Goal: Feedback & Contribution: Contribute content

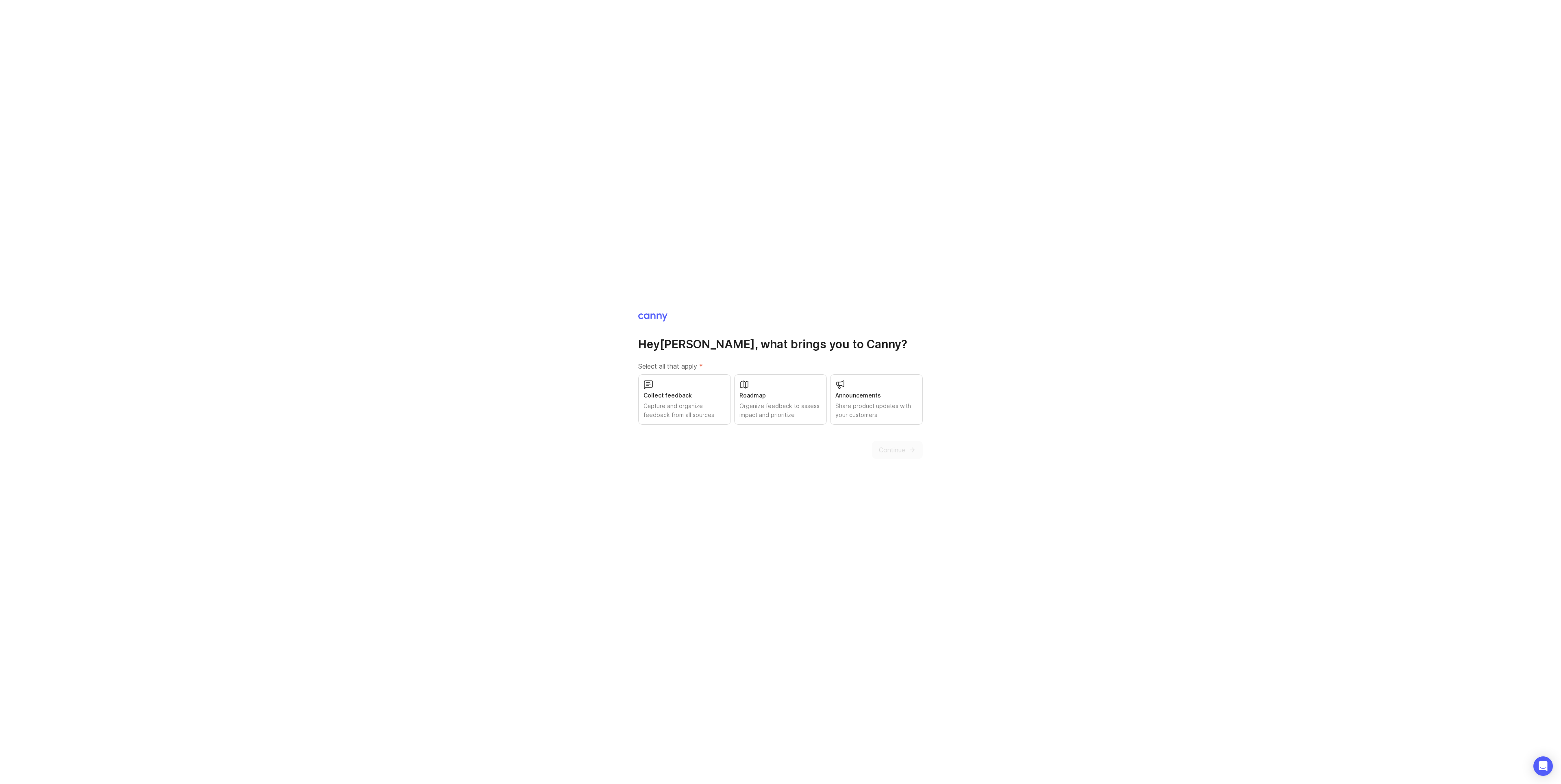
click at [675, 405] on div "Capture and organize feedback from all sources" at bounding box center [685, 411] width 82 height 18
click at [893, 453] on span "Continue" at bounding box center [892, 450] width 27 height 10
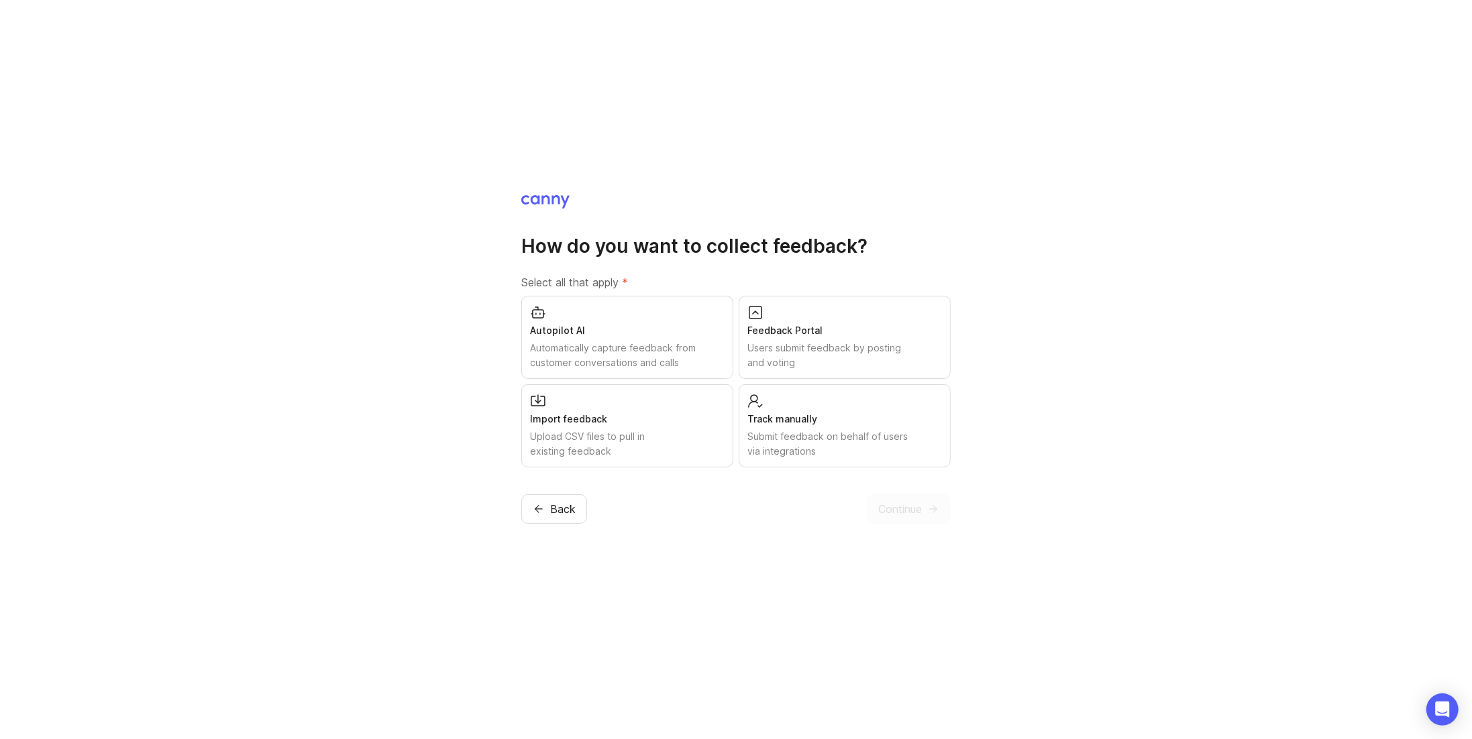
click at [820, 325] on div "Feedback Portal" at bounding box center [844, 330] width 195 height 15
click at [906, 517] on button "Continue" at bounding box center [909, 509] width 84 height 30
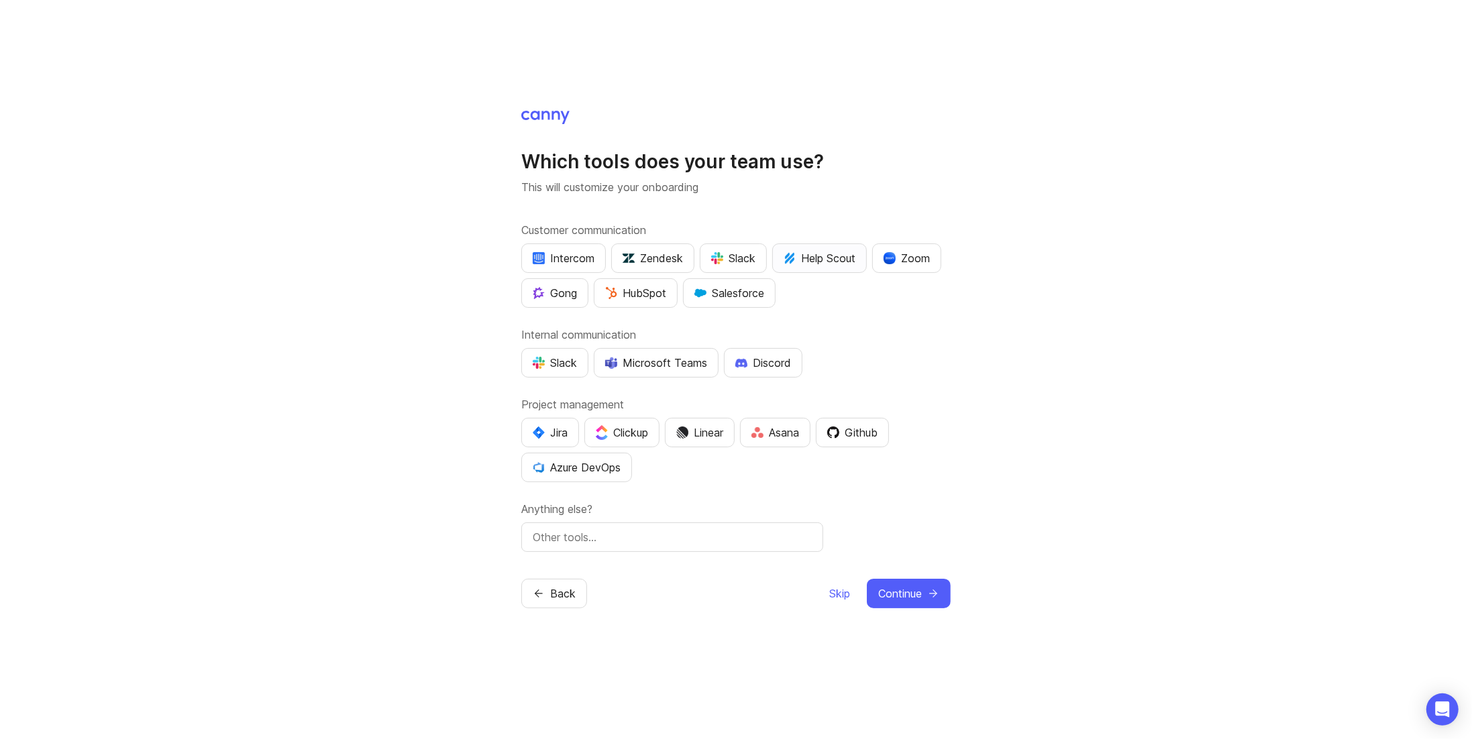
click at [833, 264] on div "Help Scout" at bounding box center [820, 258] width 72 height 16
click at [869, 429] on div "Github" at bounding box center [852, 433] width 50 height 16
click at [922, 592] on button "Continue" at bounding box center [909, 594] width 84 height 30
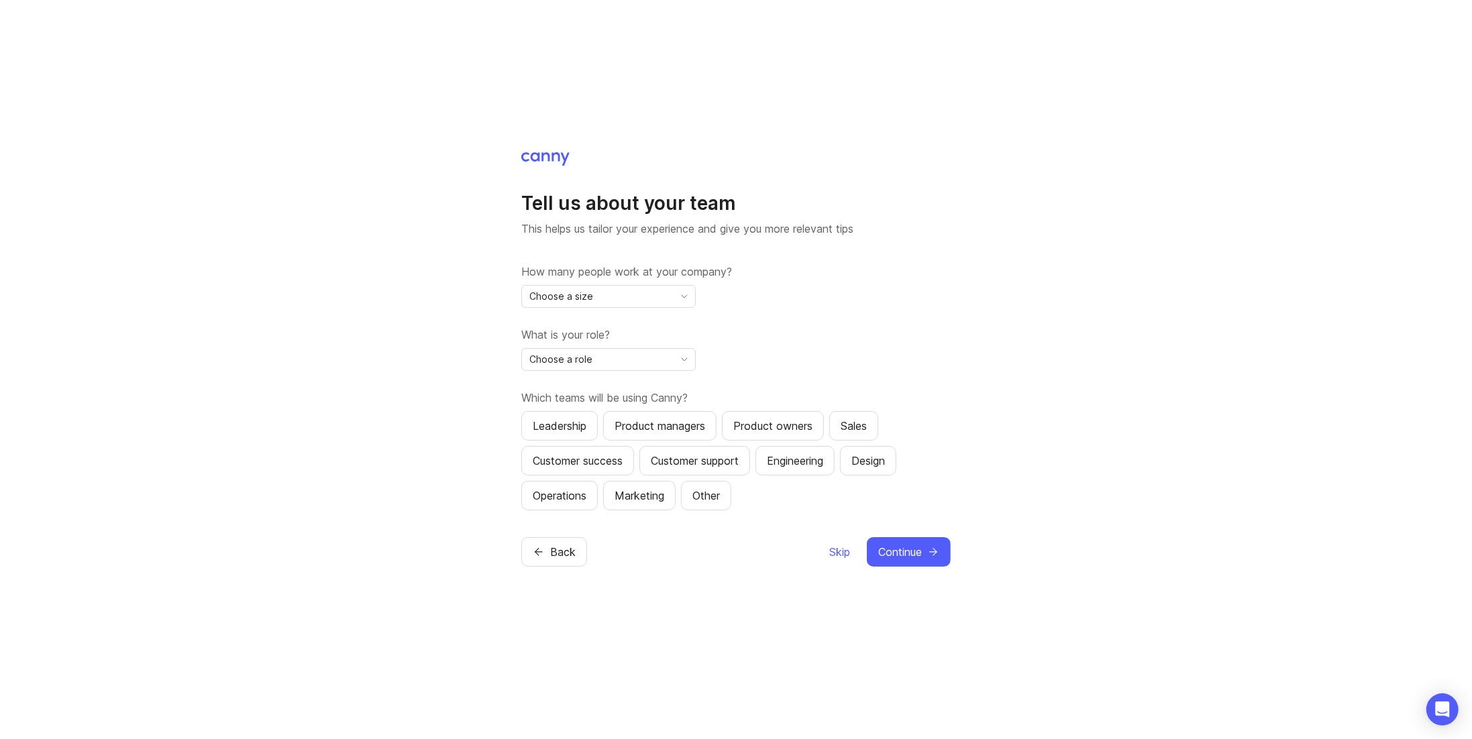
click at [651, 294] on div "Choose a size" at bounding box center [598, 296] width 152 height 21
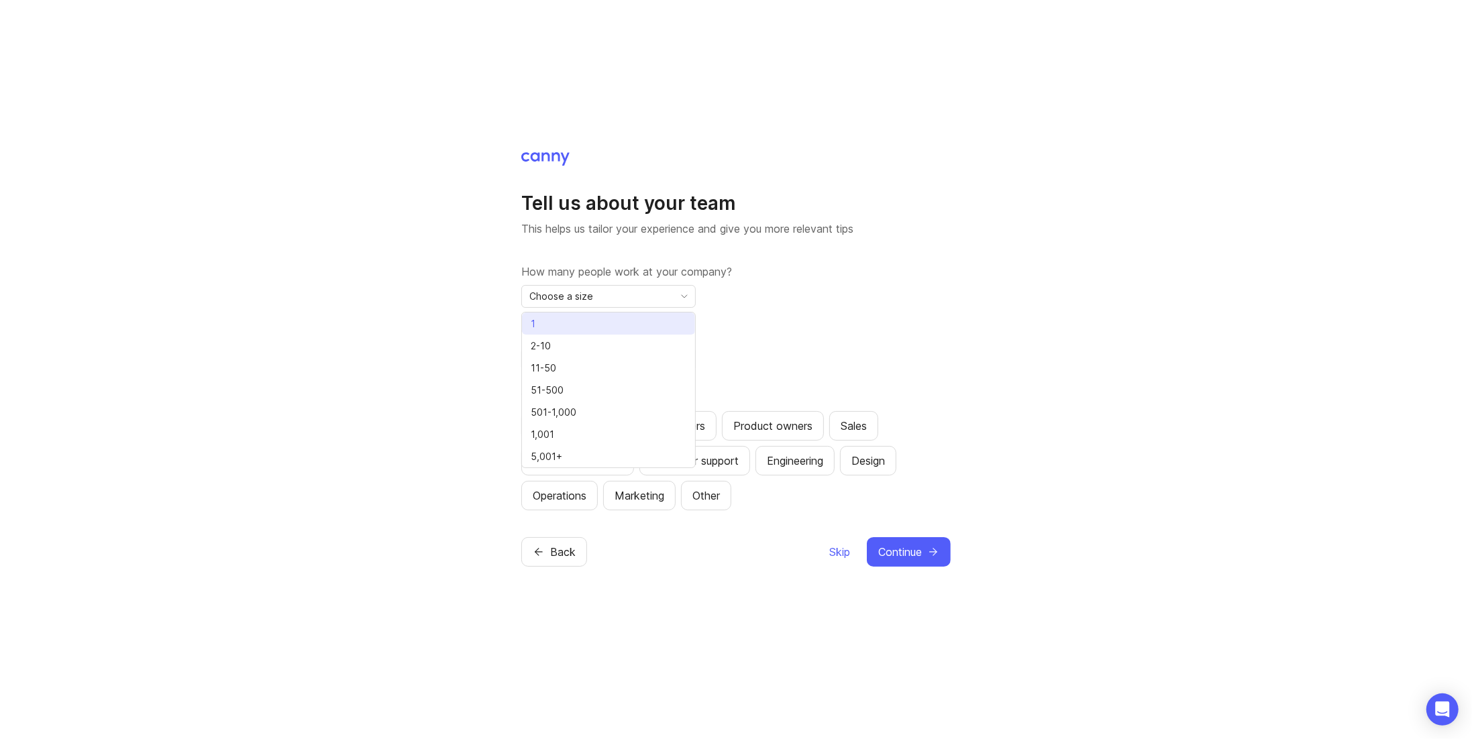
click at [596, 319] on li "1" at bounding box center [608, 324] width 173 height 22
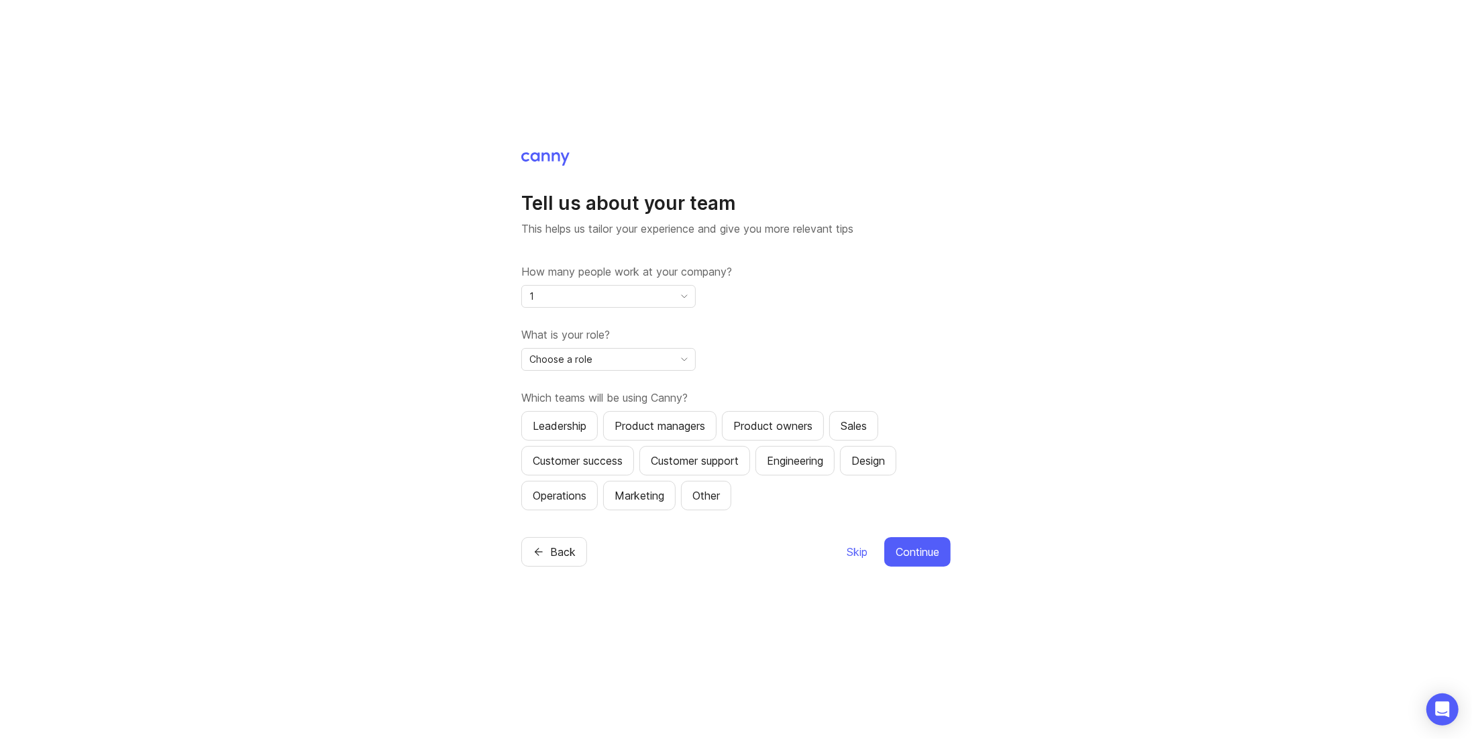
click at [657, 358] on div "Choose a role" at bounding box center [598, 359] width 152 height 21
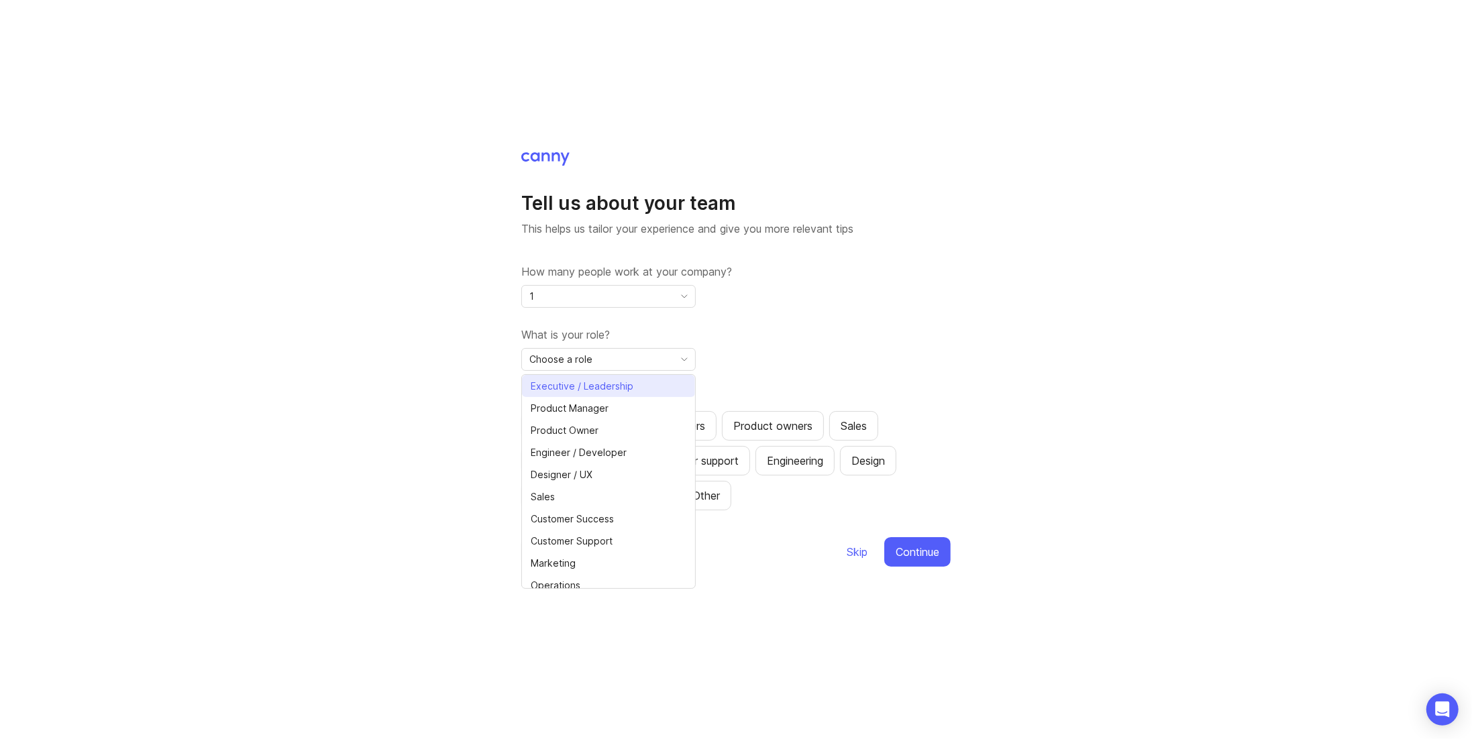
click at [627, 380] on span "Executive / Leadership" at bounding box center [582, 386] width 103 height 15
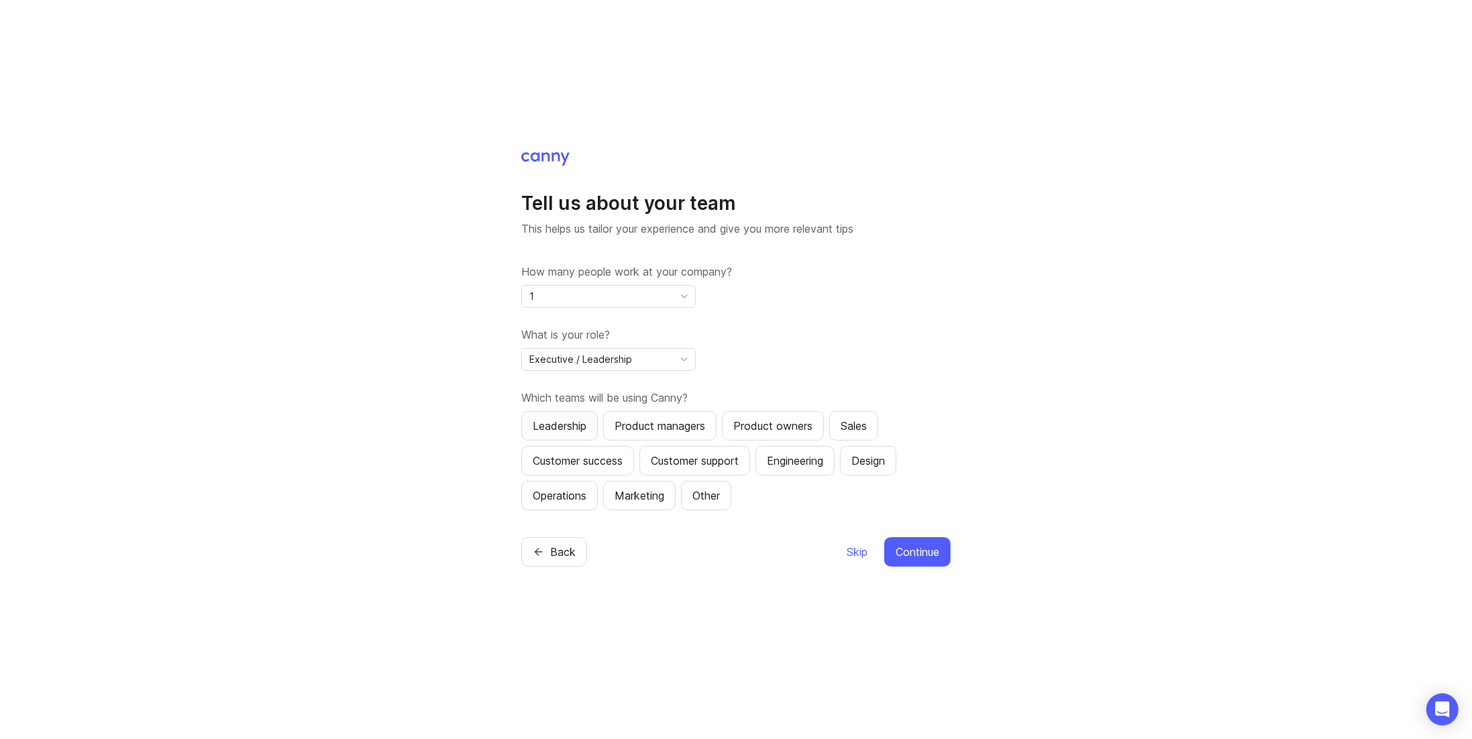
click at [565, 429] on div "Leadership" at bounding box center [560, 426] width 54 height 16
click at [911, 553] on span "Continue" at bounding box center [918, 552] width 44 height 16
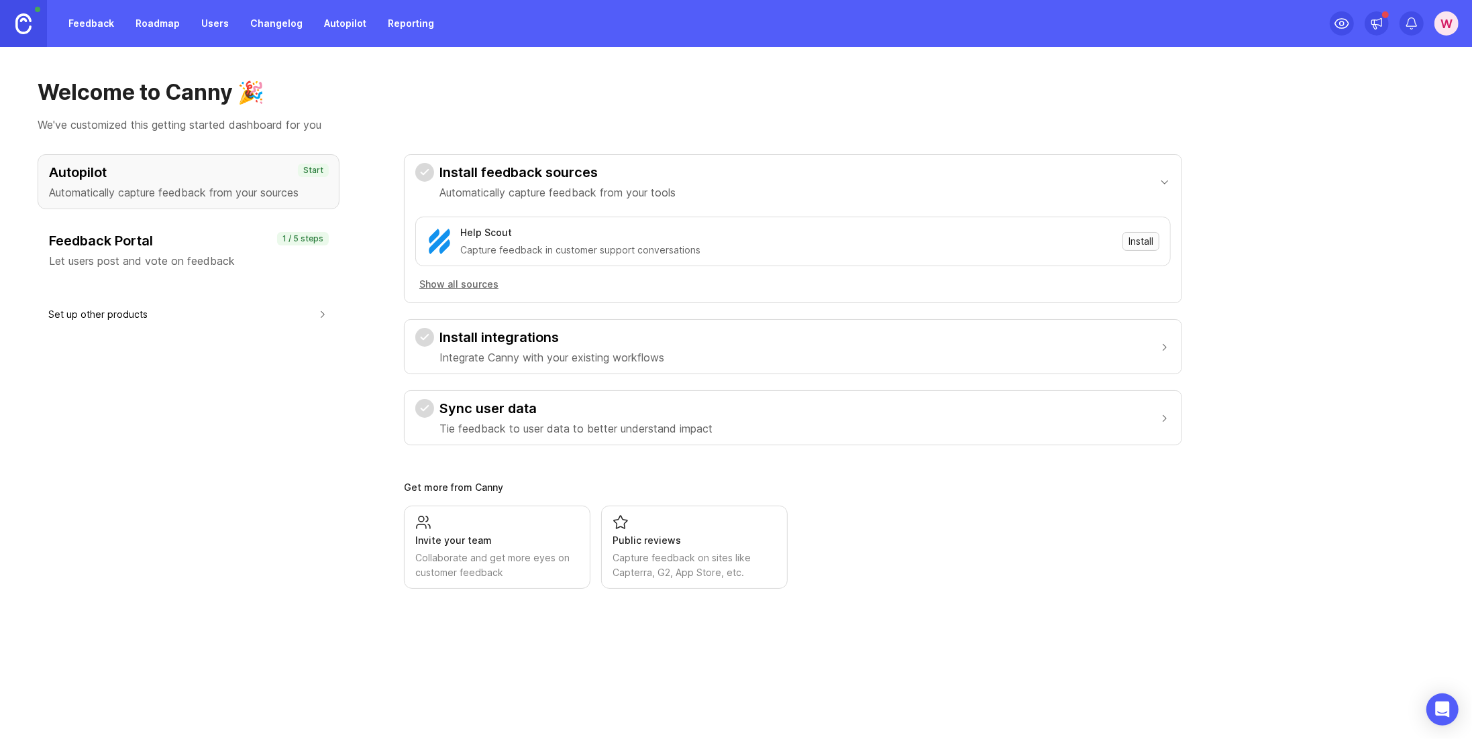
click at [1130, 244] on span "Install" at bounding box center [1140, 241] width 25 height 13
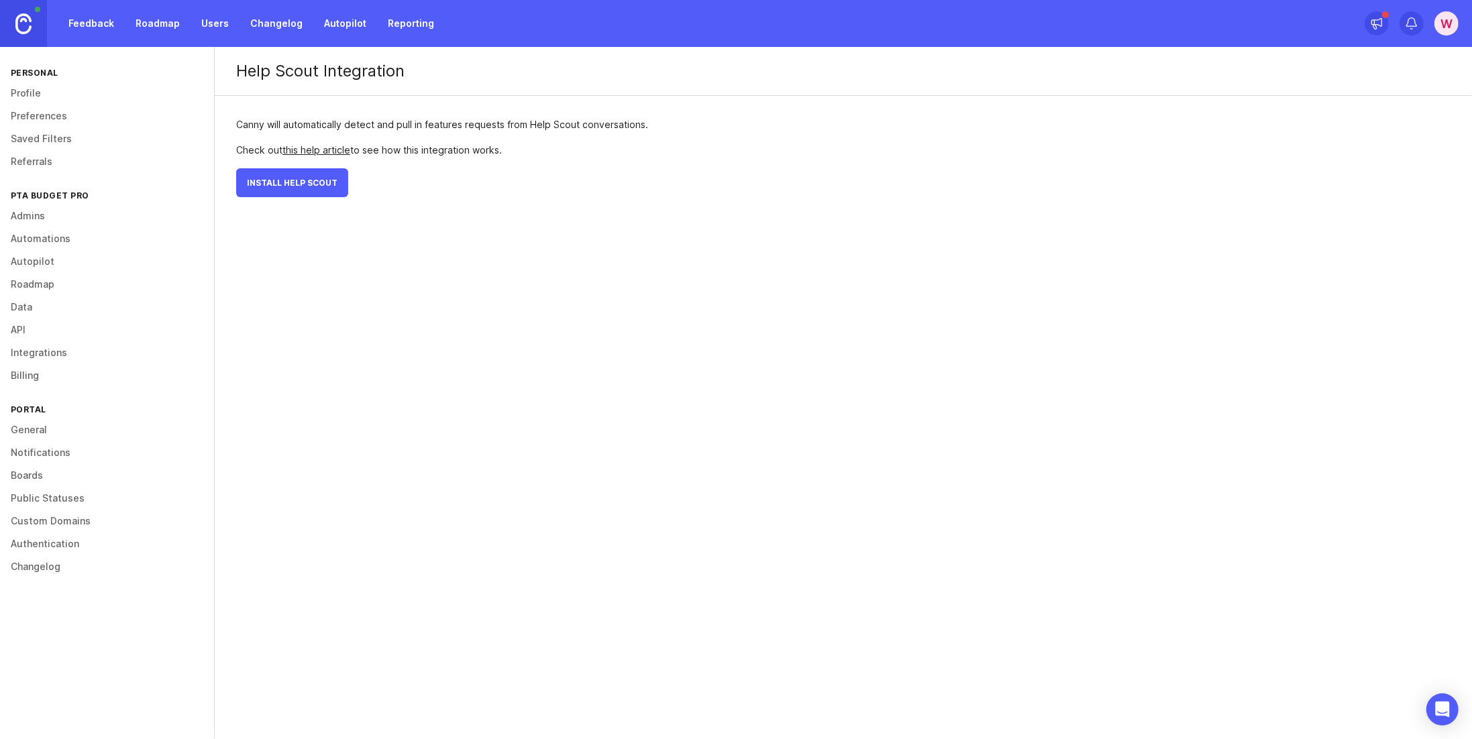
click at [270, 191] on button "Install Help Scout" at bounding box center [292, 182] width 112 height 29
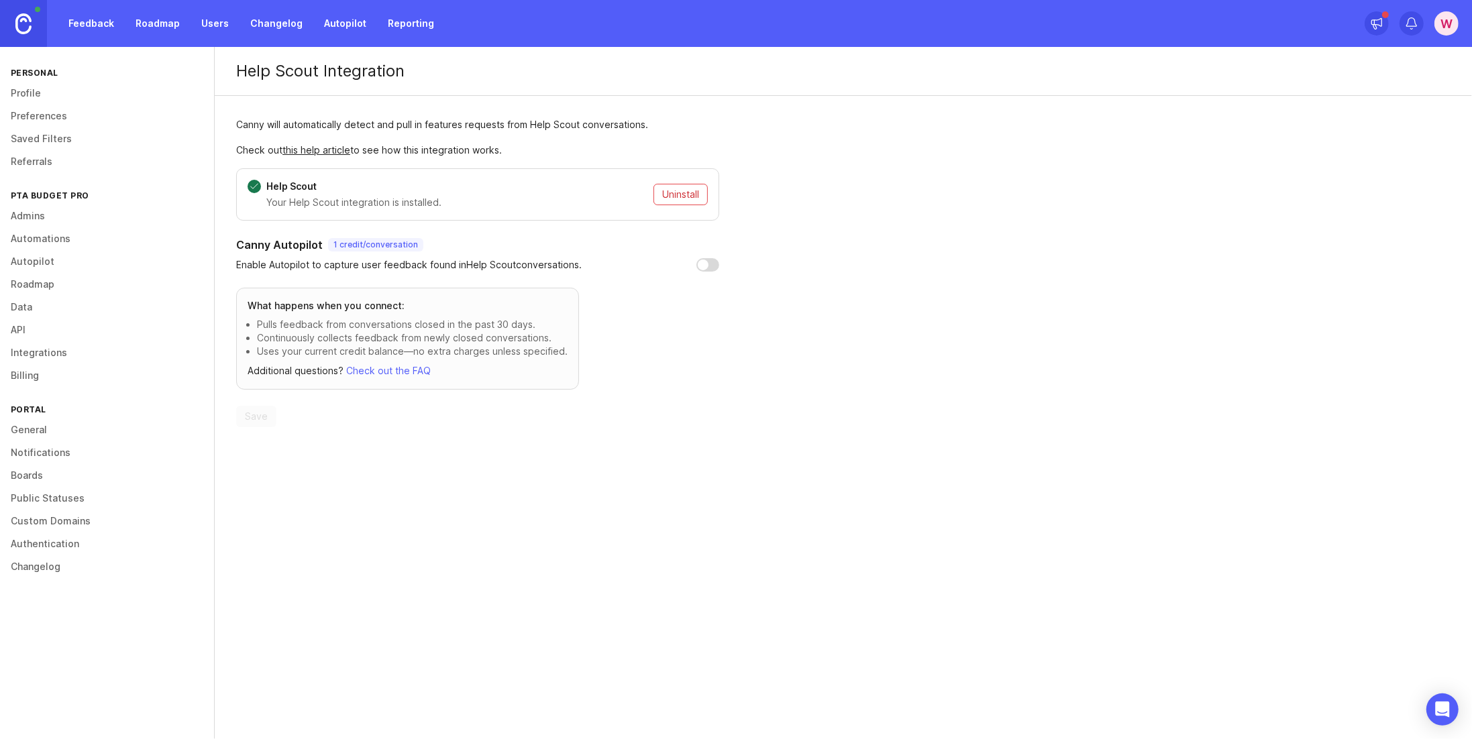
click at [995, 465] on div "Help Scout Integration Canny will automatically detect and pull in features req…" at bounding box center [843, 298] width 1257 height 502
click at [39, 429] on link "General" at bounding box center [107, 430] width 214 height 23
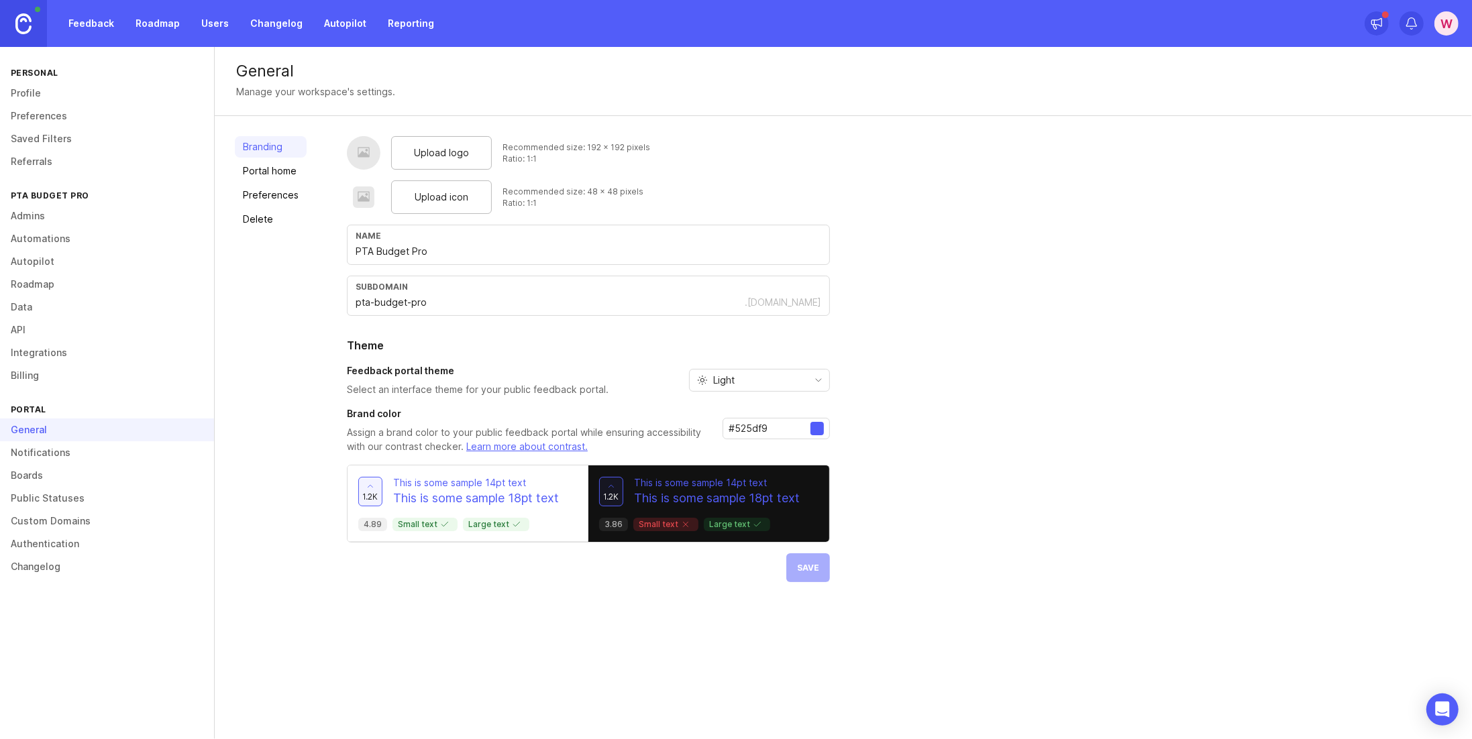
click at [460, 152] on span "Upload logo" at bounding box center [441, 153] width 55 height 15
click at [456, 197] on span "Upload icon" at bounding box center [442, 197] width 54 height 15
click at [814, 597] on span "Save" at bounding box center [808, 601] width 22 height 10
click at [91, 30] on link "Feedback" at bounding box center [91, 23] width 62 height 24
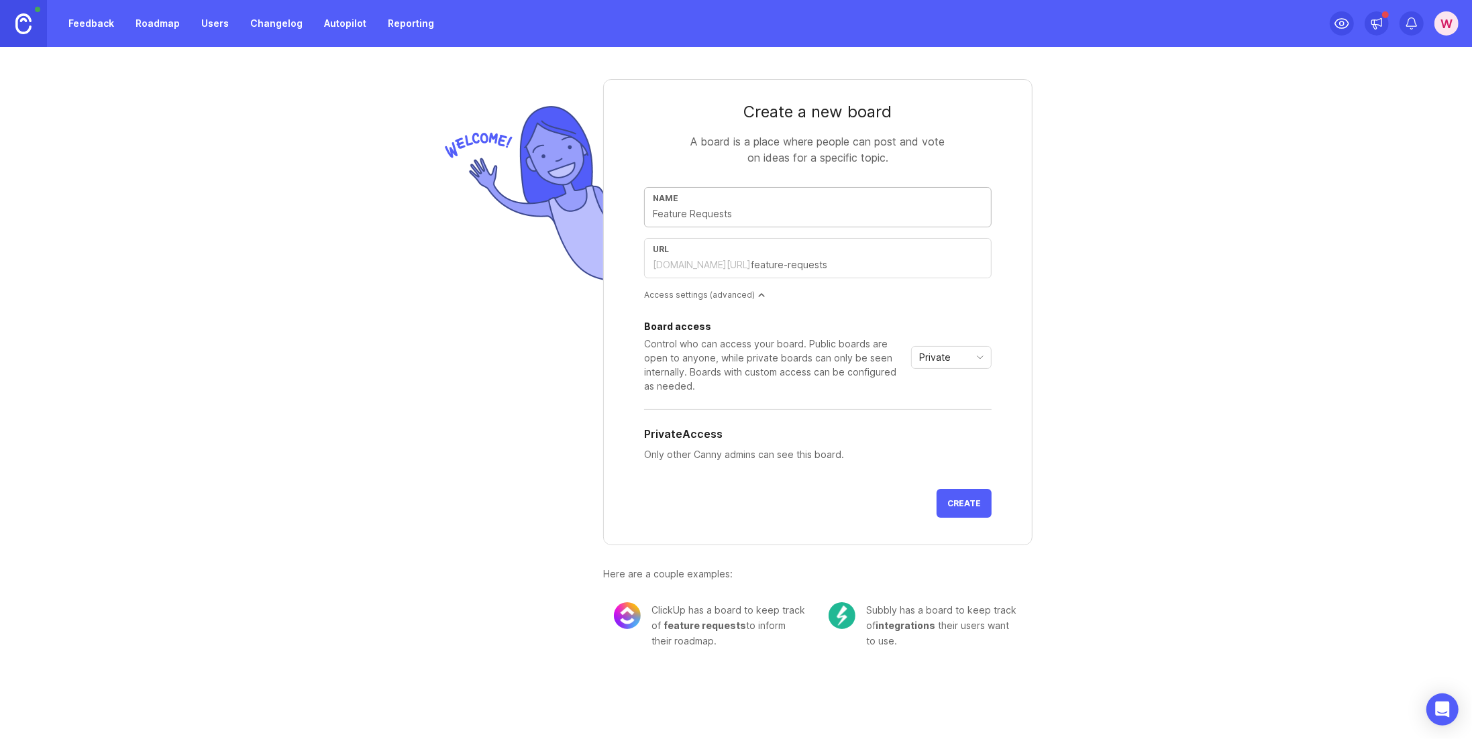
click at [944, 356] on span "Private" at bounding box center [935, 357] width 32 height 15
click at [934, 405] on span "Public" at bounding box center [934, 403] width 27 height 15
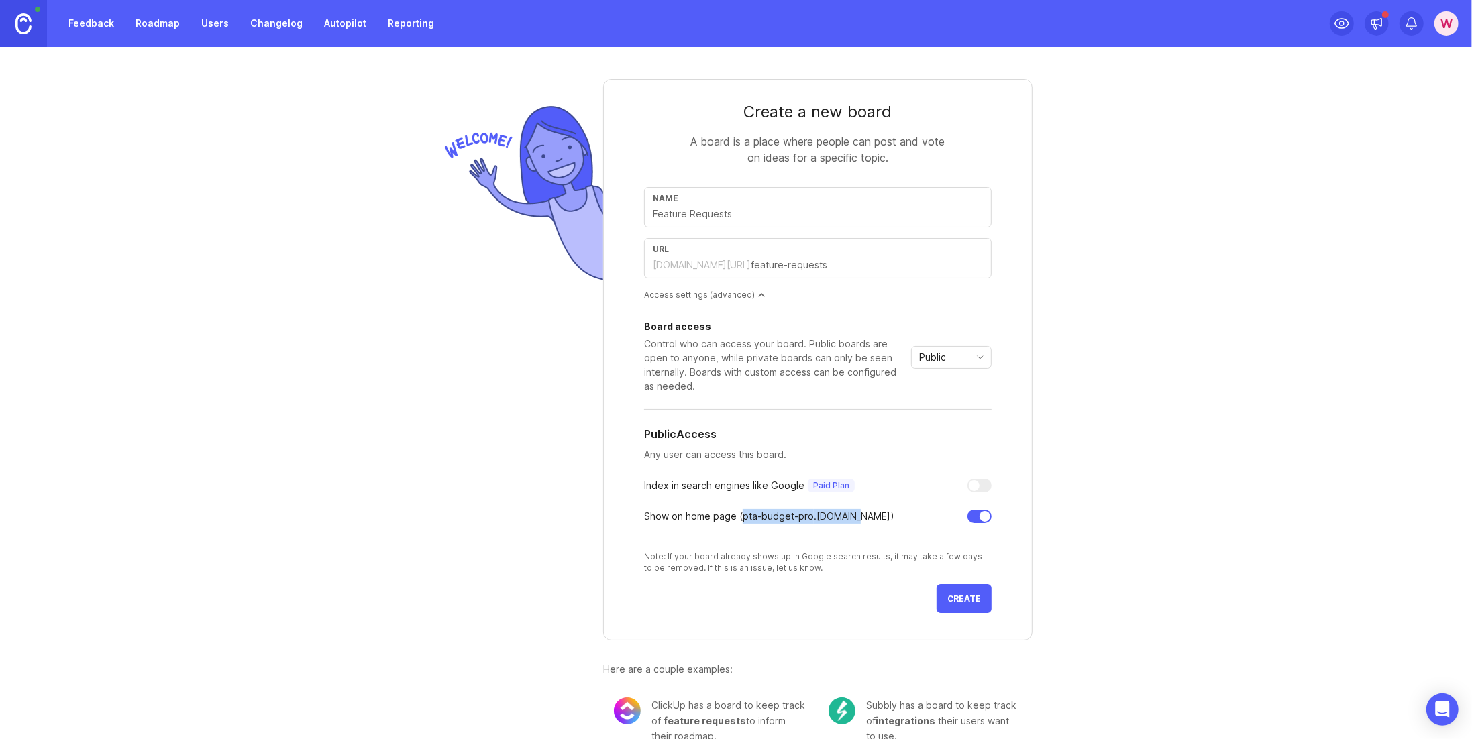
drag, startPoint x: 845, startPoint y: 517, endPoint x: 739, endPoint y: 516, distance: 106.0
click at [739, 516] on div "Show on home page ( pta-budget-pro .canny.io)" at bounding box center [769, 516] width 250 height 15
copy div "pta-budget-pro .canny.io"
click at [957, 597] on span "Create" at bounding box center [964, 599] width 34 height 10
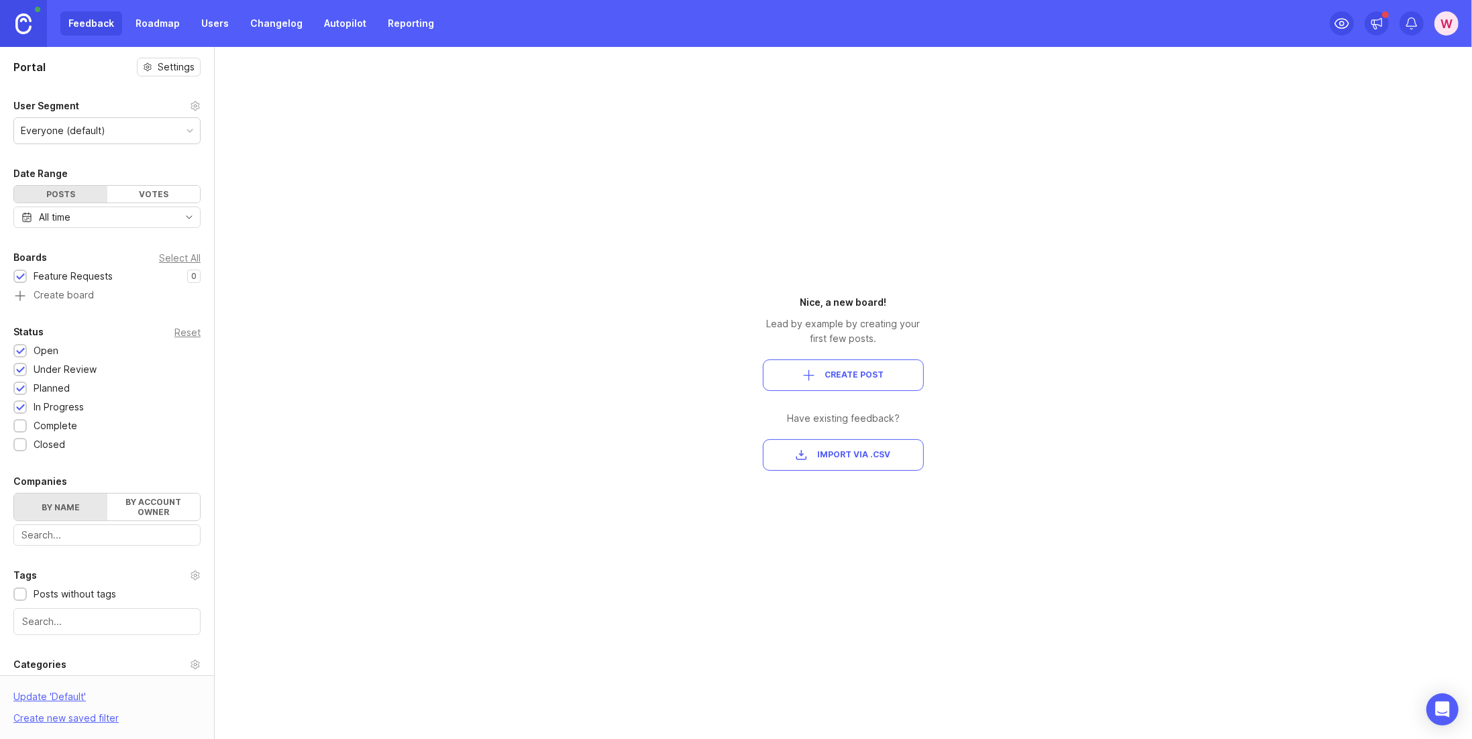
click at [83, 131] on div "Everyone (default)" at bounding box center [63, 130] width 85 height 15
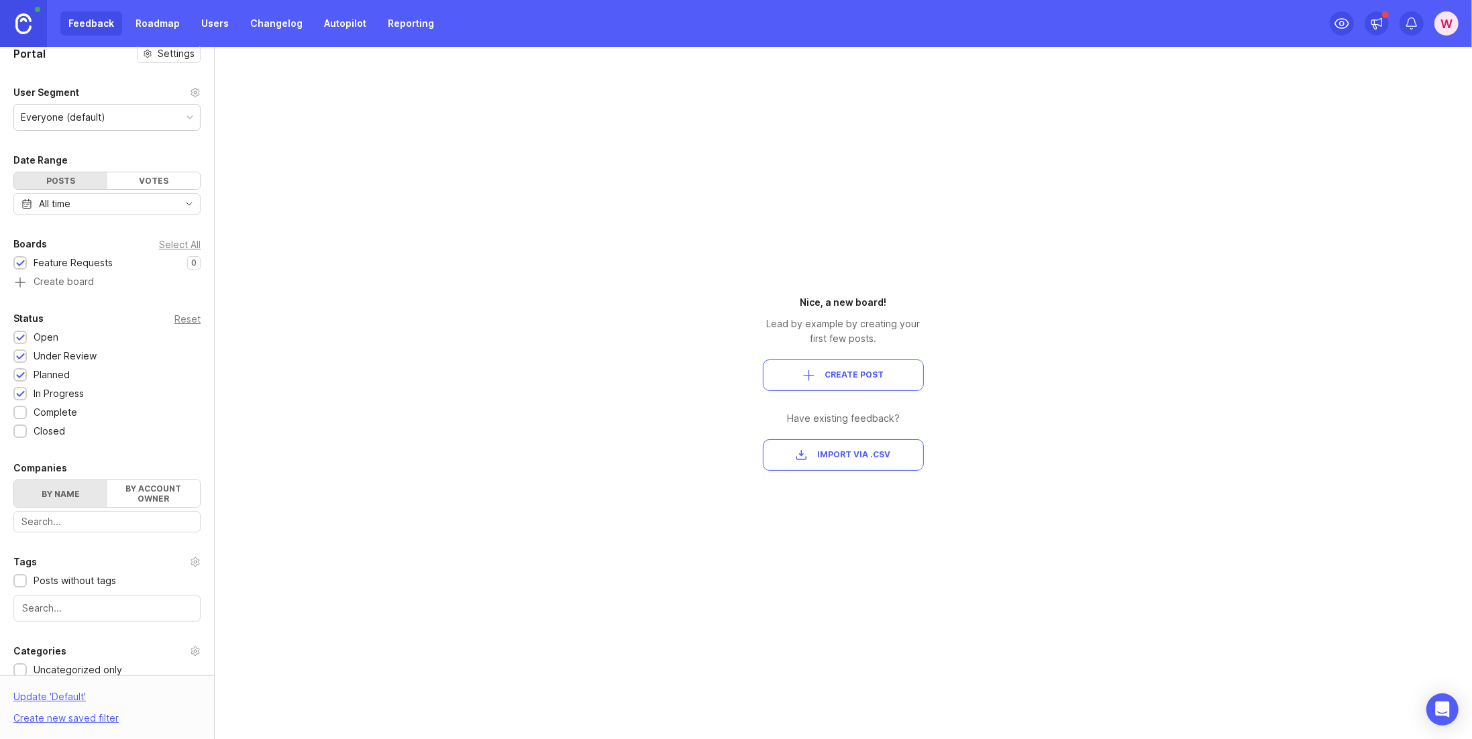
scroll to position [44, 0]
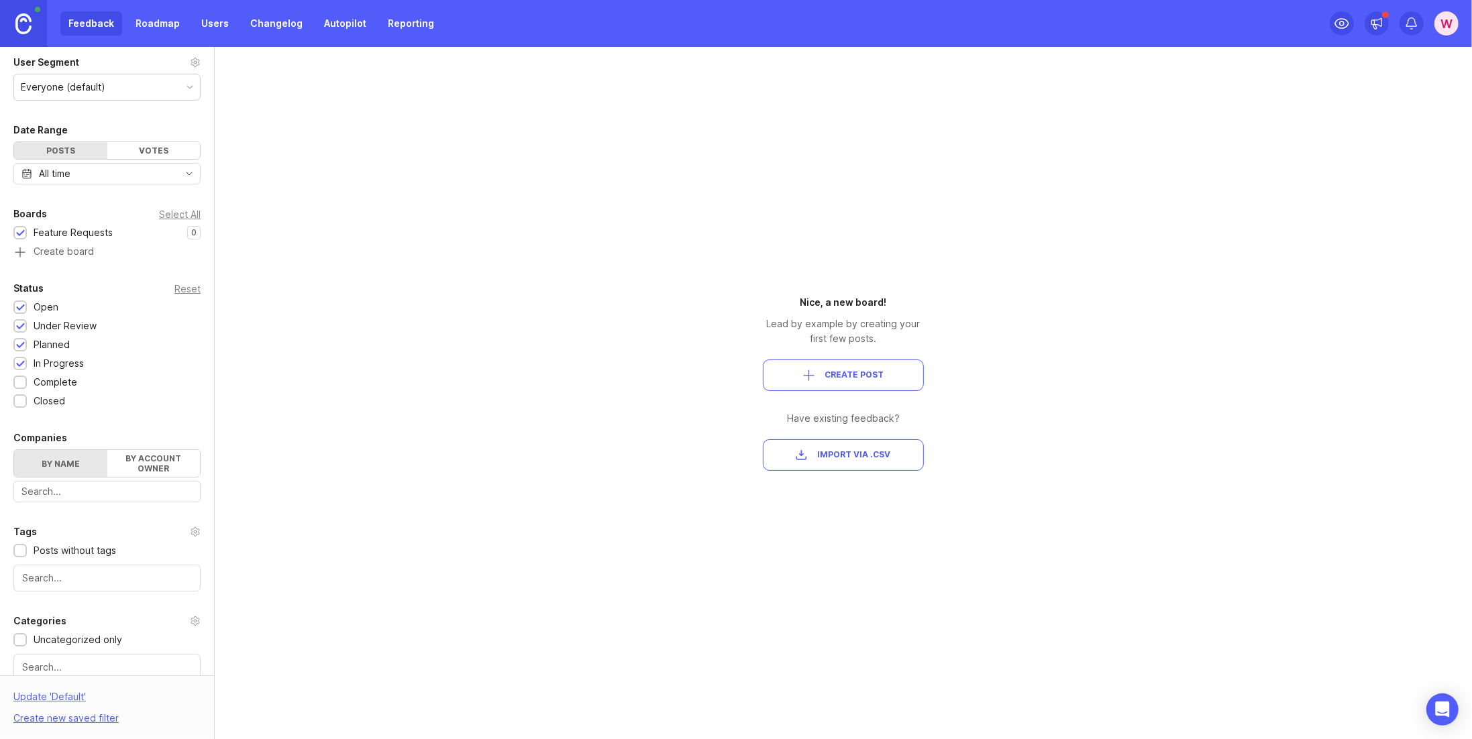
click at [34, 396] on div "Closed" at bounding box center [50, 401] width 32 height 15
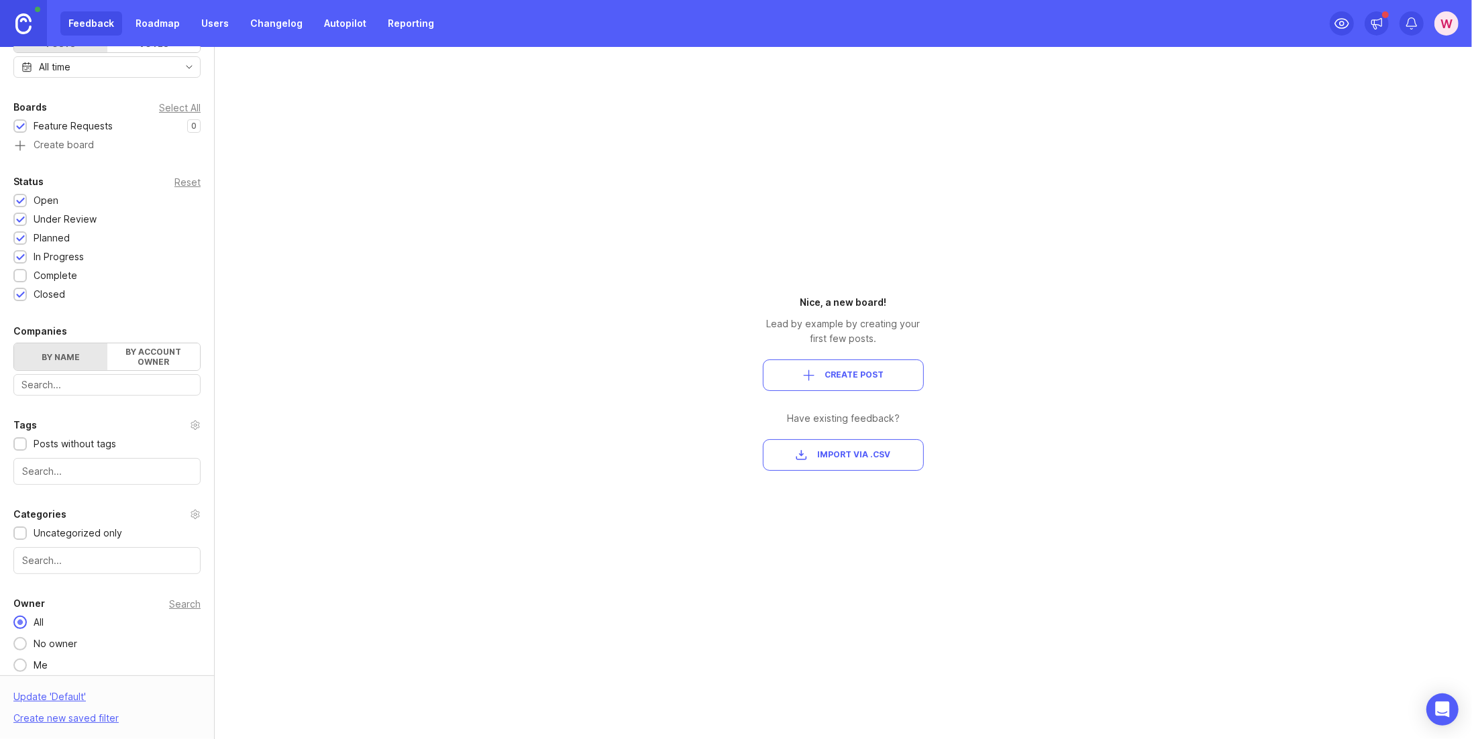
scroll to position [153, 0]
click at [68, 697] on div "Update ' Default '" at bounding box center [49, 700] width 72 height 21
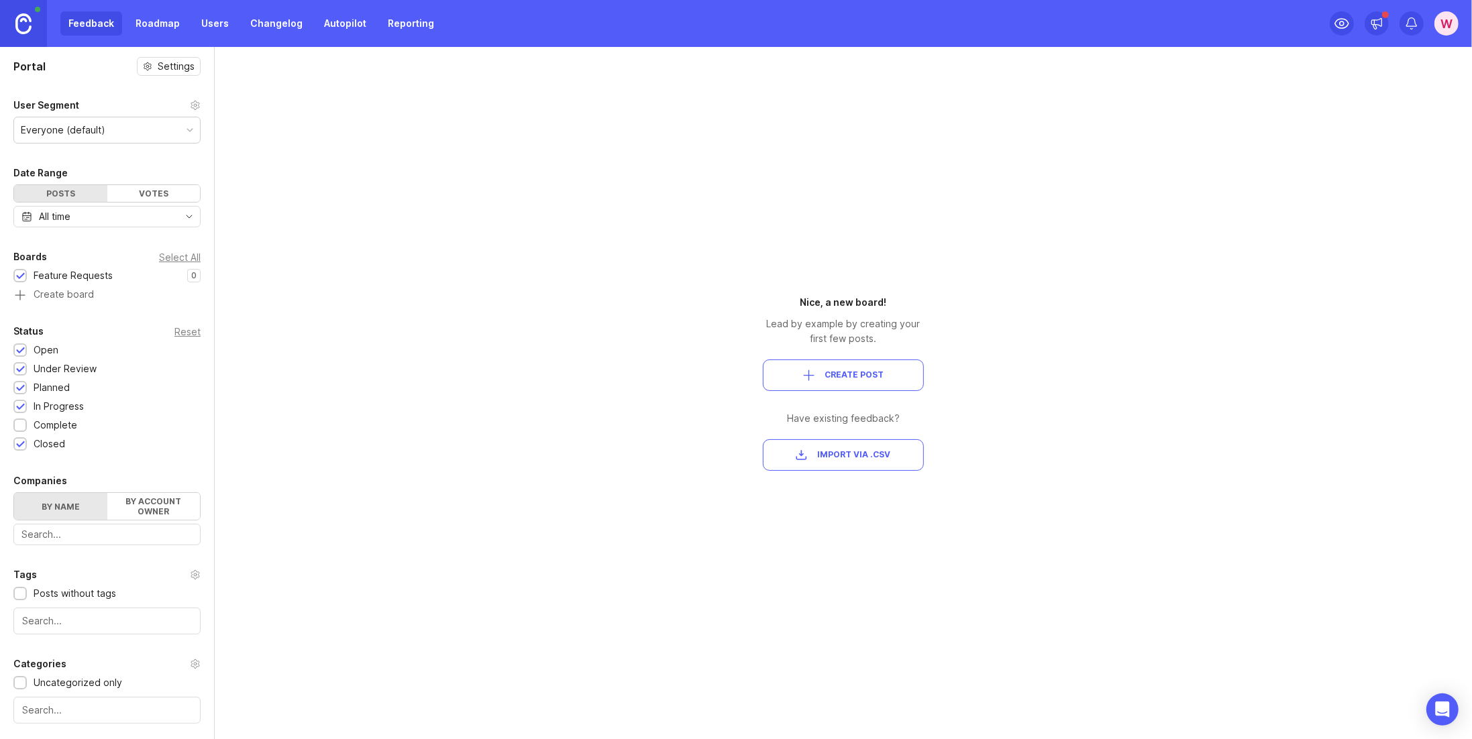
scroll to position [0, 0]
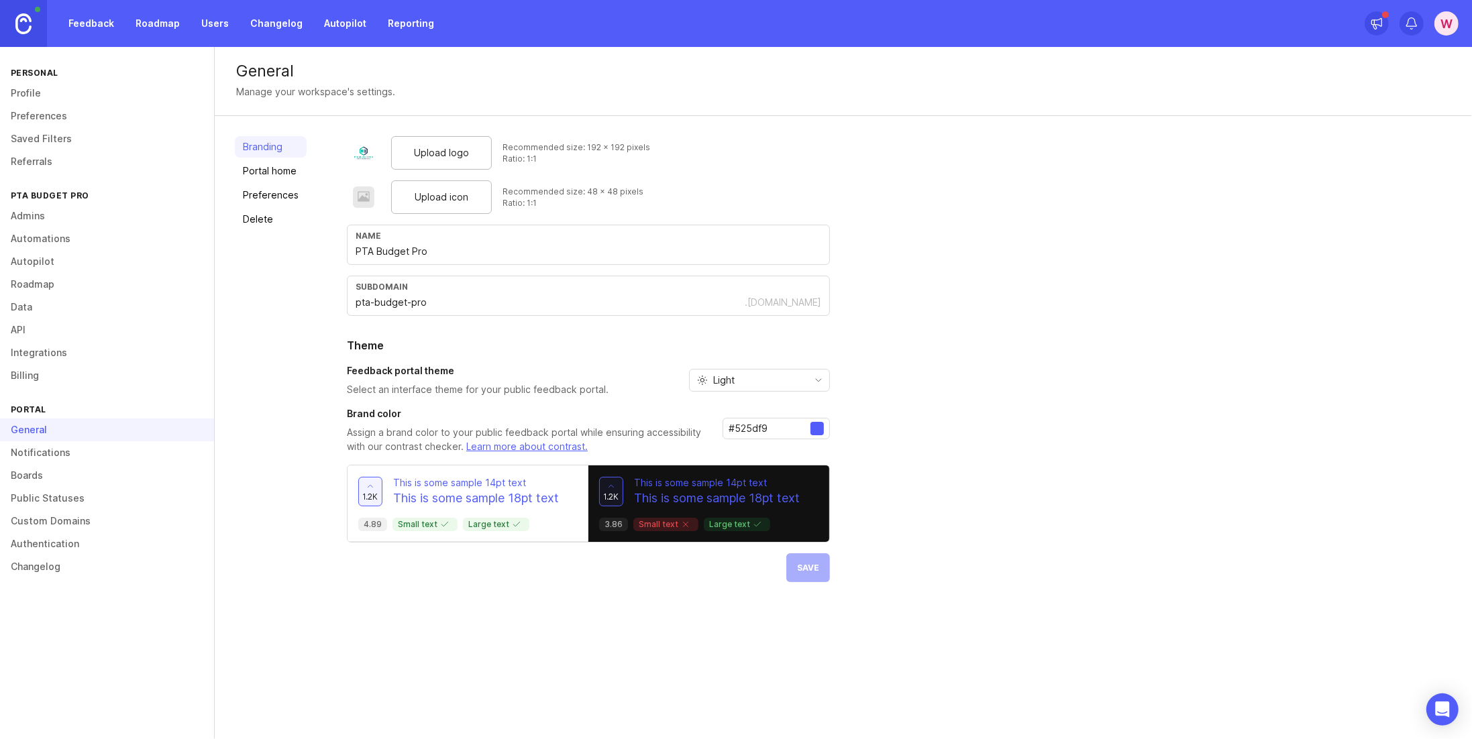
click at [59, 453] on link "Notifications" at bounding box center [107, 452] width 214 height 23
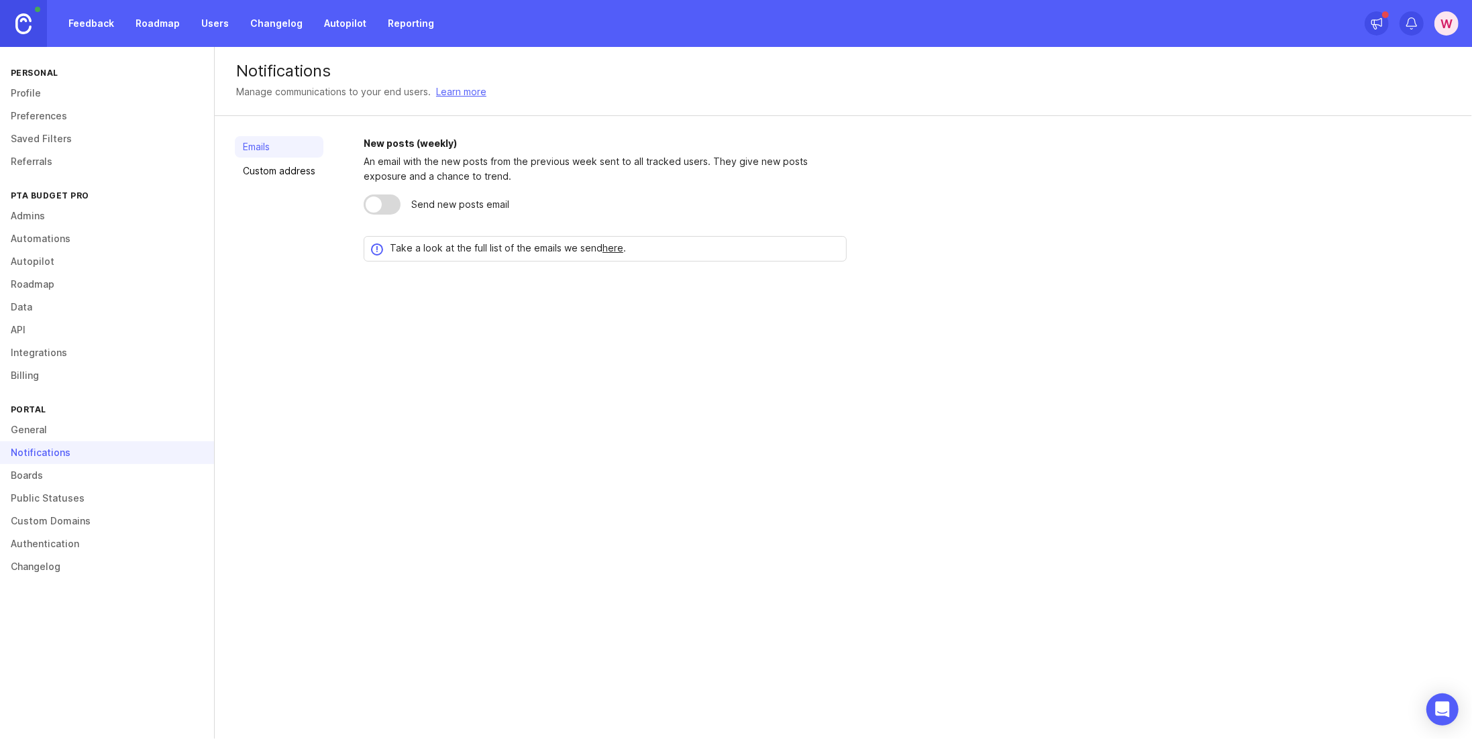
click at [295, 172] on link "Custom address" at bounding box center [279, 170] width 89 height 21
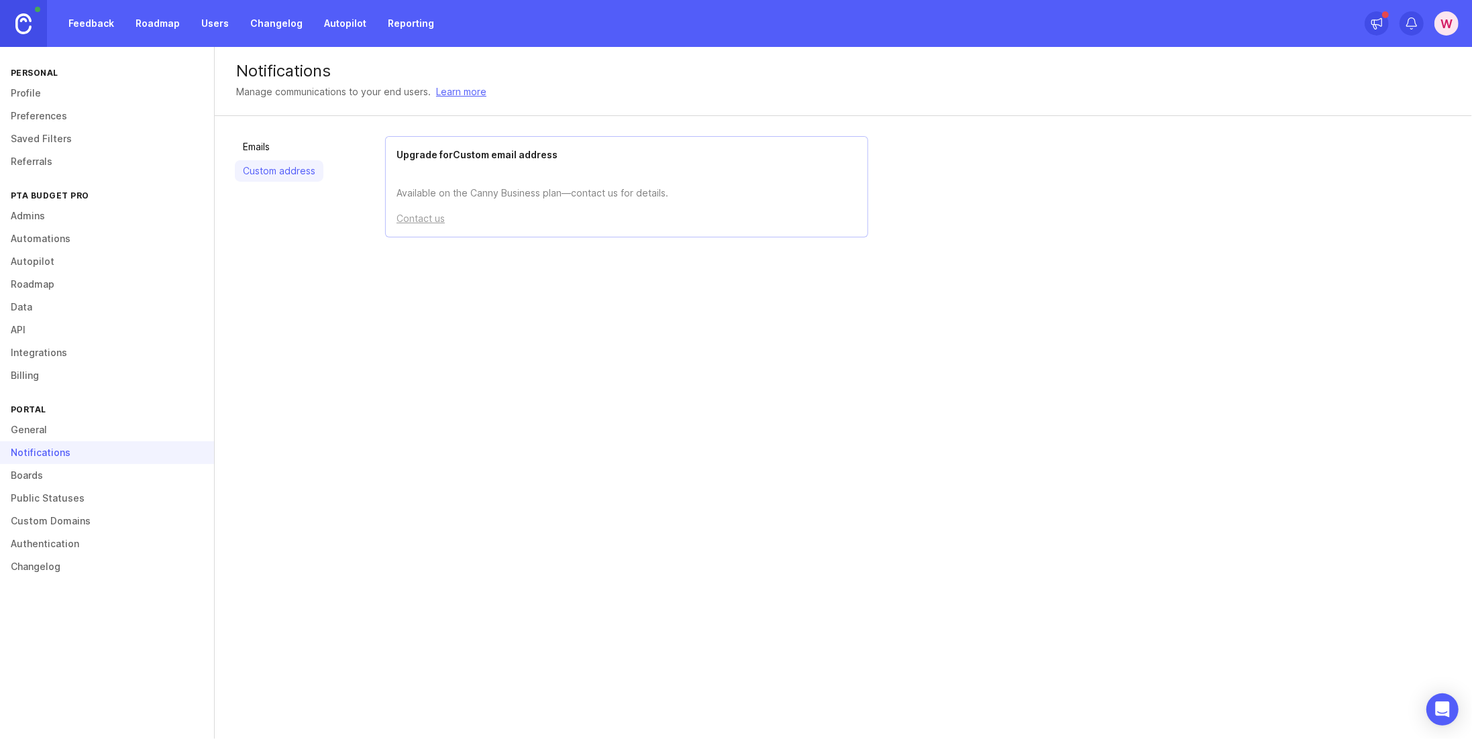
click at [50, 477] on link "Boards" at bounding box center [107, 475] width 214 height 23
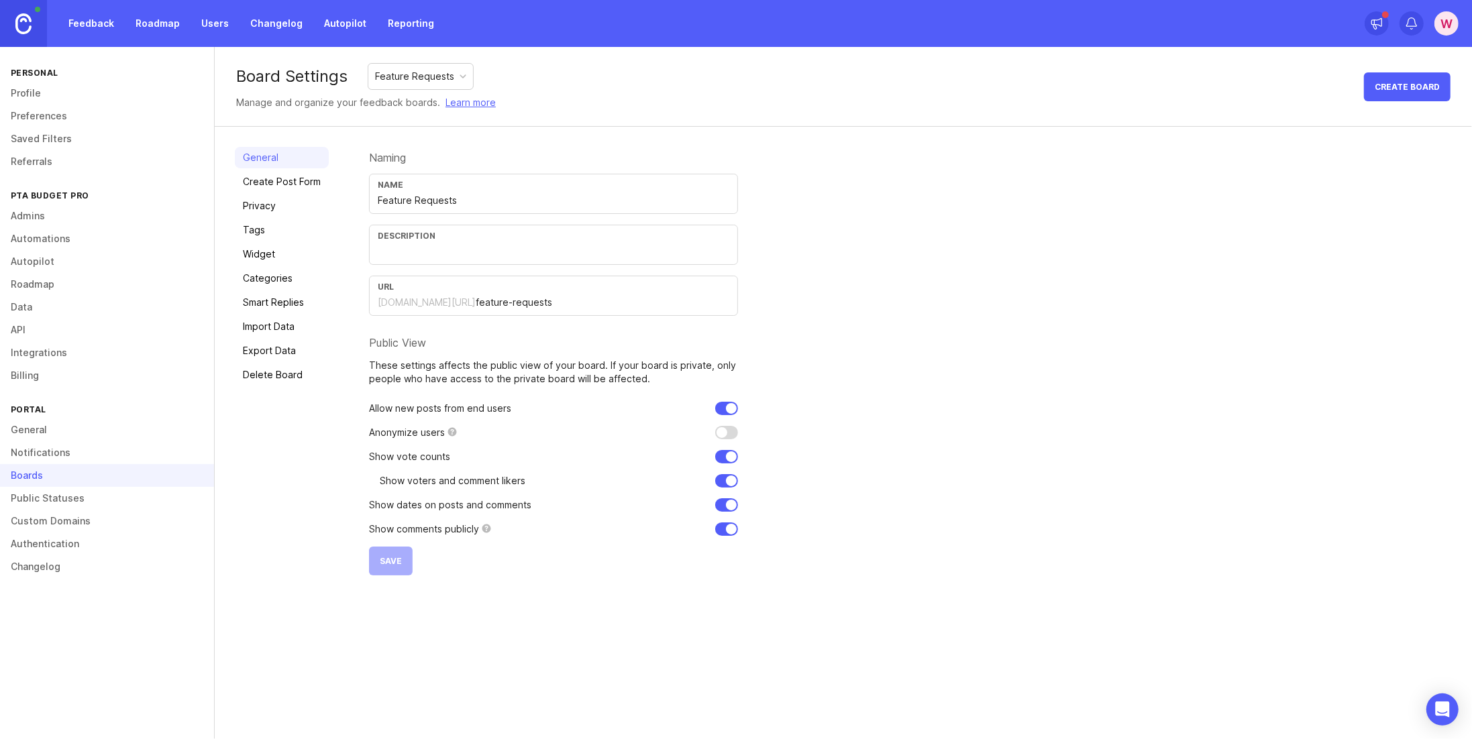
click at [275, 187] on link "Create Post Form" at bounding box center [282, 181] width 94 height 21
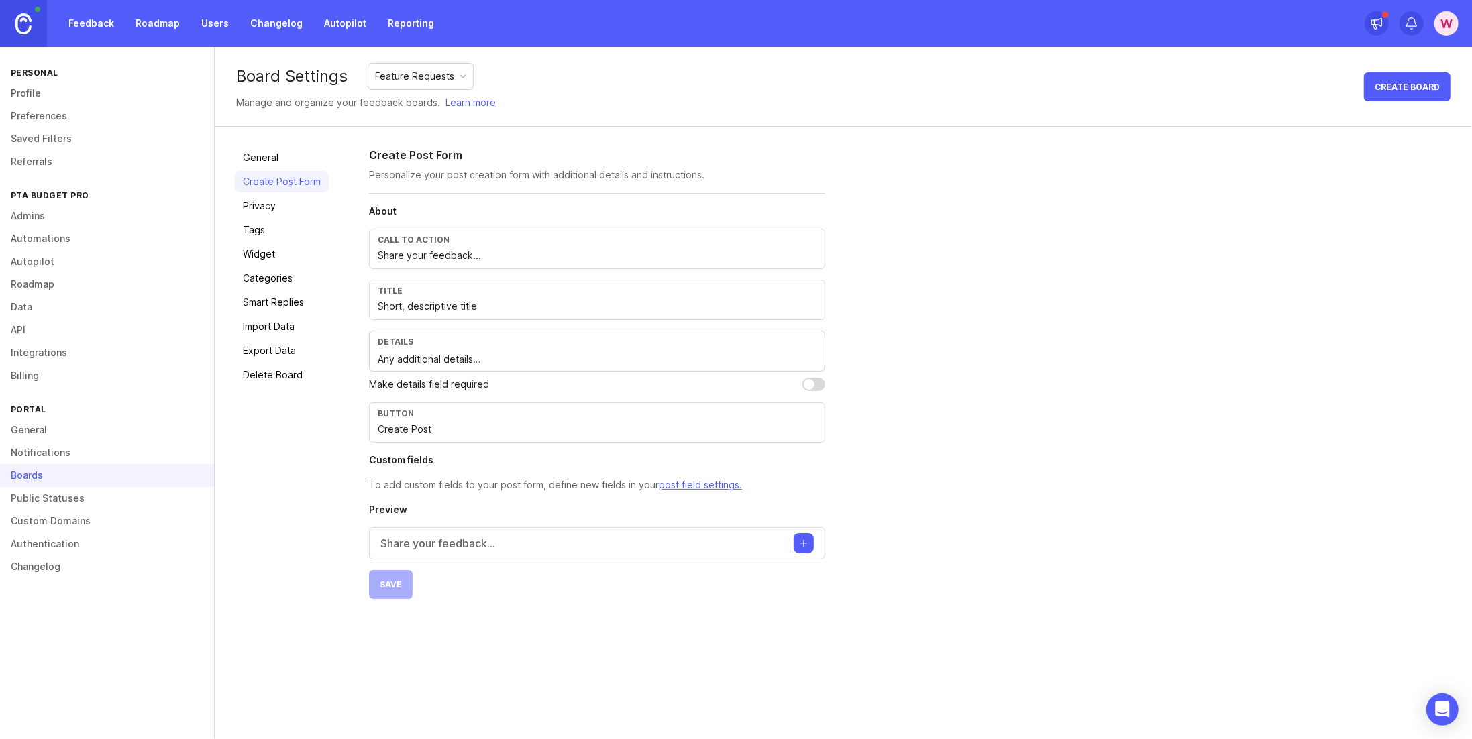
click at [64, 501] on link "Public Statuses" at bounding box center [107, 498] width 214 height 23
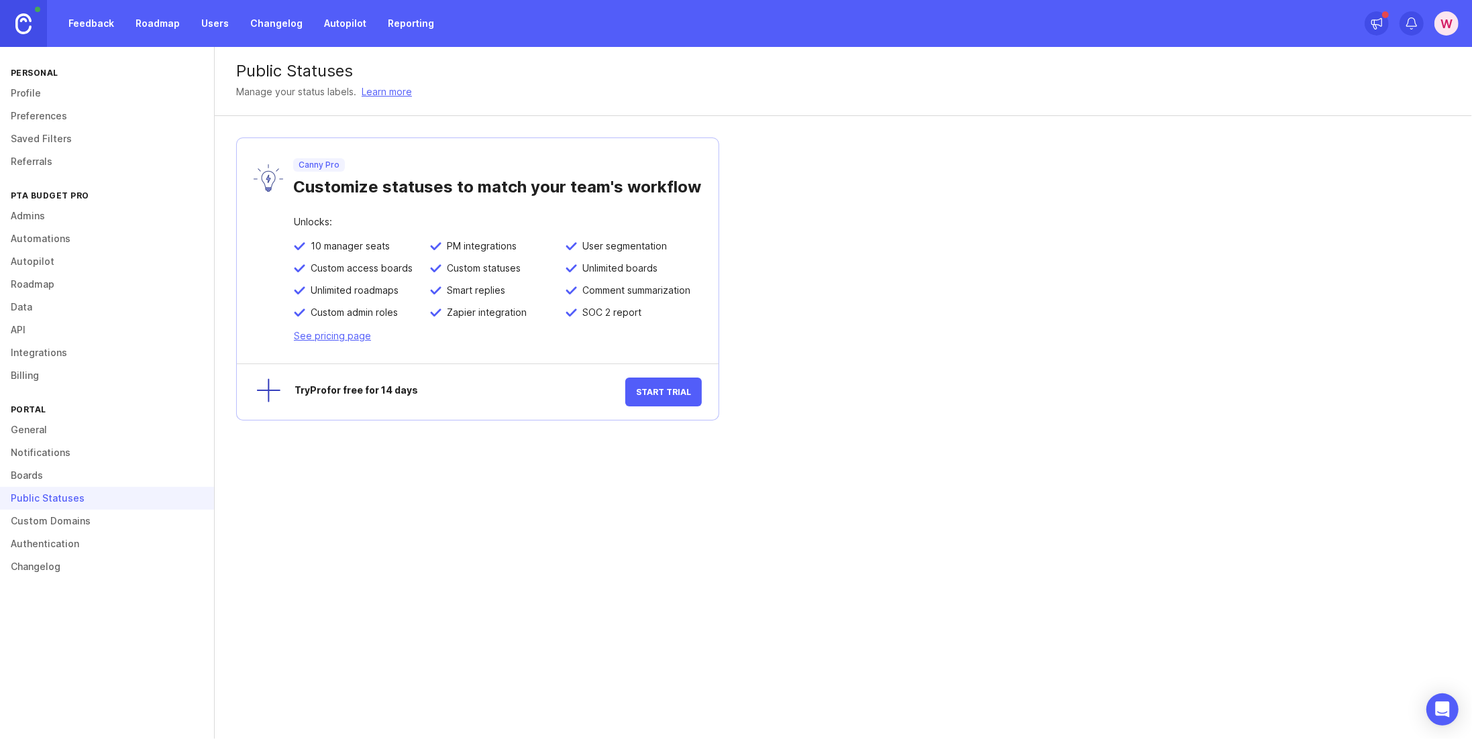
click at [79, 521] on link "Custom Domains" at bounding box center [107, 521] width 214 height 23
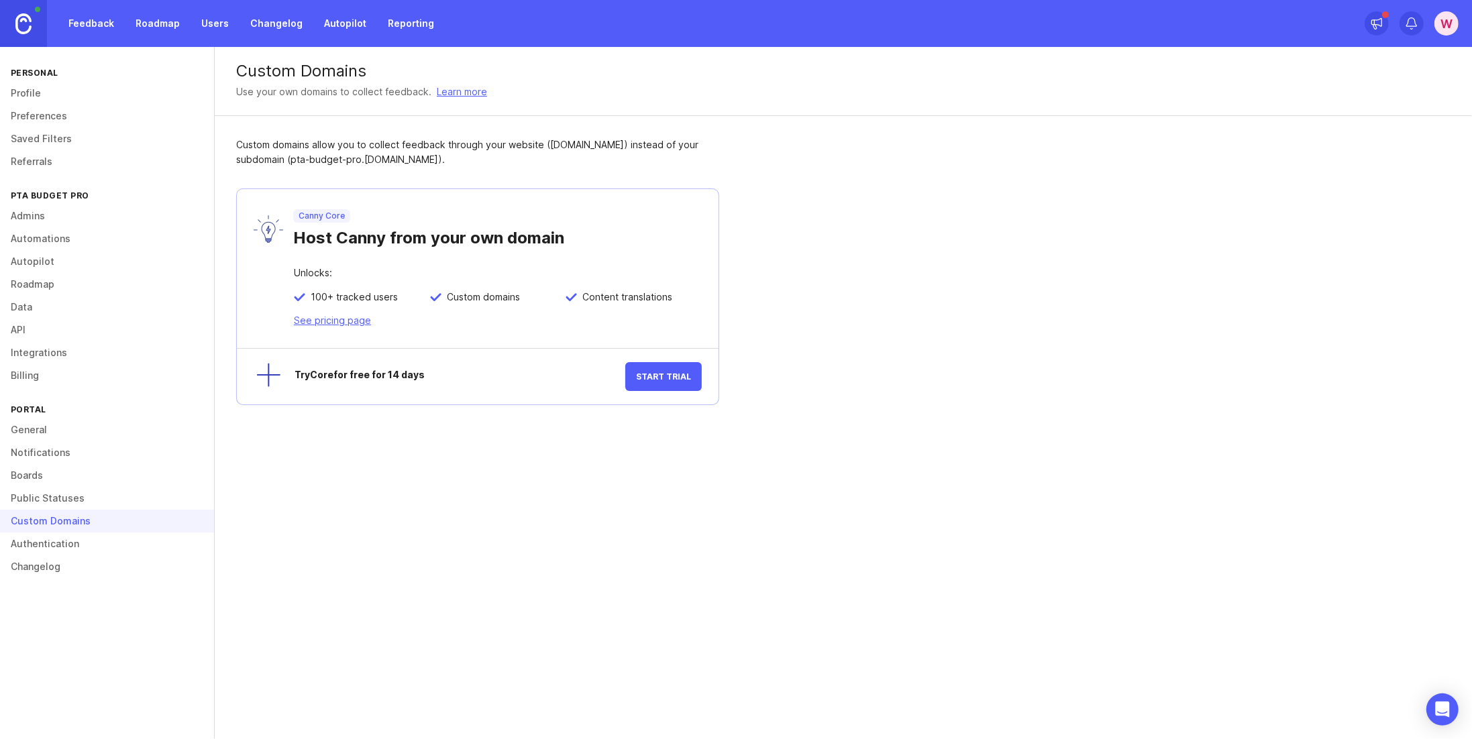
click at [19, 26] on img at bounding box center [23, 23] width 16 height 21
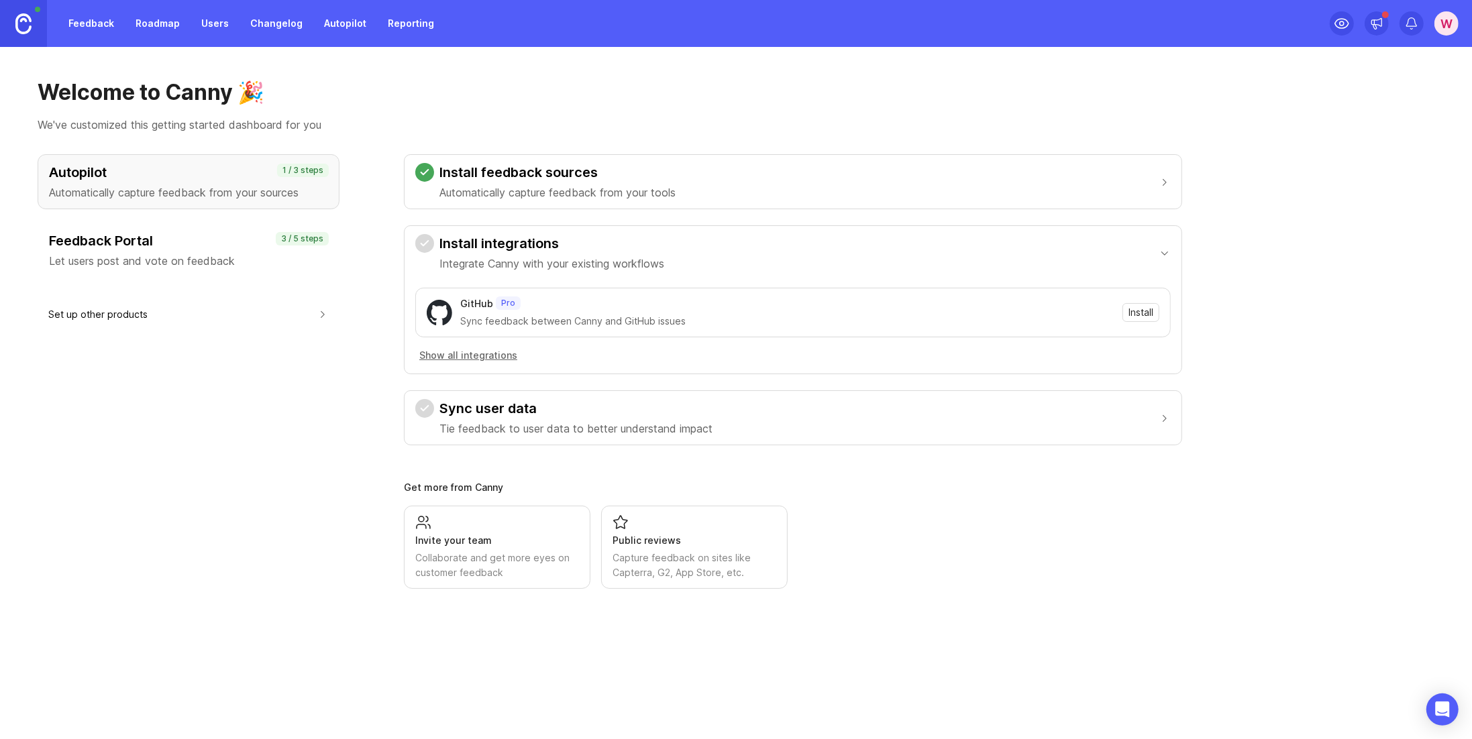
click at [166, 244] on h3 "Feedback Portal" at bounding box center [188, 240] width 279 height 19
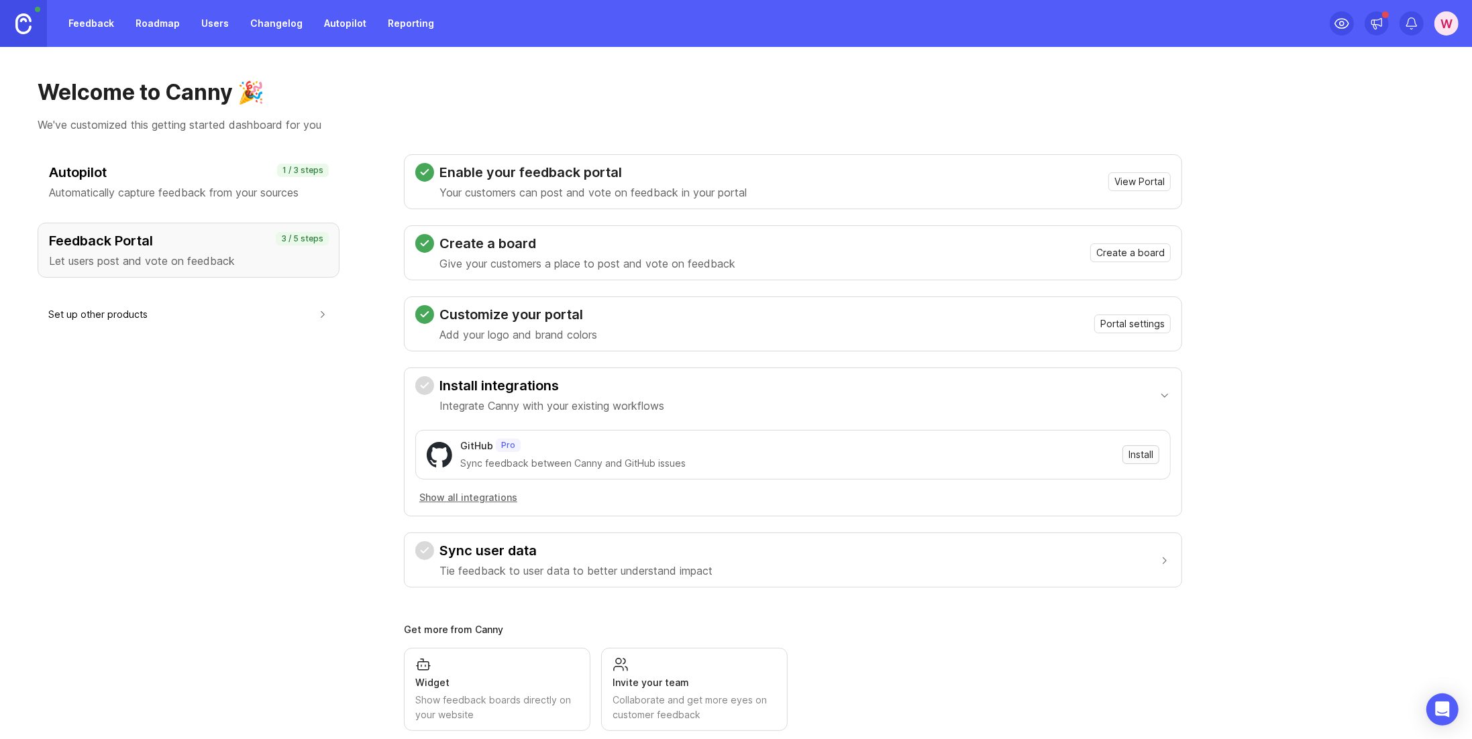
click at [1144, 455] on span "Install" at bounding box center [1140, 454] width 25 height 13
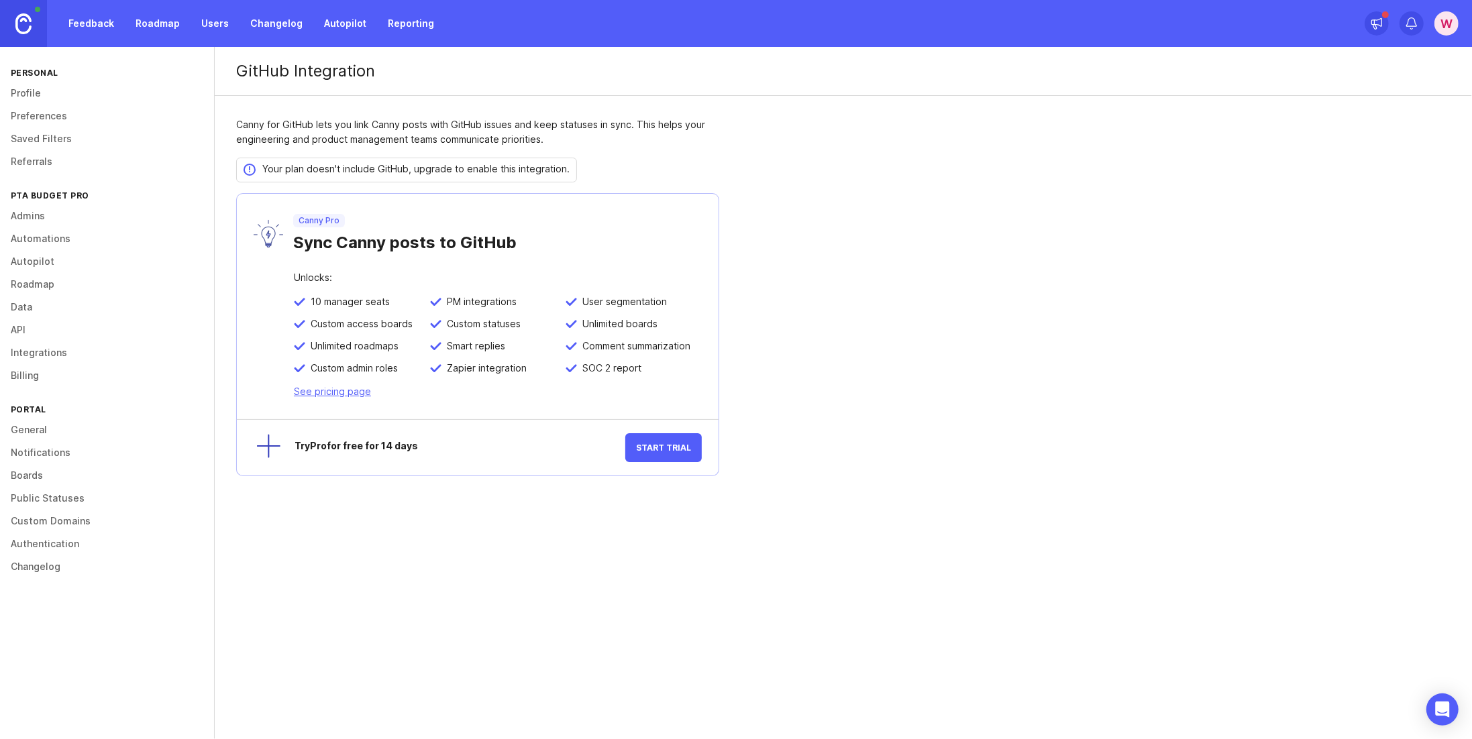
click at [27, 17] on img at bounding box center [23, 23] width 16 height 21
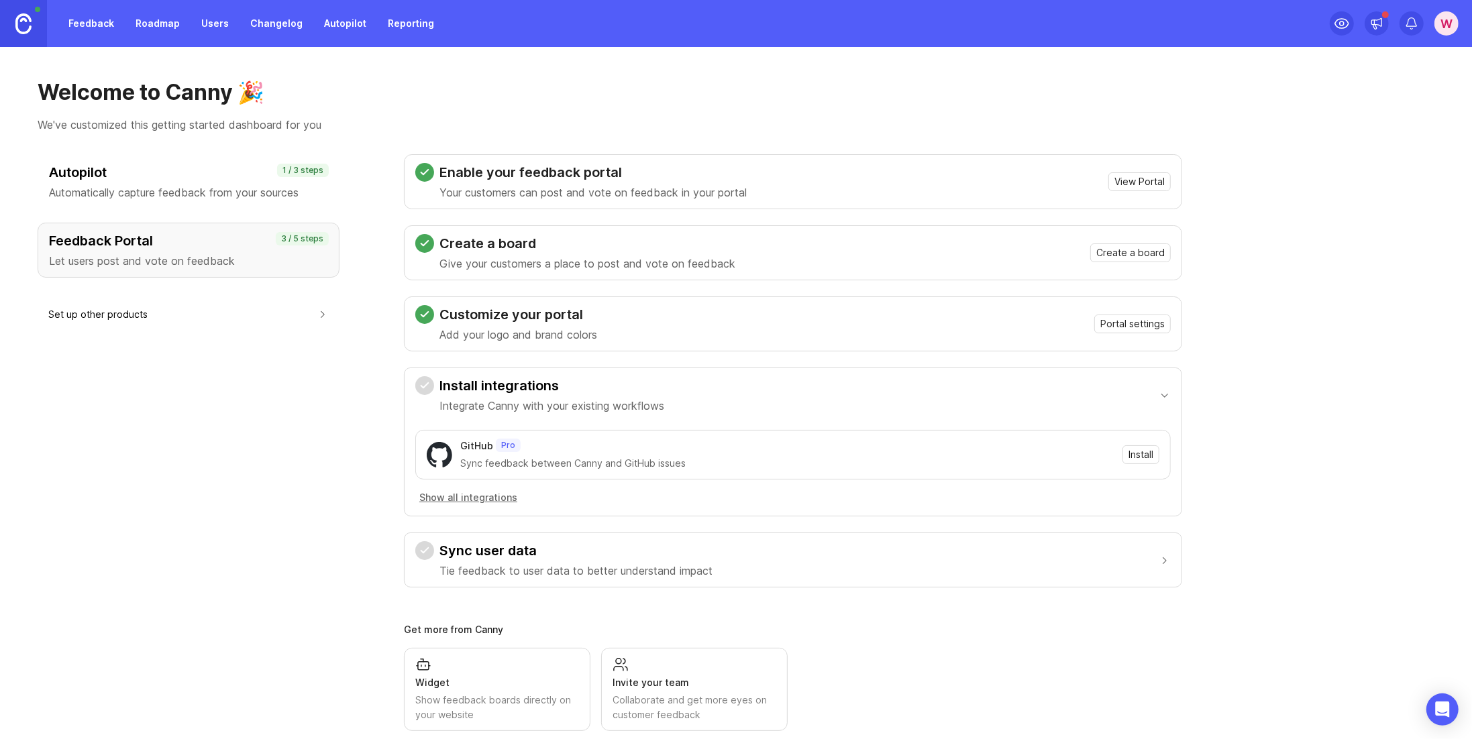
click at [231, 258] on p "Let users post and vote on feedback" at bounding box center [188, 261] width 279 height 16
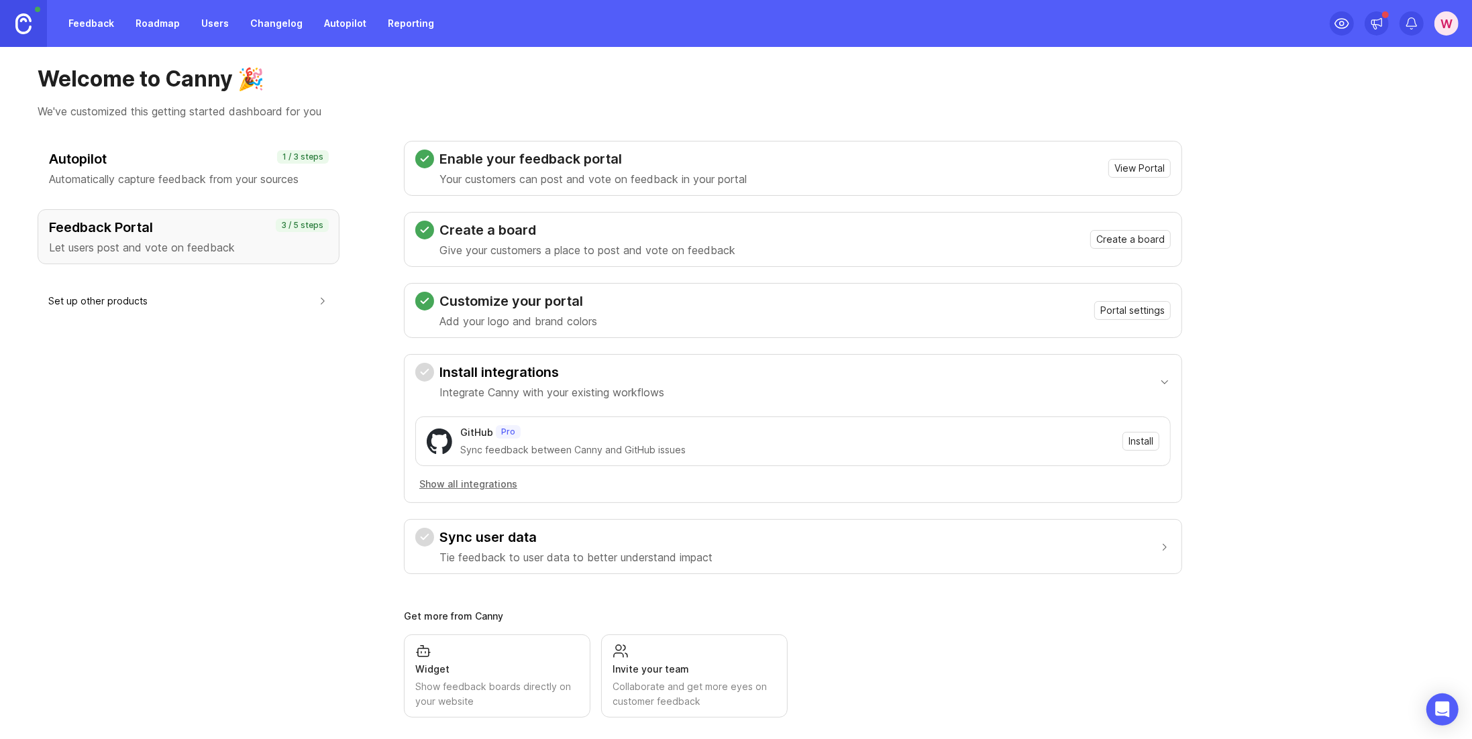
scroll to position [19, 0]
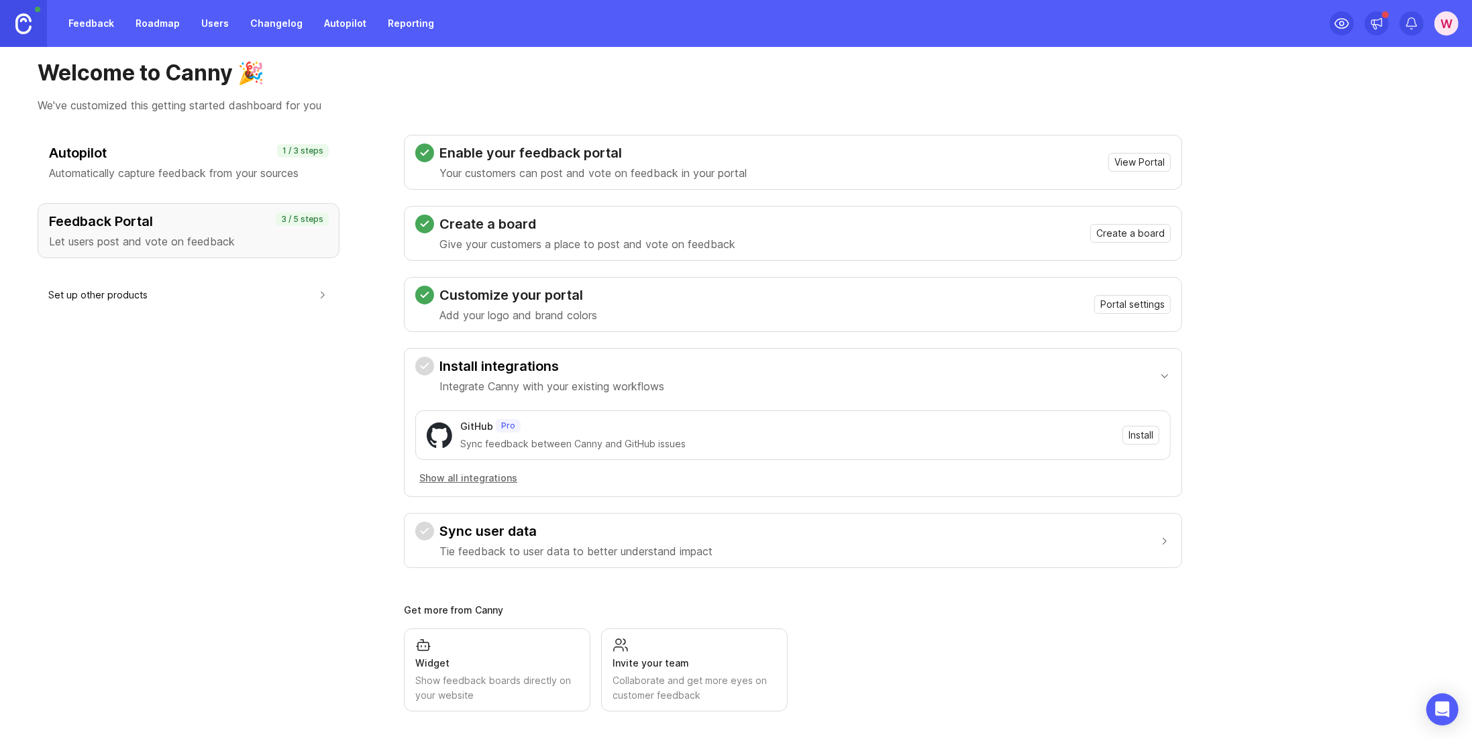
click at [667, 527] on h3 "Sync user data" at bounding box center [575, 531] width 273 height 19
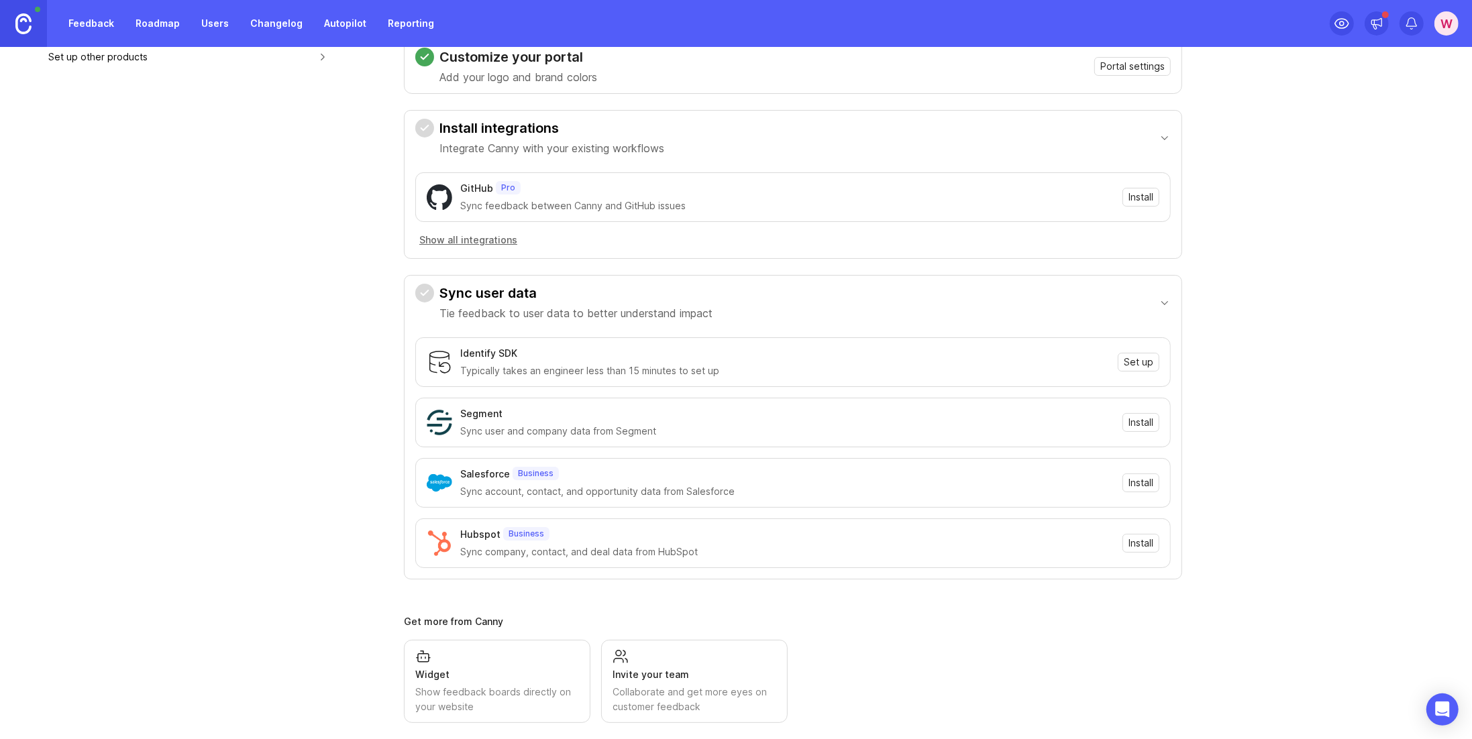
scroll to position [0, 0]
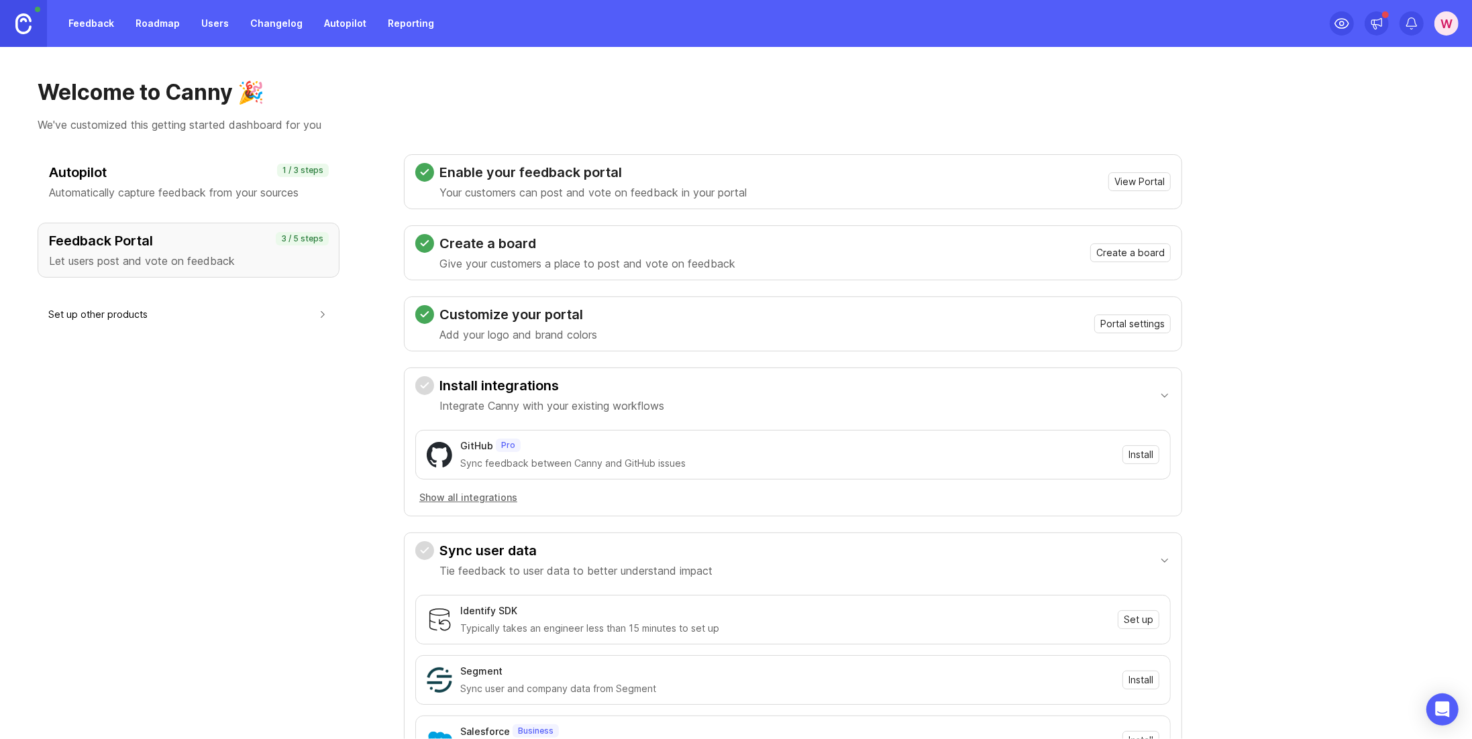
click at [174, 192] on p "Automatically capture feedback from your sources" at bounding box center [188, 192] width 279 height 16
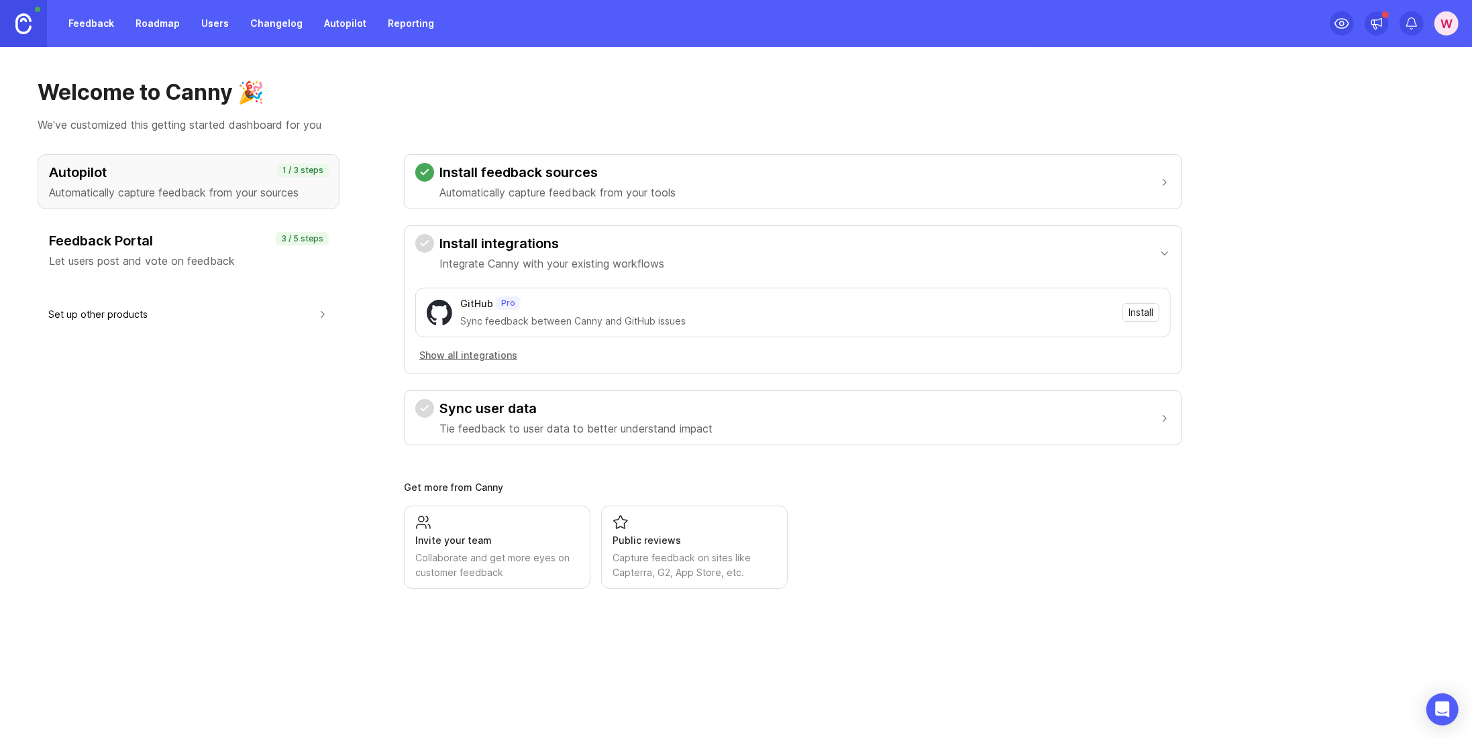
click at [205, 244] on h3 "Feedback Portal" at bounding box center [188, 240] width 279 height 19
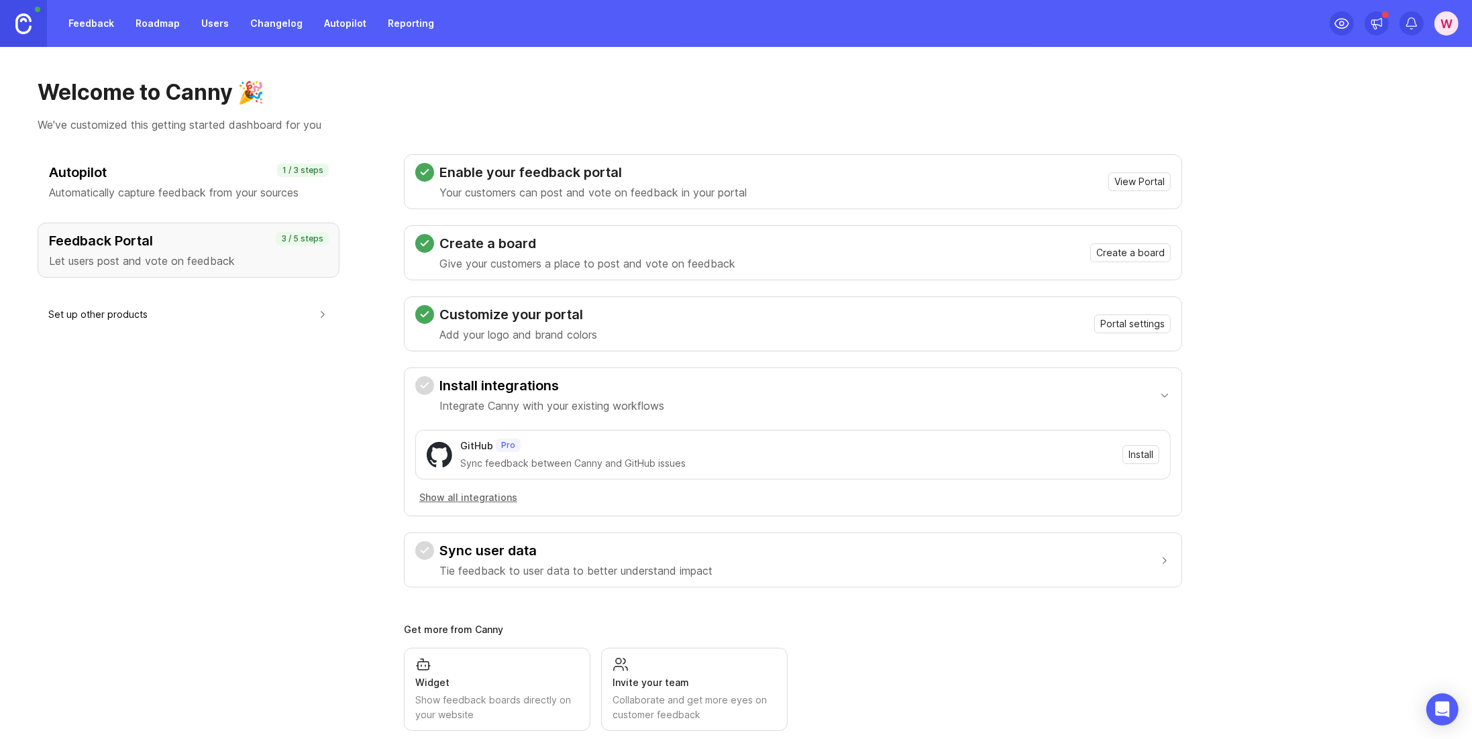
click at [96, 25] on link "Feedback" at bounding box center [91, 23] width 62 height 24
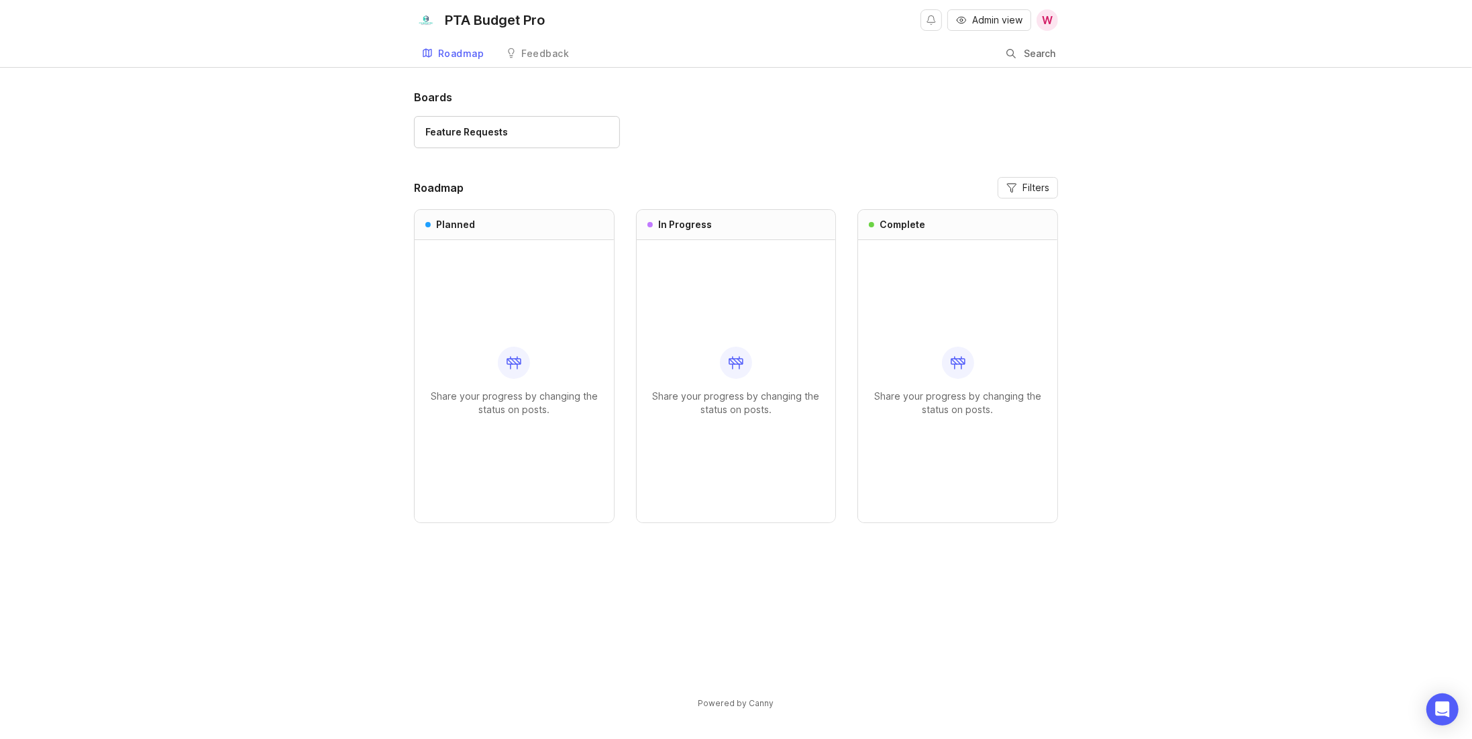
click at [481, 134] on div "Feature Requests" at bounding box center [466, 132] width 83 height 15
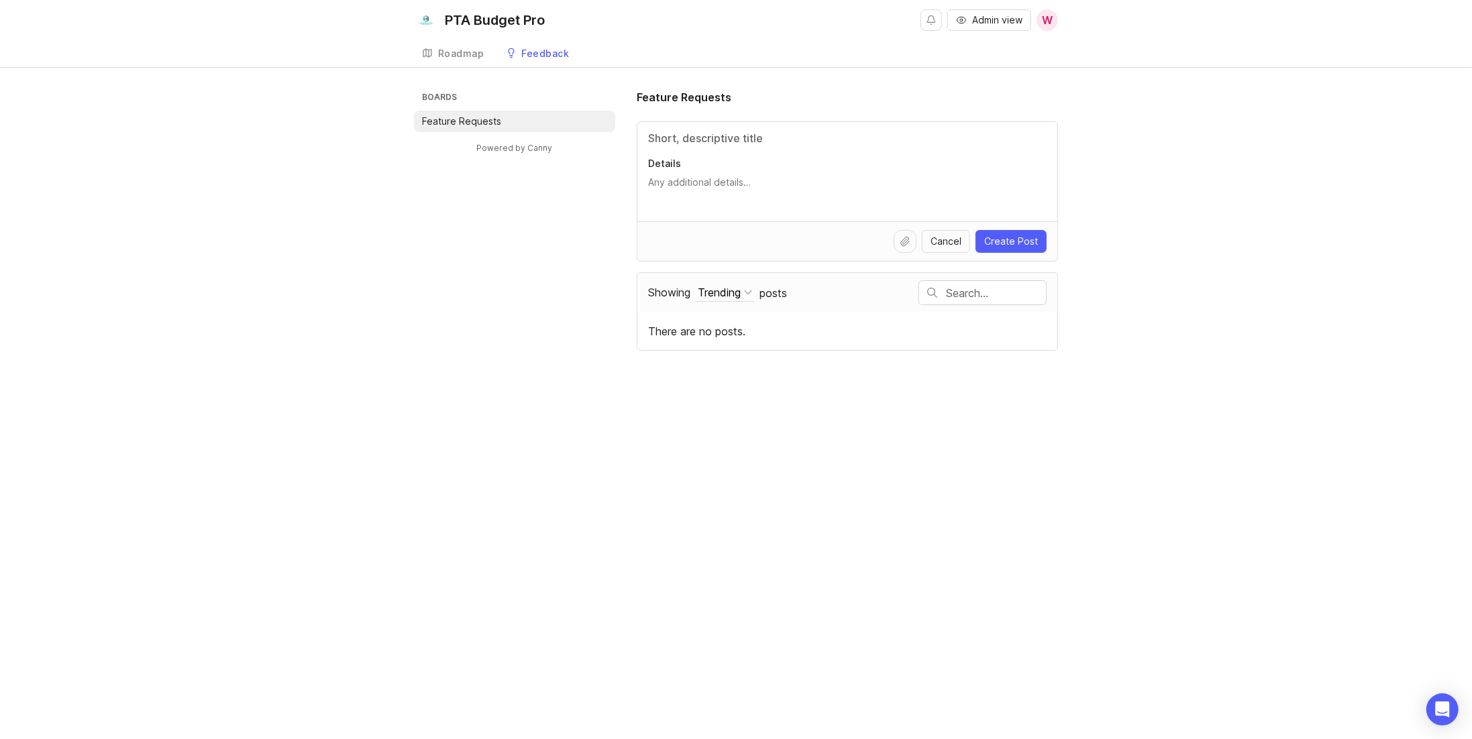
click at [709, 141] on input "Title" at bounding box center [847, 138] width 398 height 16
type input "Reorder Action Steps"
click at [726, 171] on div "Reorder Action Steps Details" at bounding box center [847, 171] width 420 height 99
click at [741, 177] on textarea "Details" at bounding box center [847, 189] width 398 height 27
type textarea "Need to be able to reorder the actions steps for Plans of Work"
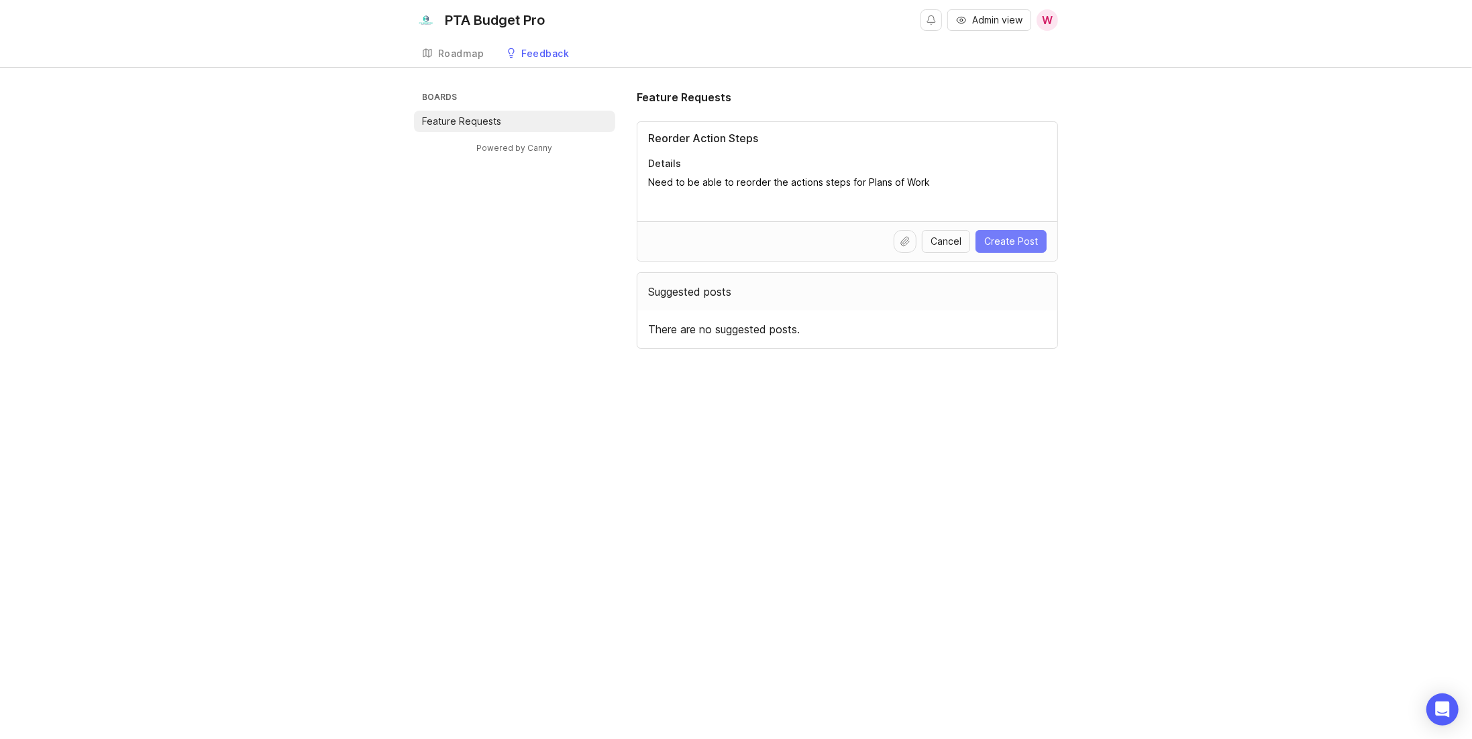
click at [1008, 238] on span "Create Post" at bounding box center [1011, 241] width 54 height 13
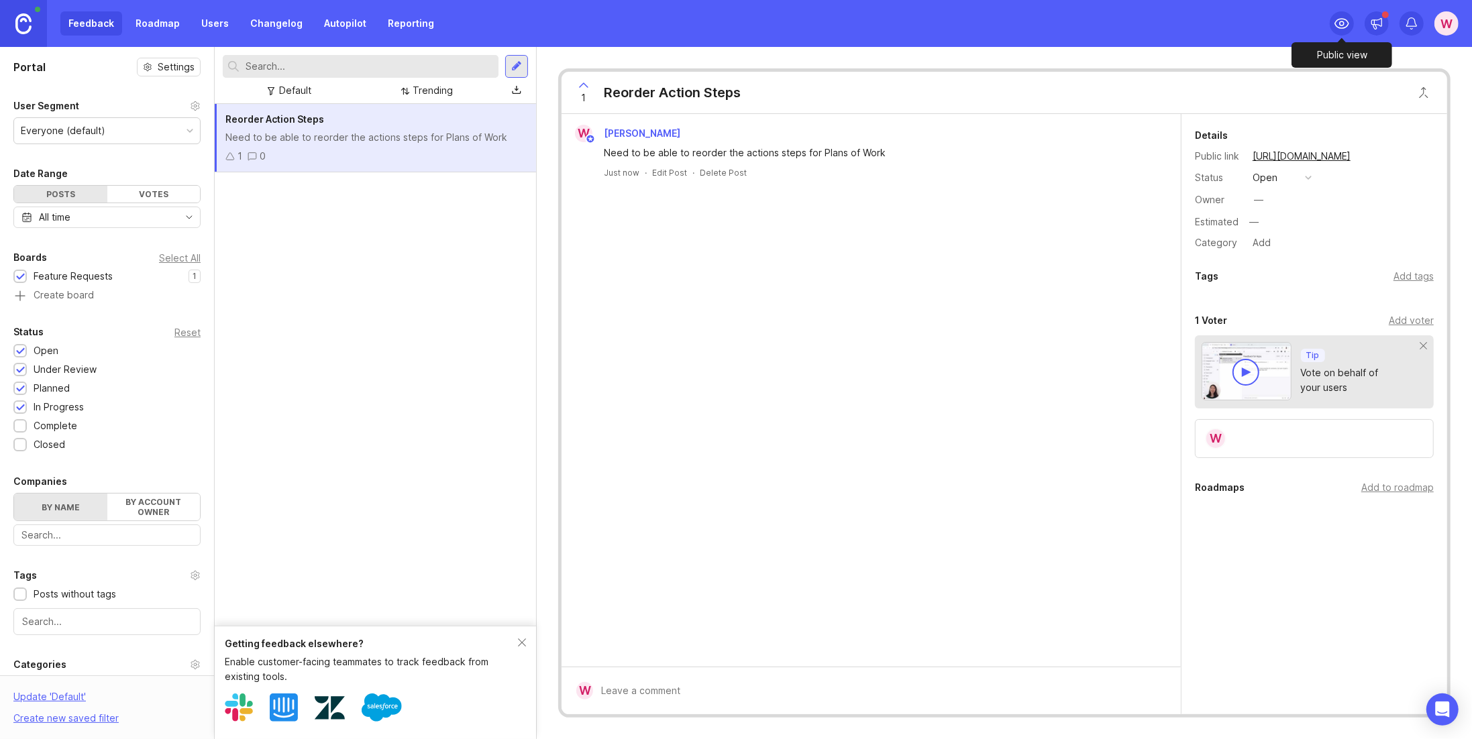
click at [1336, 24] on icon at bounding box center [1342, 23] width 16 height 16
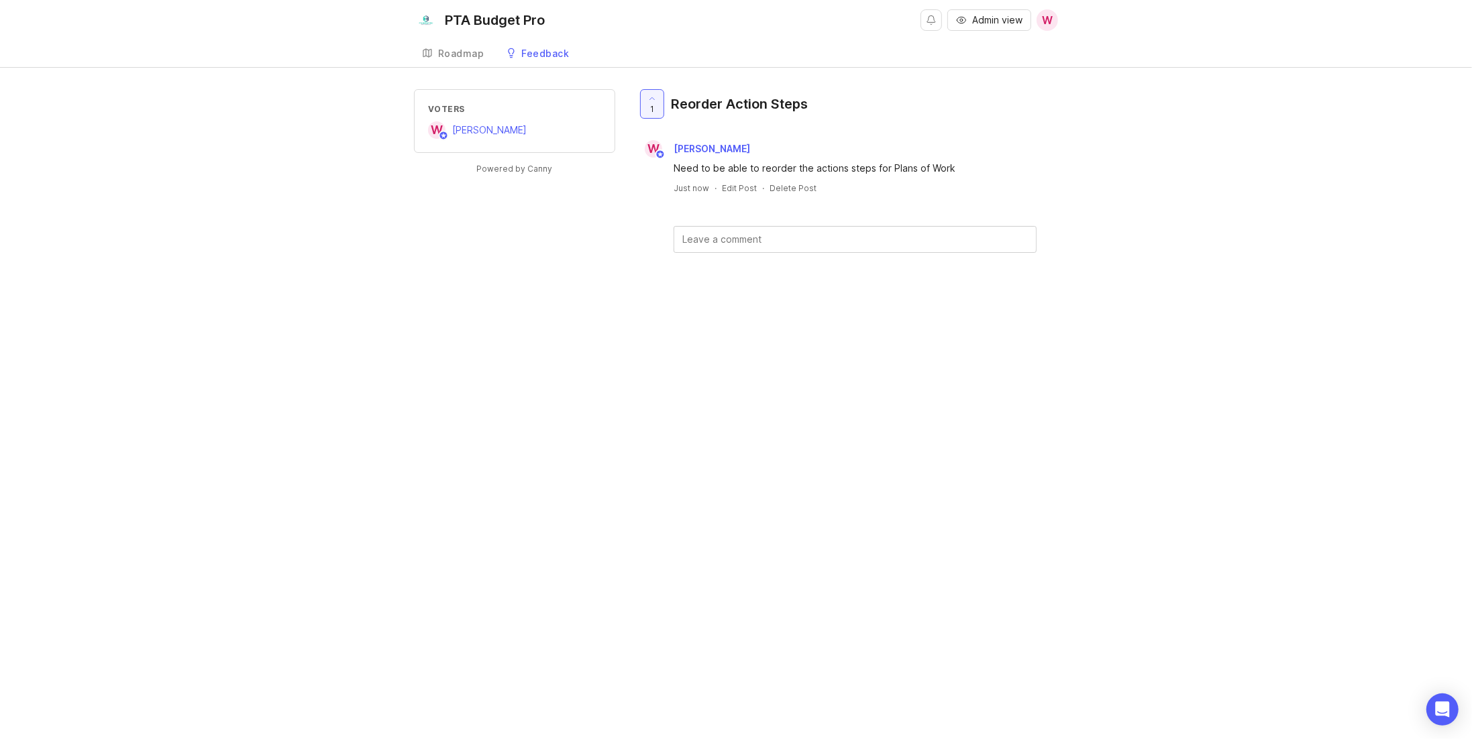
click at [491, 23] on div "PTA Budget Pro" at bounding box center [495, 19] width 100 height 13
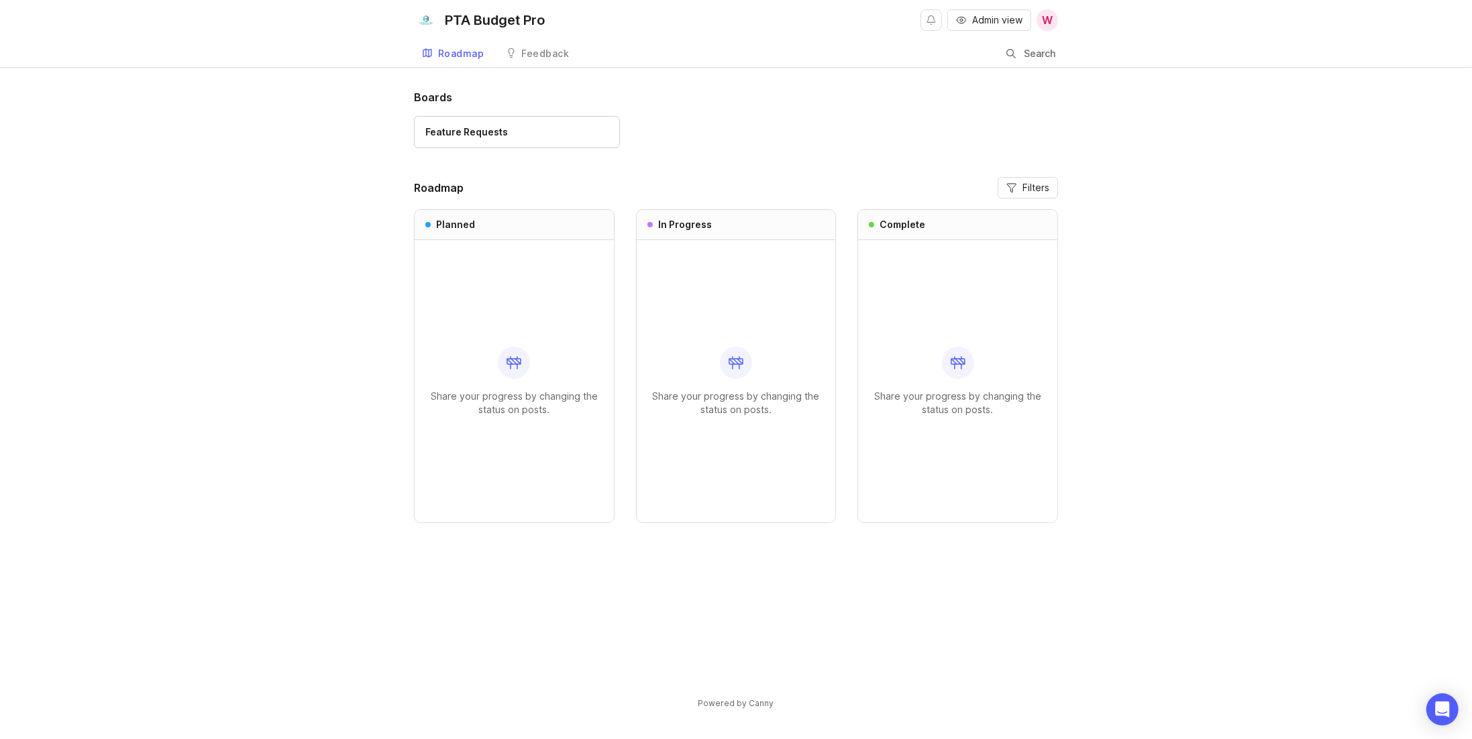
click at [476, 136] on div "Feature Requests" at bounding box center [466, 132] width 83 height 15
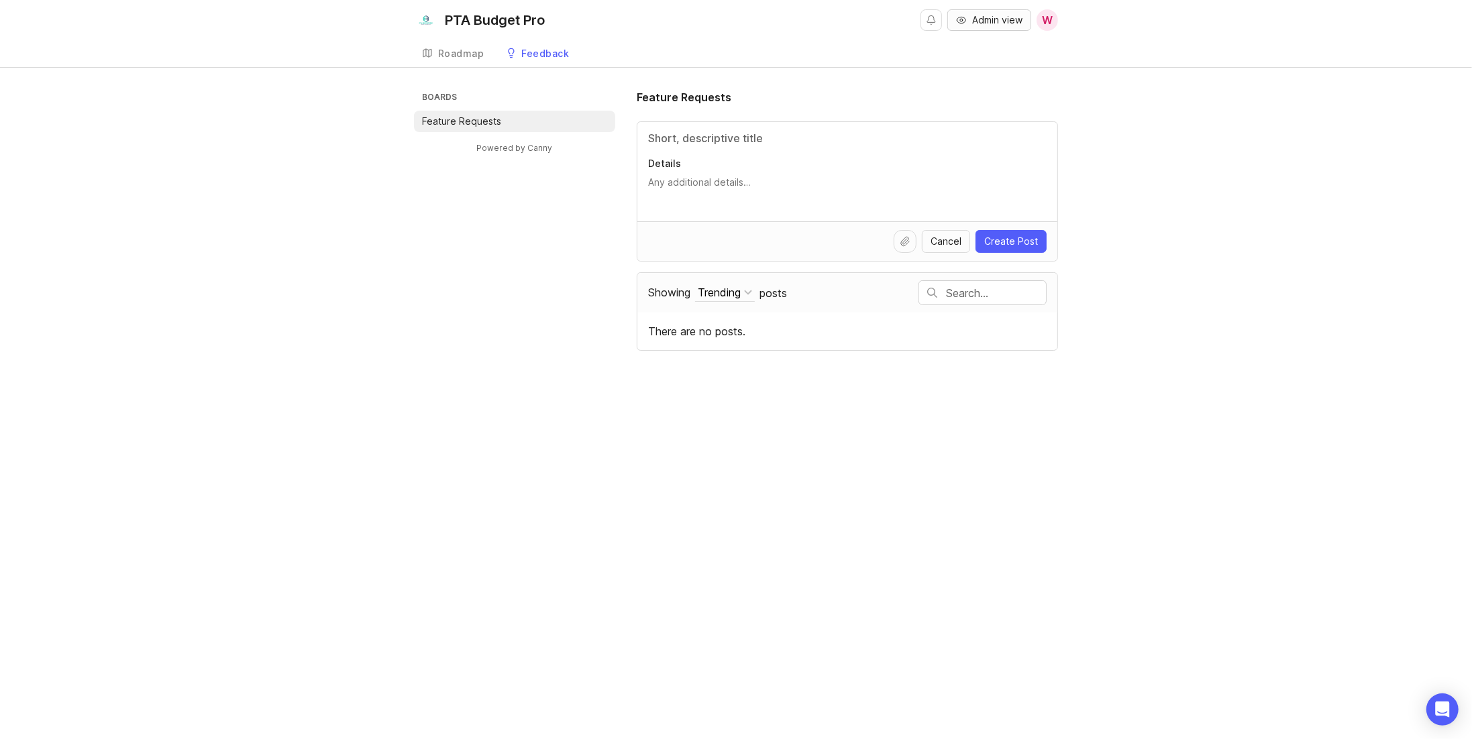
click at [984, 23] on span "Admin view" at bounding box center [997, 19] width 50 height 13
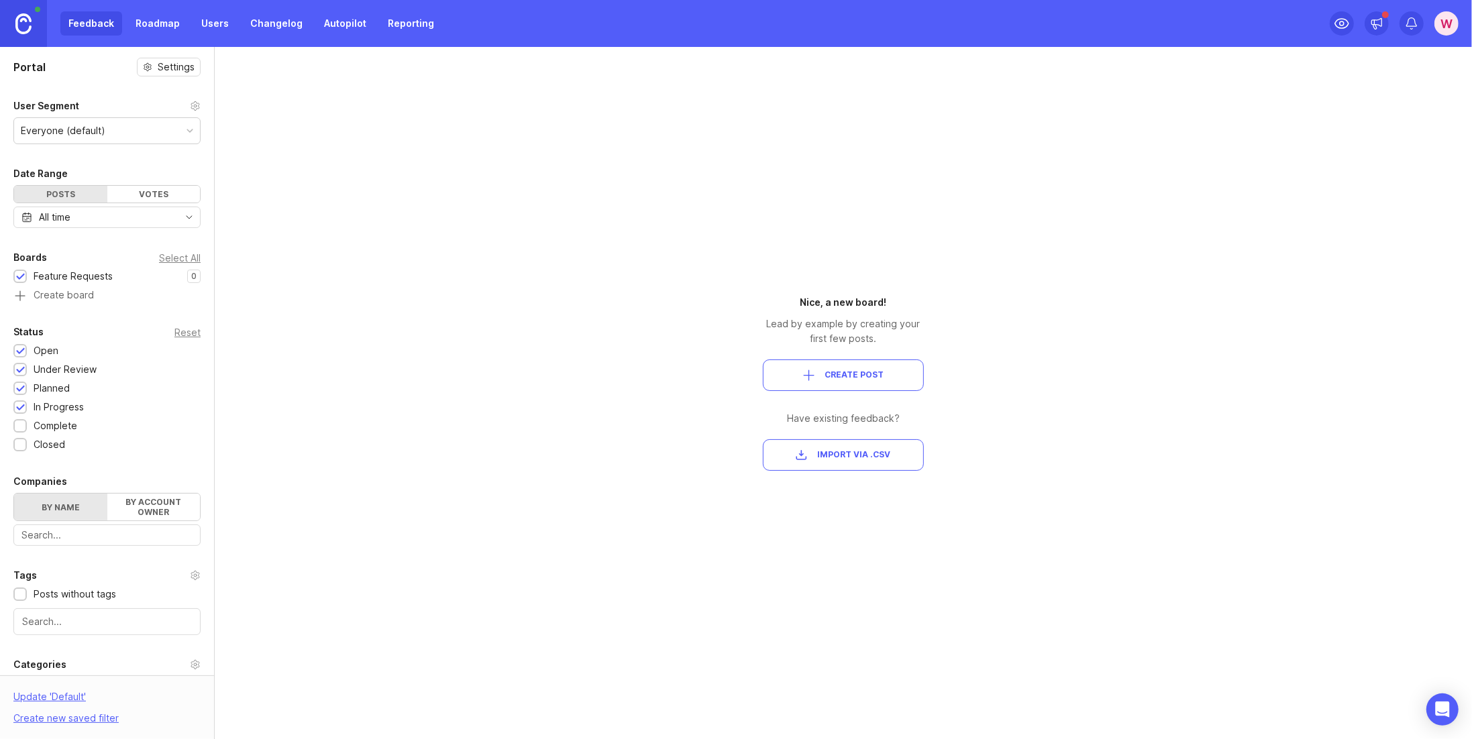
click at [170, 26] on link "Roadmap" at bounding box center [157, 23] width 60 height 24
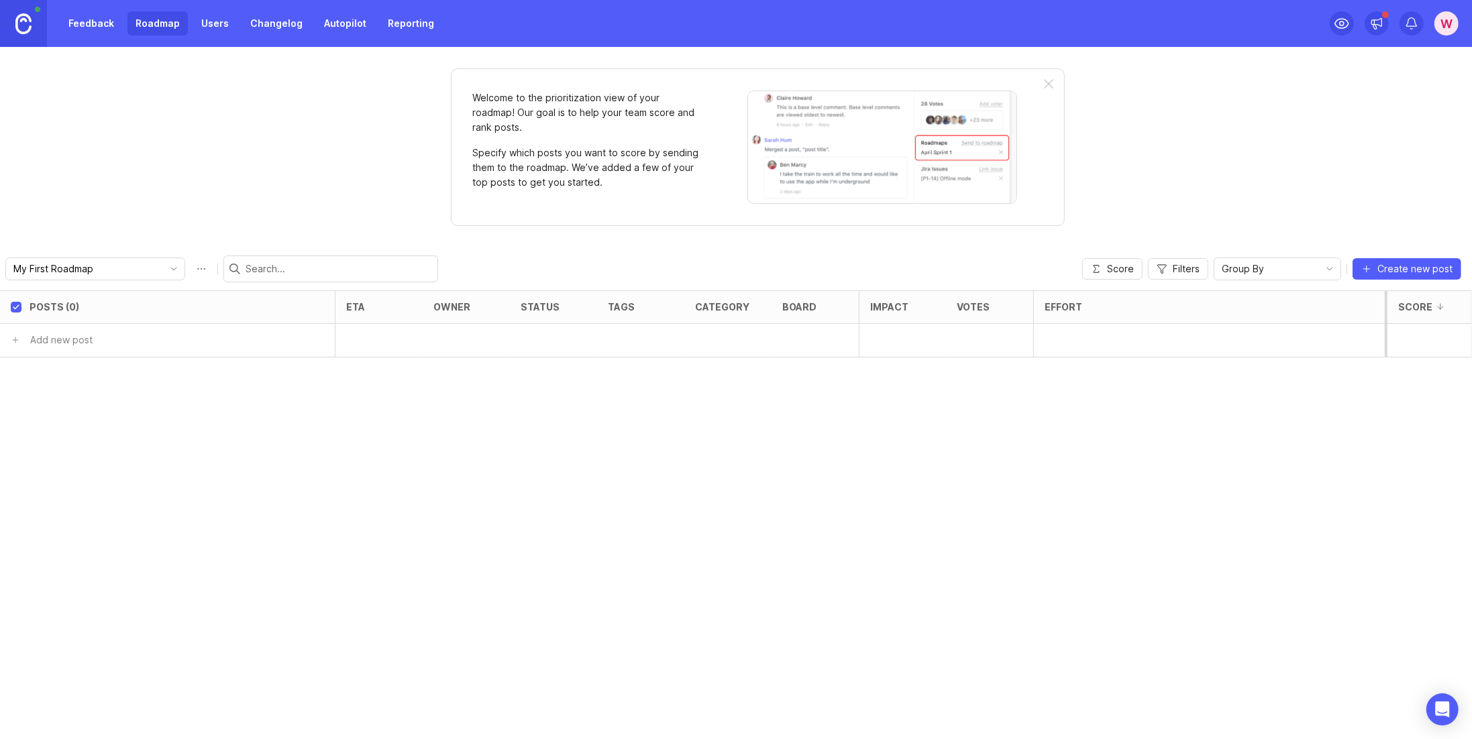
click at [210, 28] on link "Users" at bounding box center [215, 23] width 44 height 24
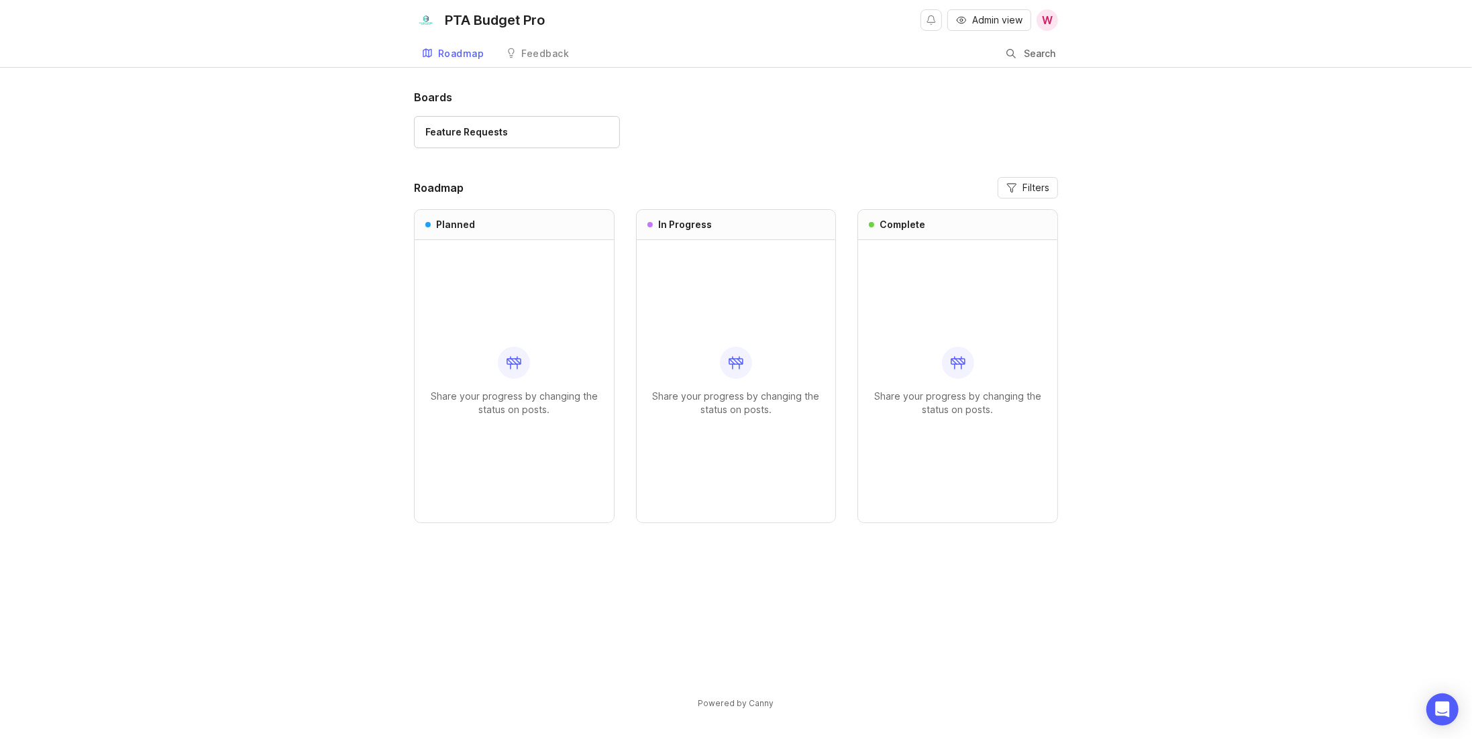
click at [843, 124] on div "Feature Requests" at bounding box center [736, 138] width 644 height 45
click at [999, 18] on span "Admin view" at bounding box center [997, 19] width 50 height 13
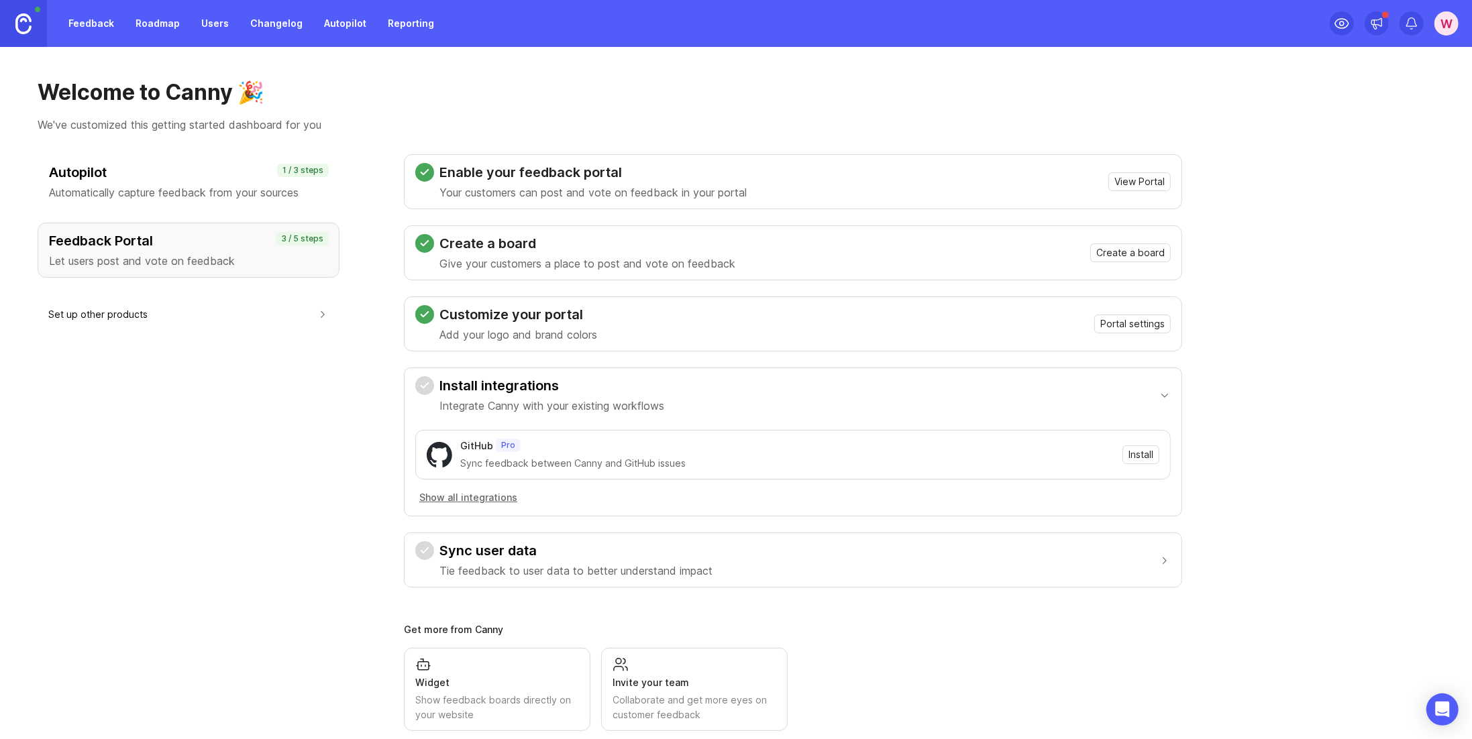
click at [146, 25] on link "Roadmap" at bounding box center [157, 23] width 60 height 24
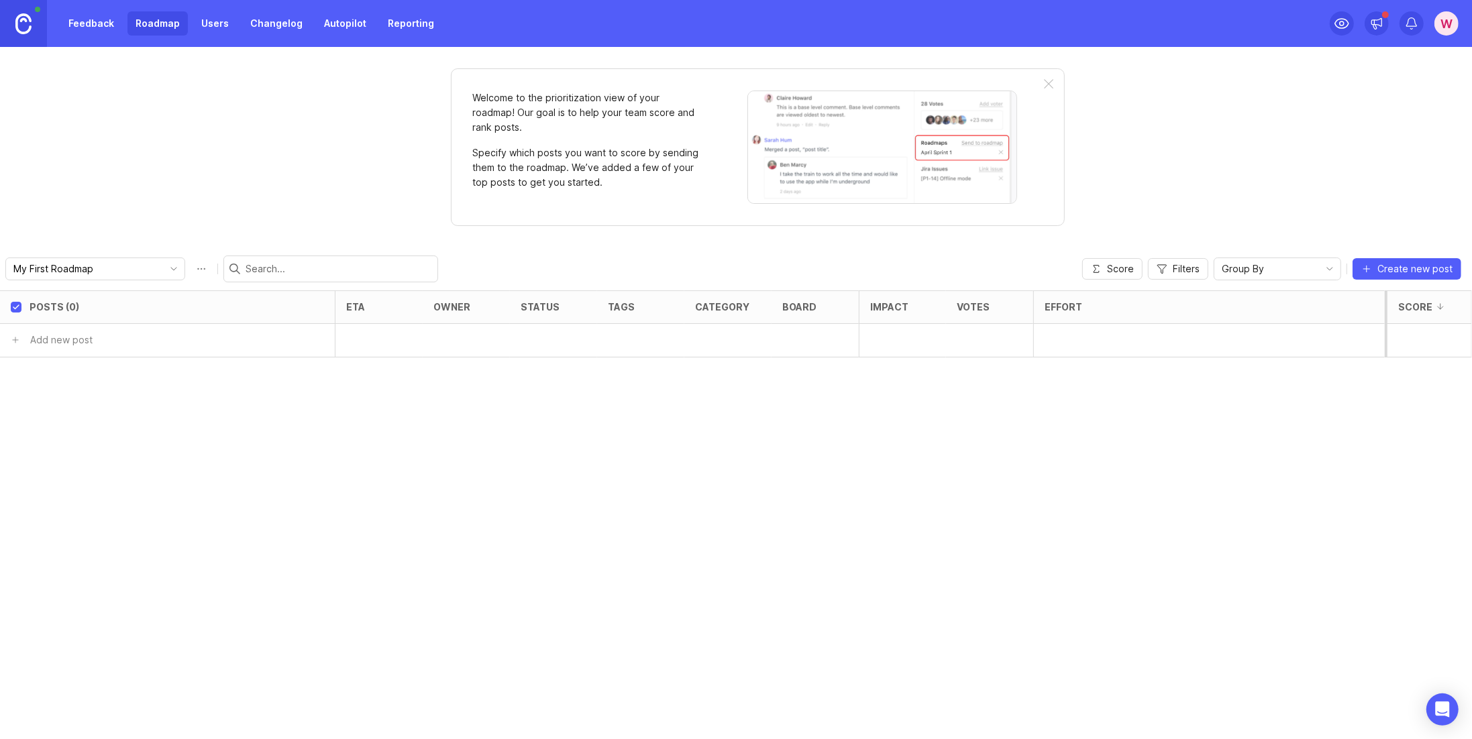
click at [80, 26] on link "Feedback" at bounding box center [91, 23] width 62 height 24
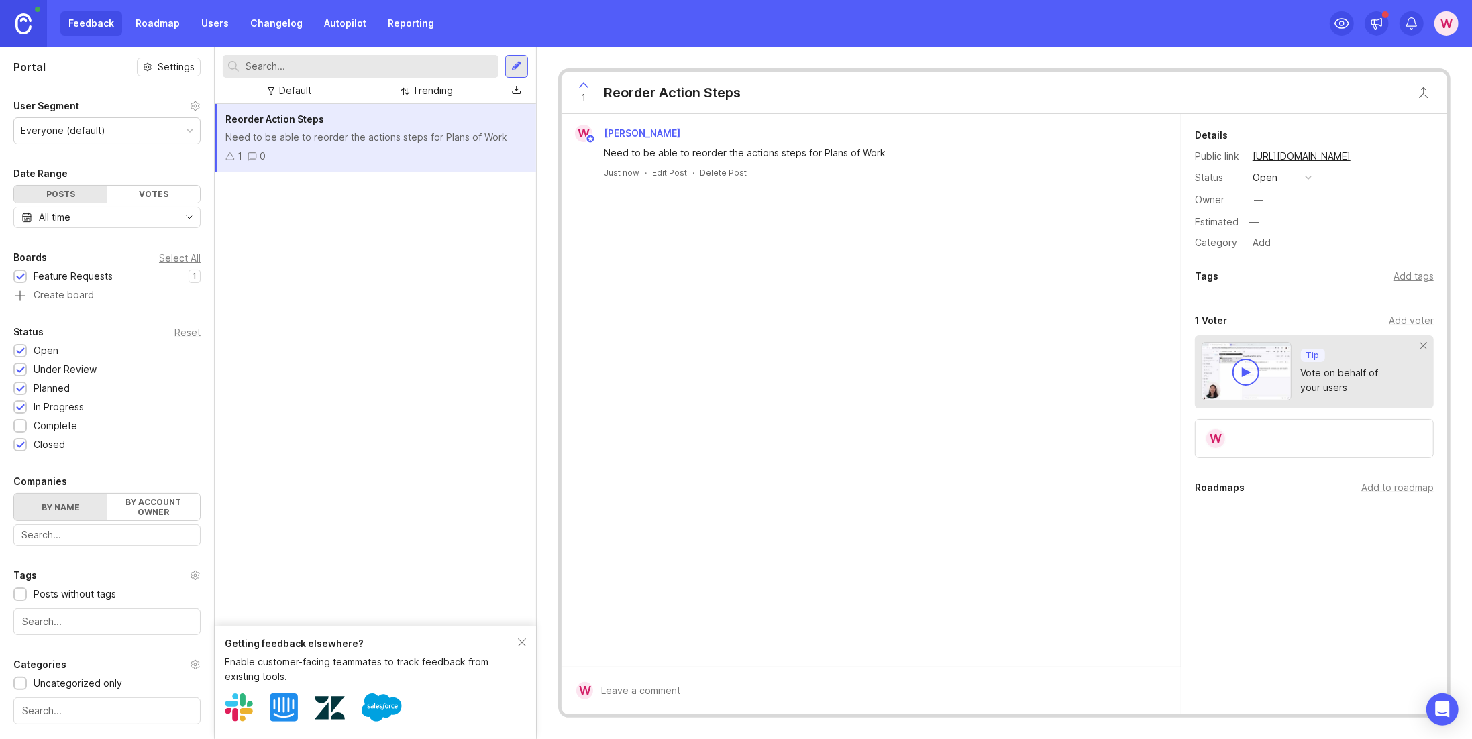
click at [1371, 488] on div "Add to roadmap" at bounding box center [1397, 487] width 72 height 15
click at [163, 21] on link "Roadmap" at bounding box center [157, 23] width 60 height 24
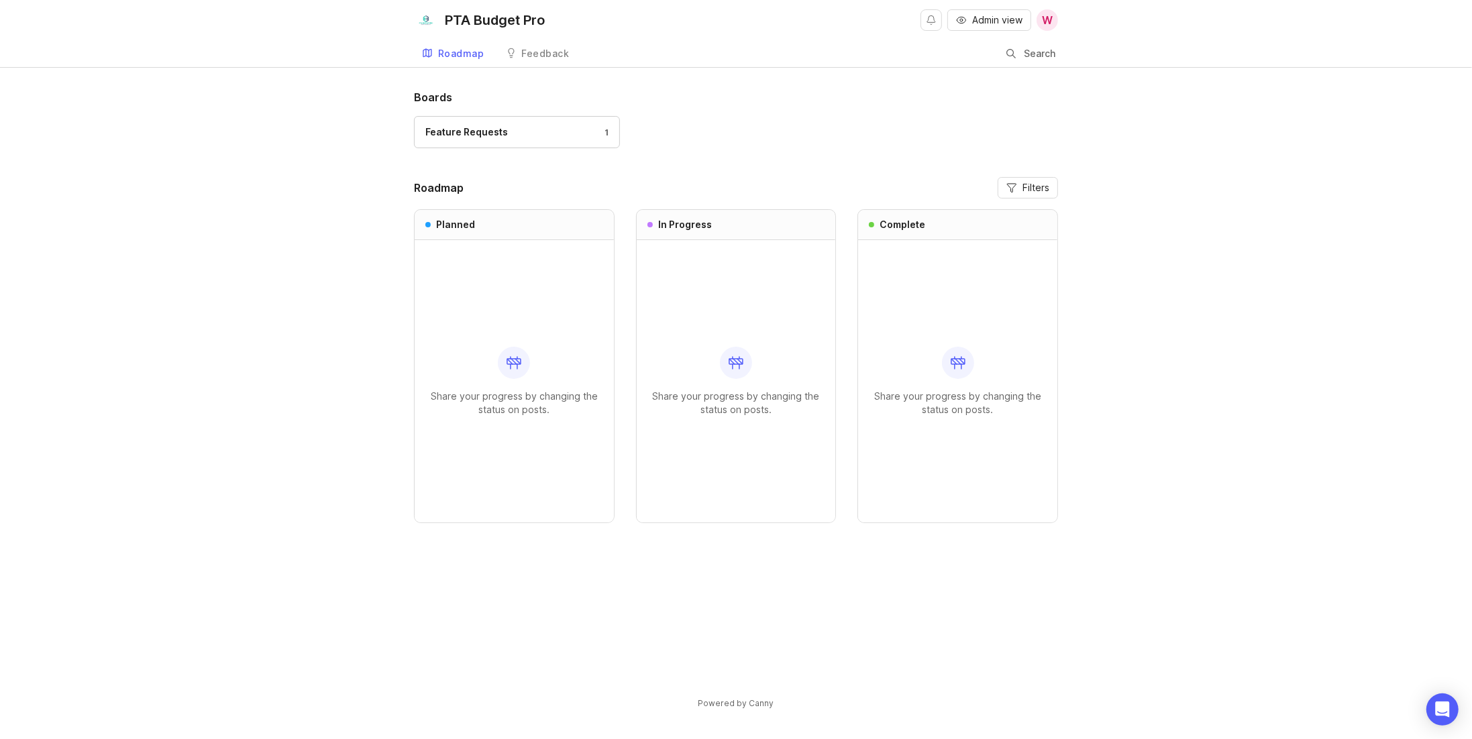
click at [967, 18] on button "Admin view" at bounding box center [989, 19] width 84 height 21
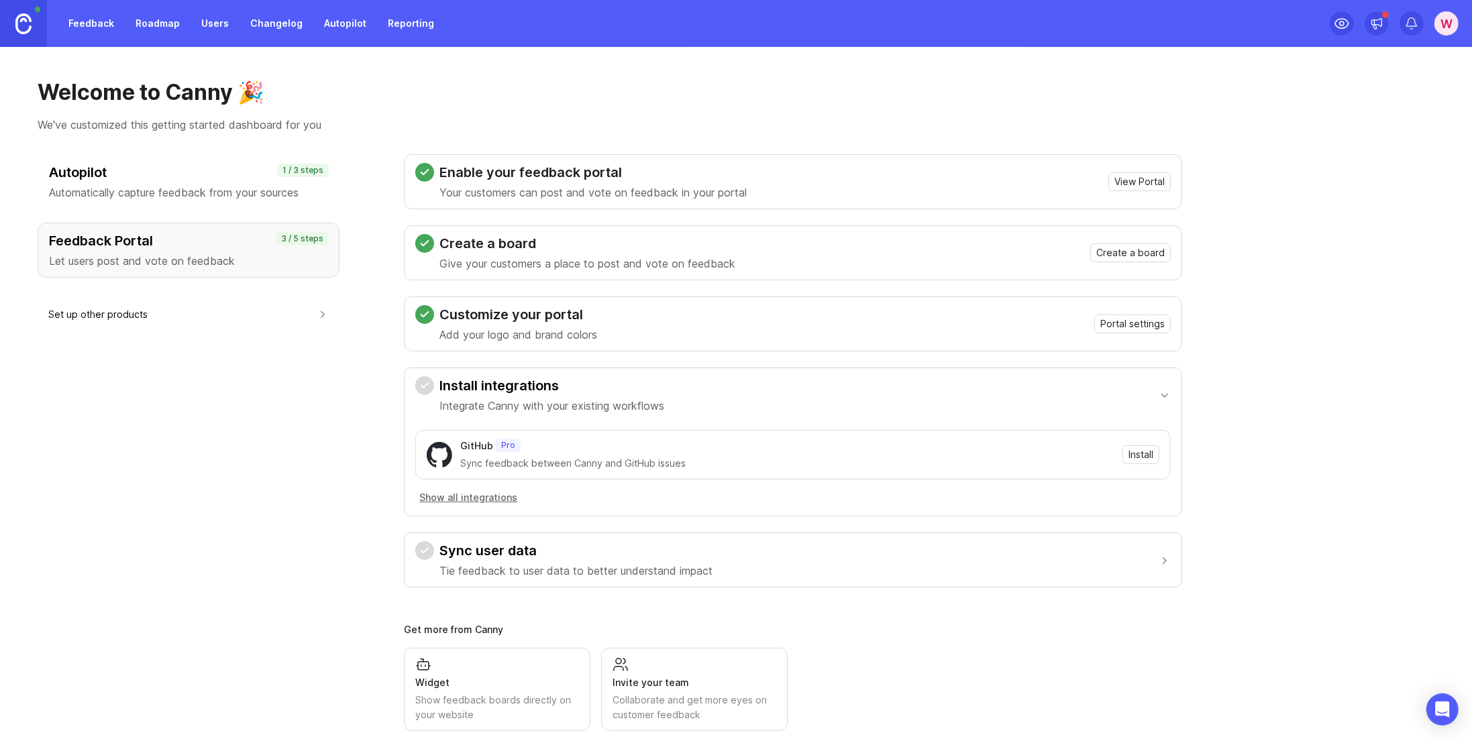
click at [149, 23] on link "Roadmap" at bounding box center [157, 23] width 60 height 24
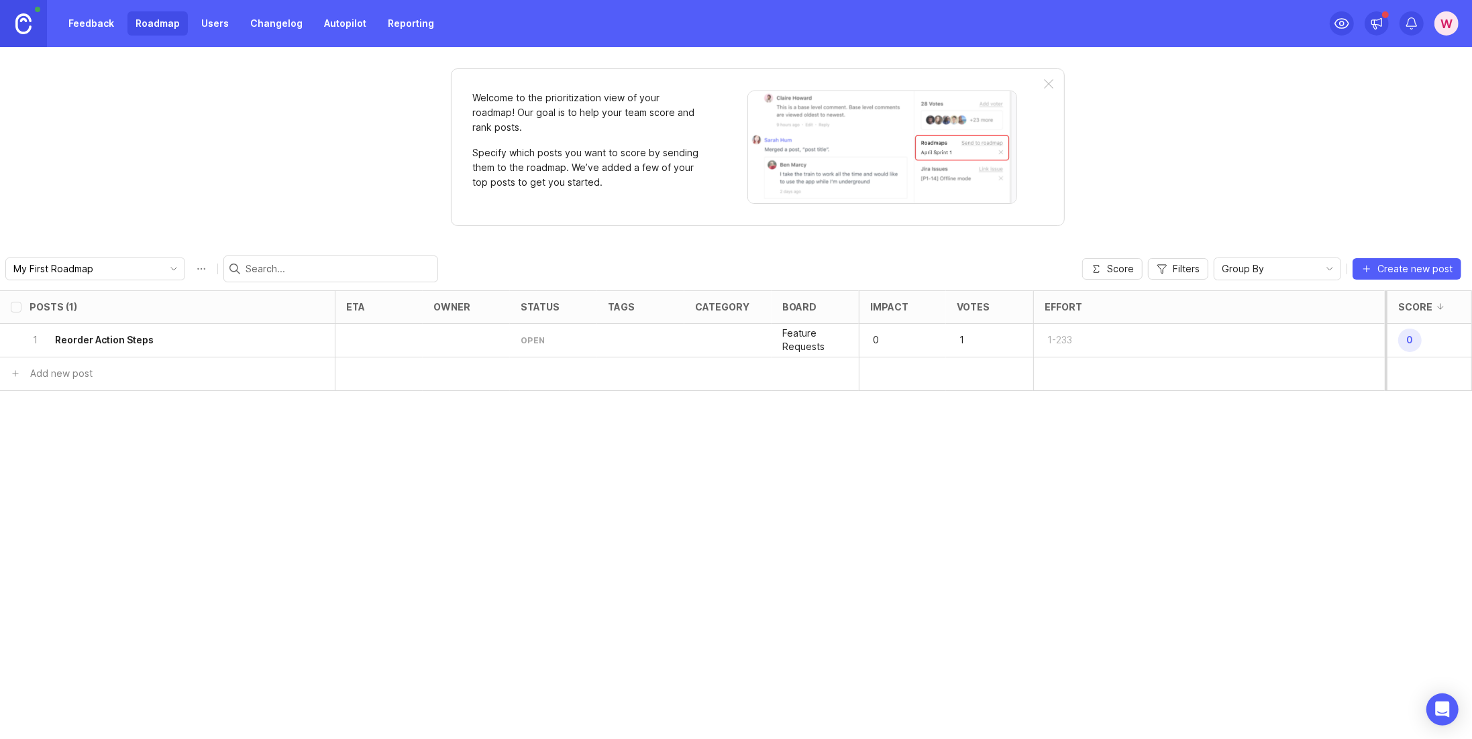
click at [95, 28] on link "Feedback" at bounding box center [91, 23] width 62 height 24
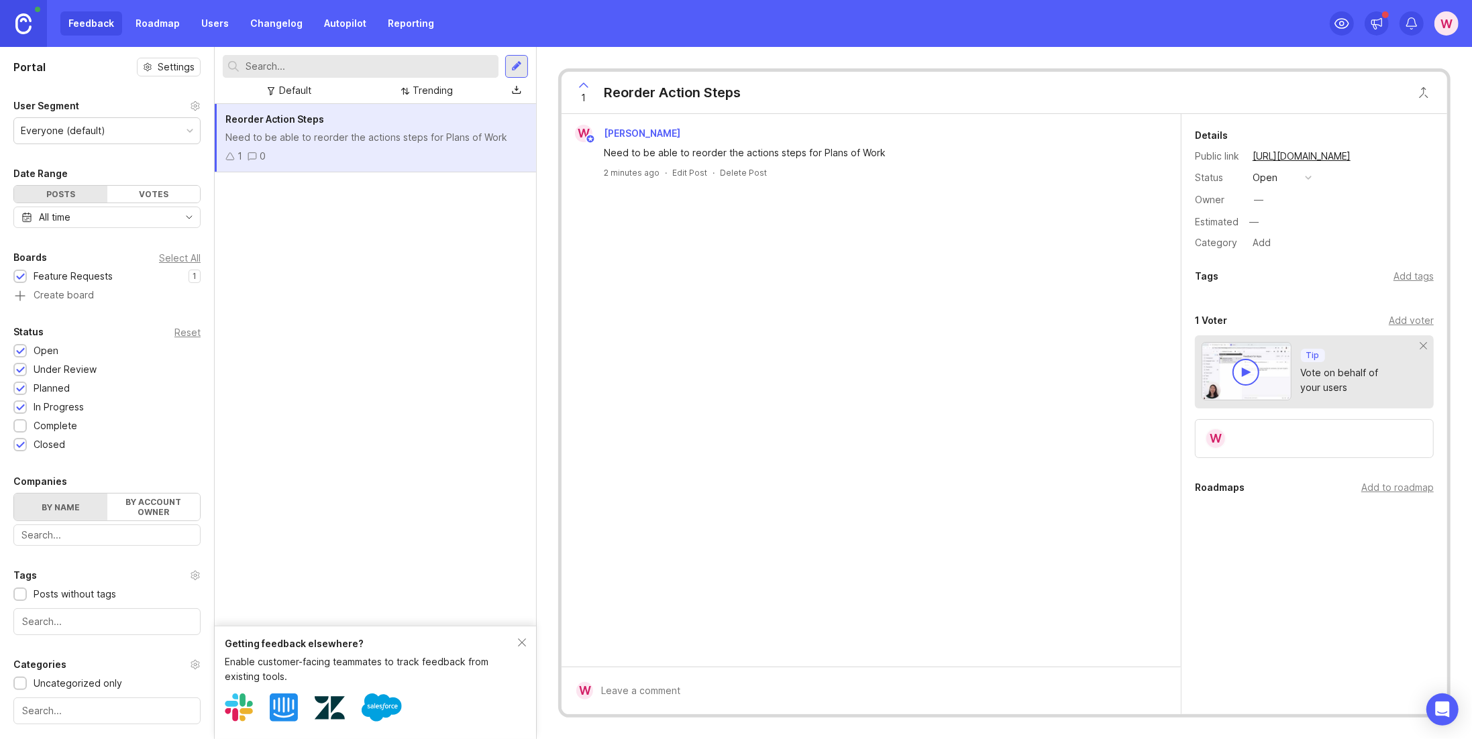
click at [1395, 488] on div "Add to roadmap" at bounding box center [1397, 487] width 72 height 15
click at [1050, 492] on div "W William Ward Need to be able to reorder the actions steps for Plans of Work 2…" at bounding box center [870, 390] width 619 height 553
click at [157, 25] on link "Roadmap" at bounding box center [157, 23] width 60 height 24
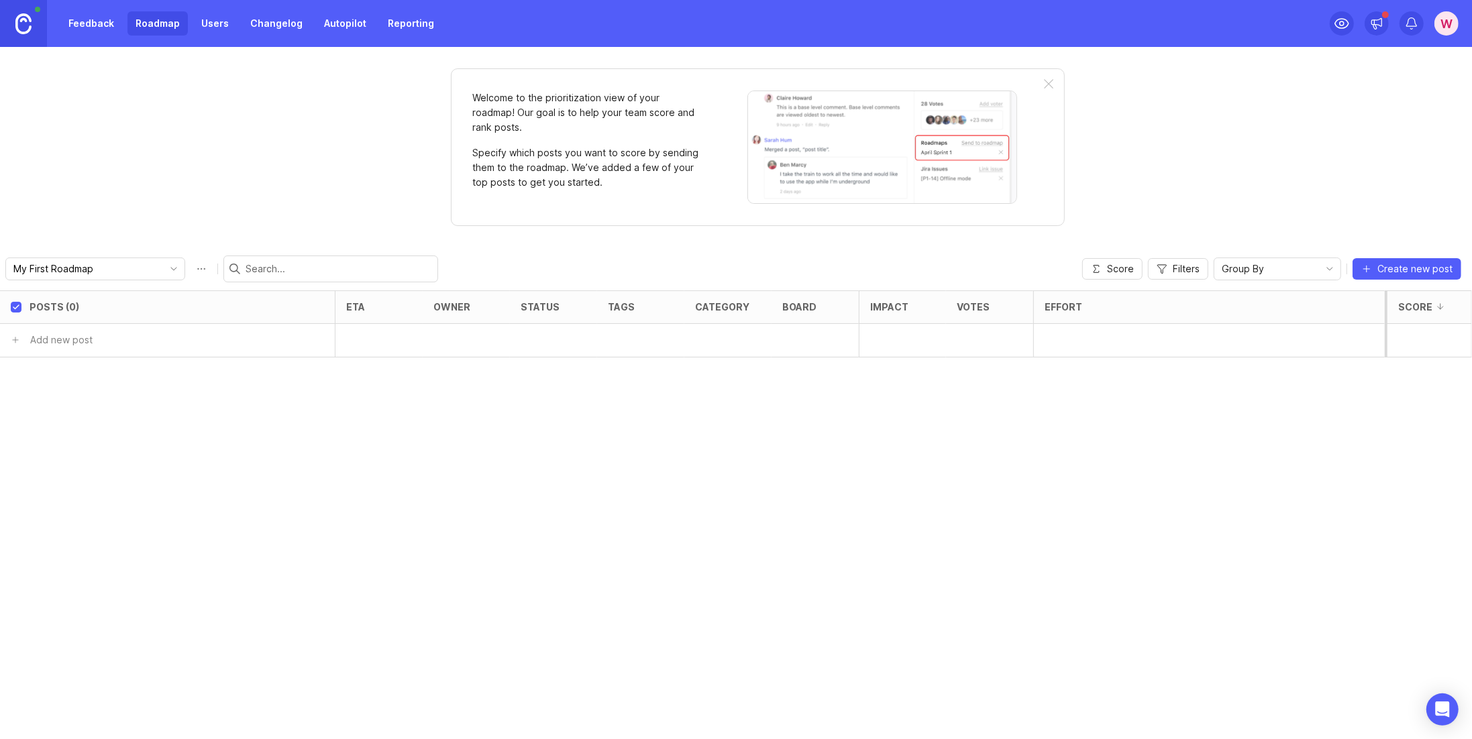
click at [1113, 150] on div "Welcome to the prioritization view of your roadmap! Our goal is to help your te…" at bounding box center [736, 393] width 1472 height 692
click at [163, 272] on icon "toggle icon" at bounding box center [173, 269] width 21 height 11
click at [96, 315] on span "Create new roadmap" at bounding box center [75, 315] width 95 height 13
click at [98, 267] on input "My First Roadmap" at bounding box center [87, 269] width 148 height 15
click at [551, 244] on div "Welcome to the prioritization view of your roadmap! Our goal is to help your te…" at bounding box center [736, 393] width 1472 height 692
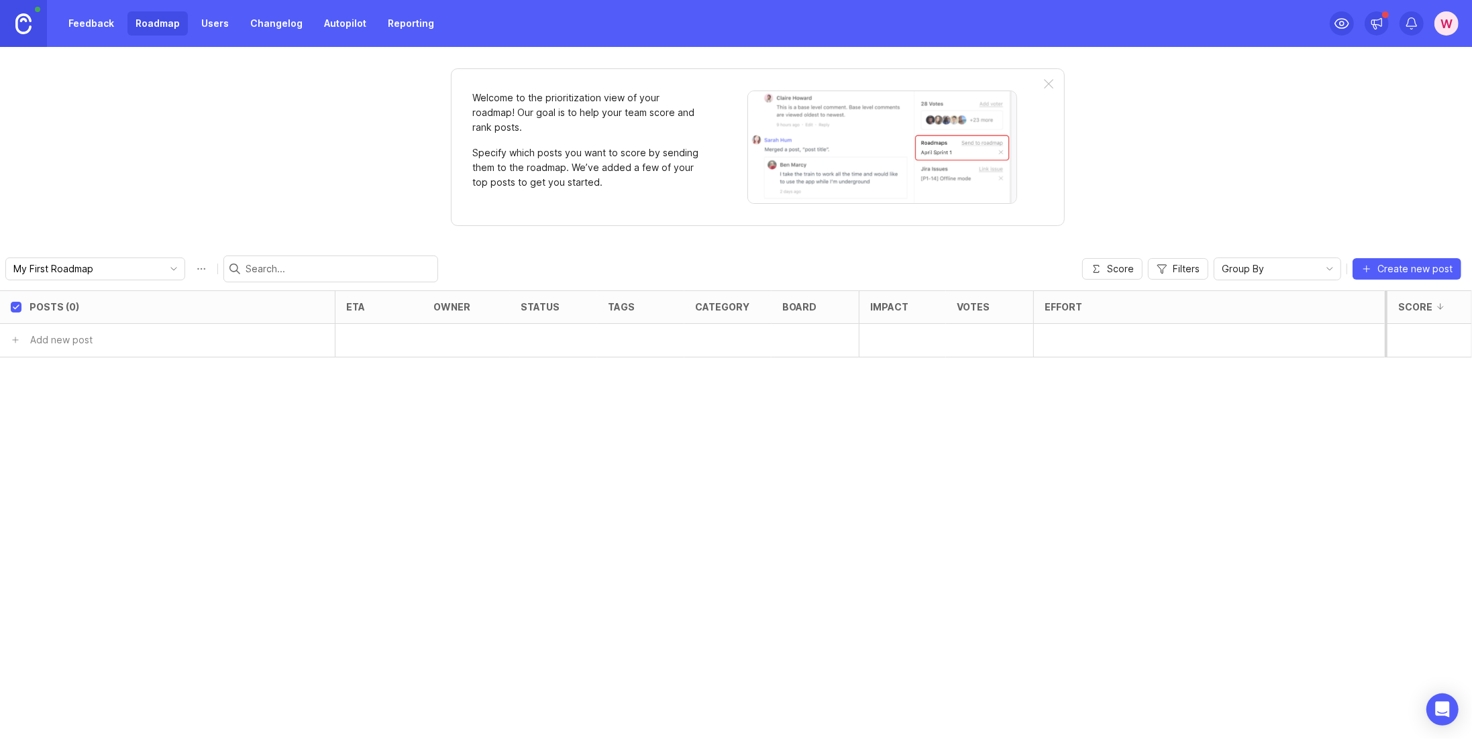
click at [1446, 25] on div "W" at bounding box center [1446, 23] width 24 height 24
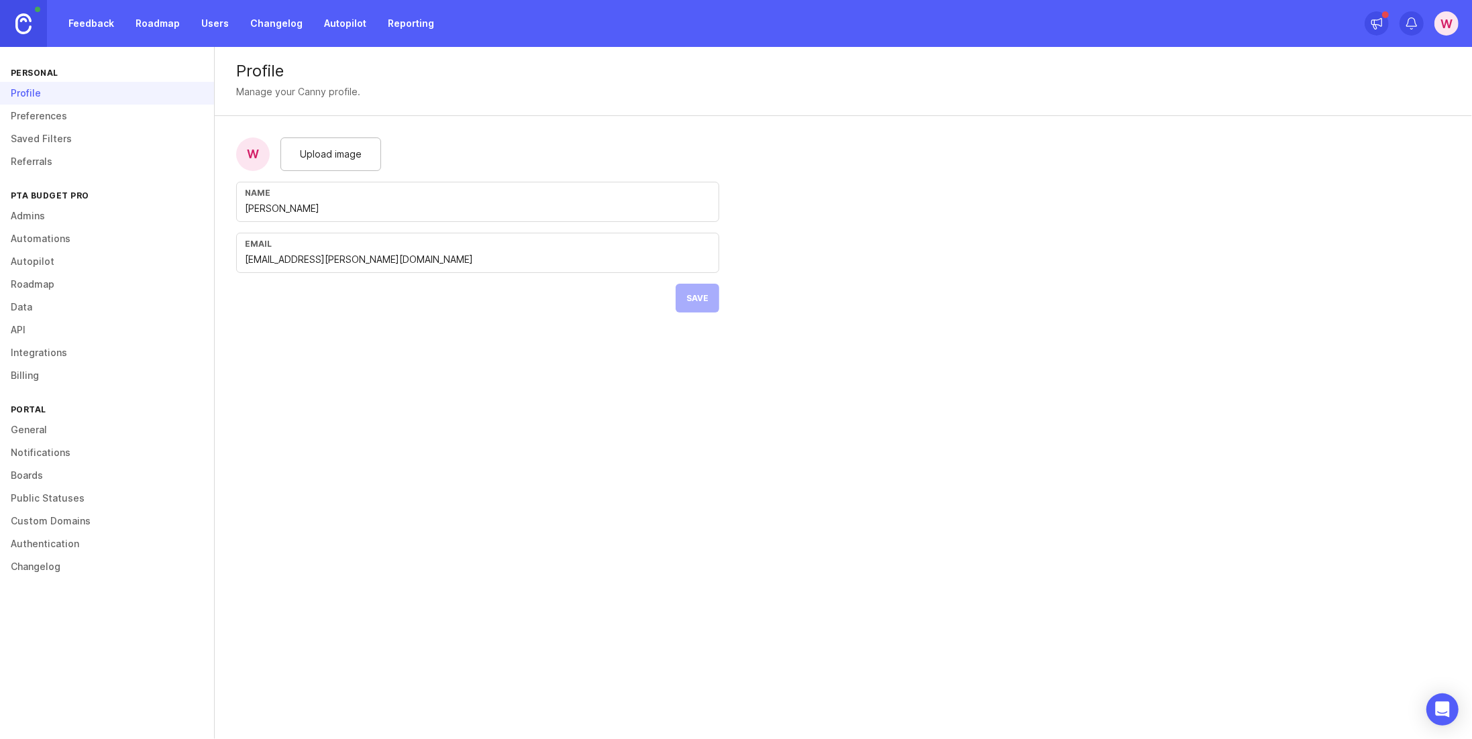
click at [32, 474] on link "Boards" at bounding box center [107, 475] width 214 height 23
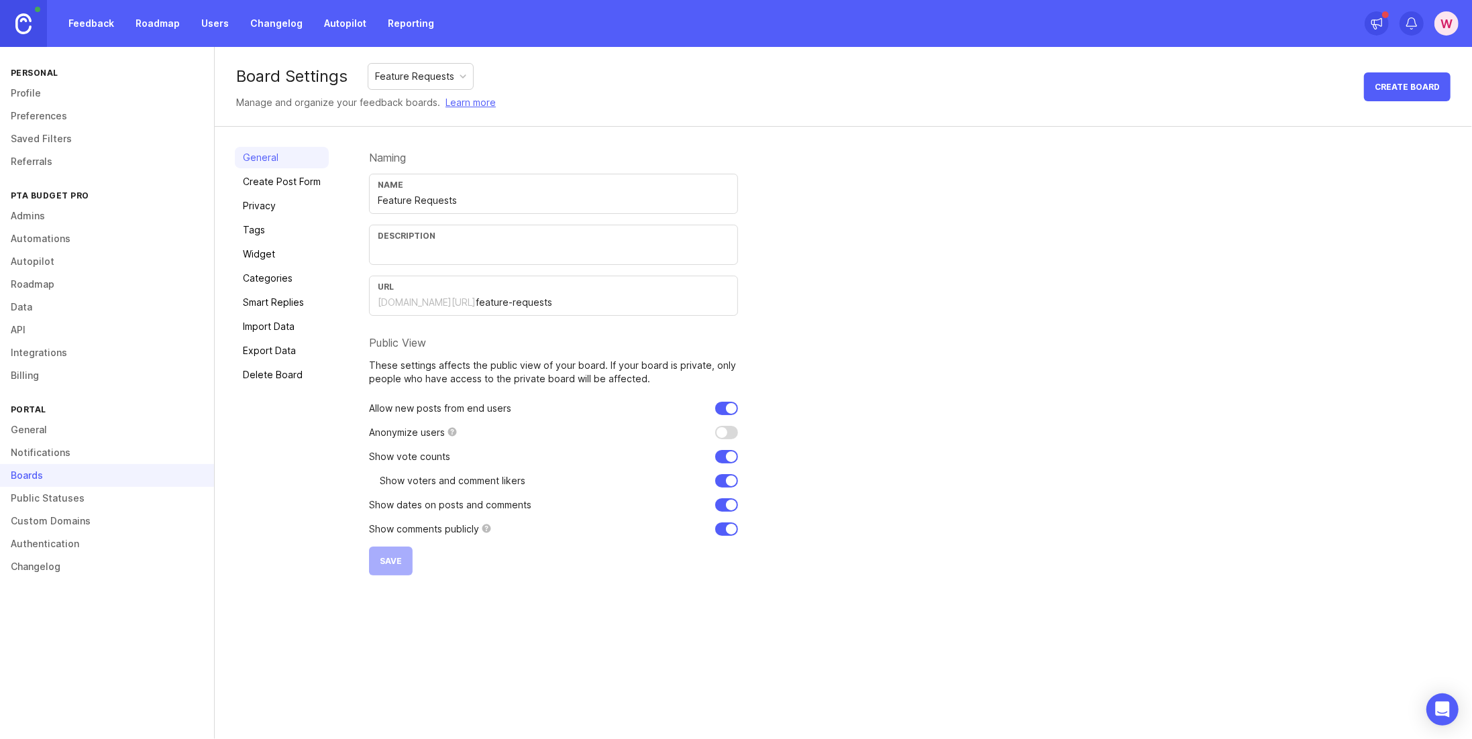
click at [25, 217] on link "Admins" at bounding box center [107, 216] width 214 height 23
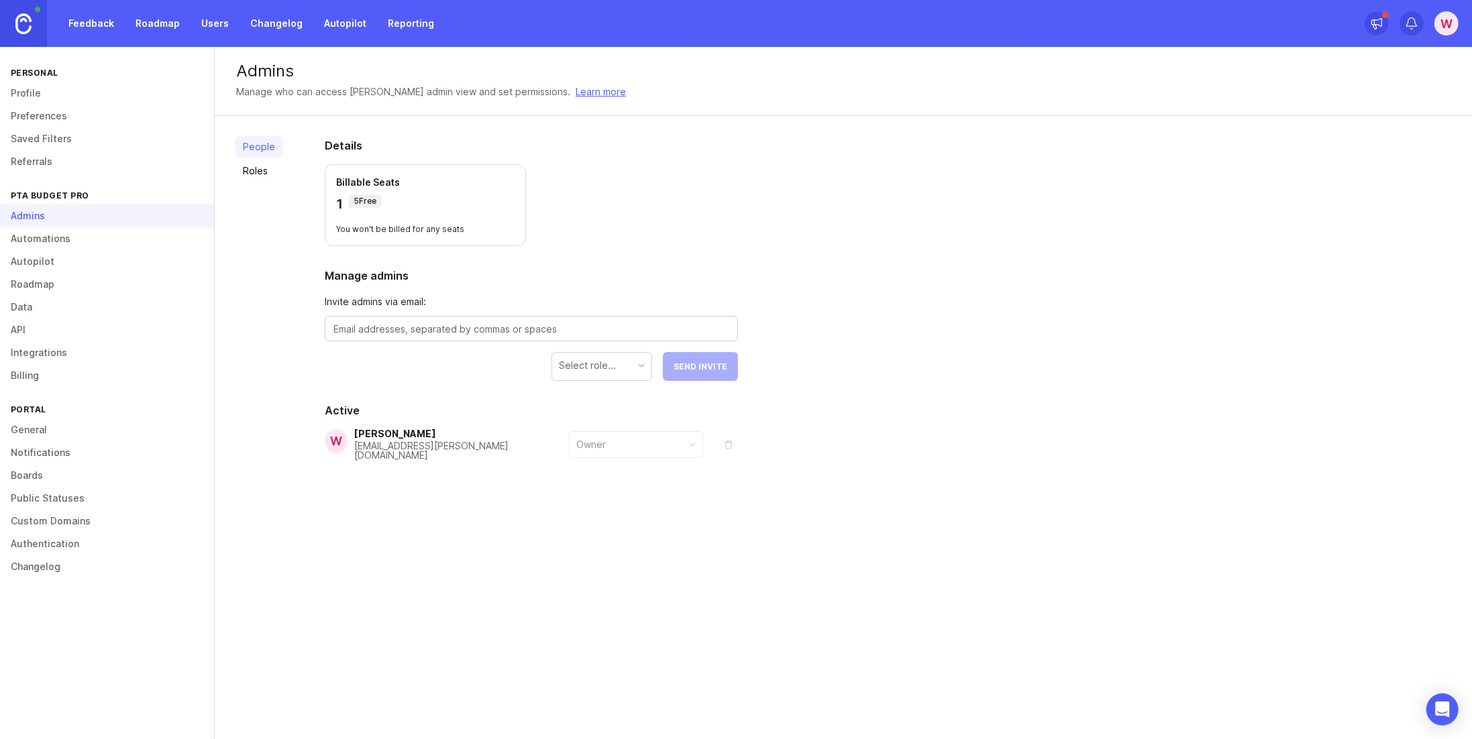
click at [36, 96] on link "Profile" at bounding box center [107, 93] width 214 height 23
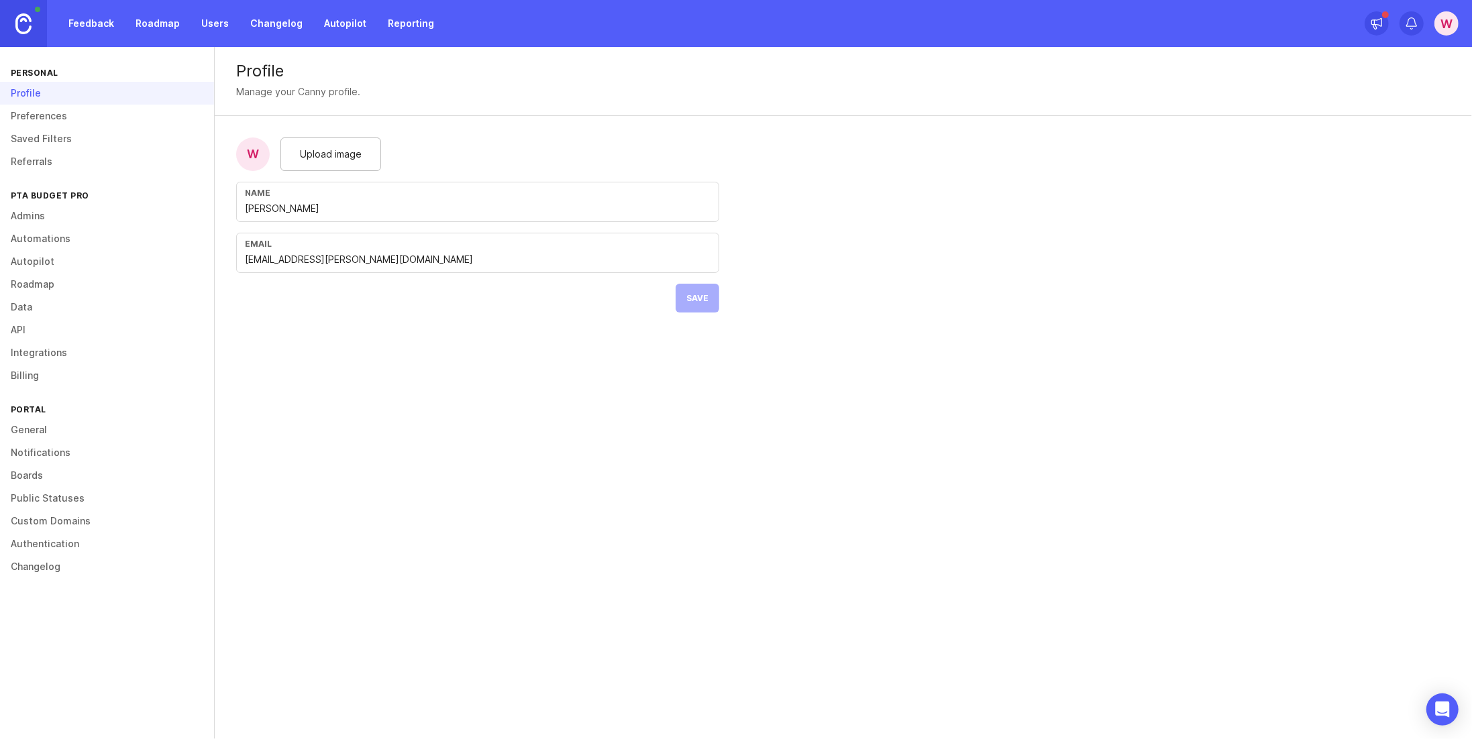
click at [51, 119] on link "Preferences" at bounding box center [107, 116] width 214 height 23
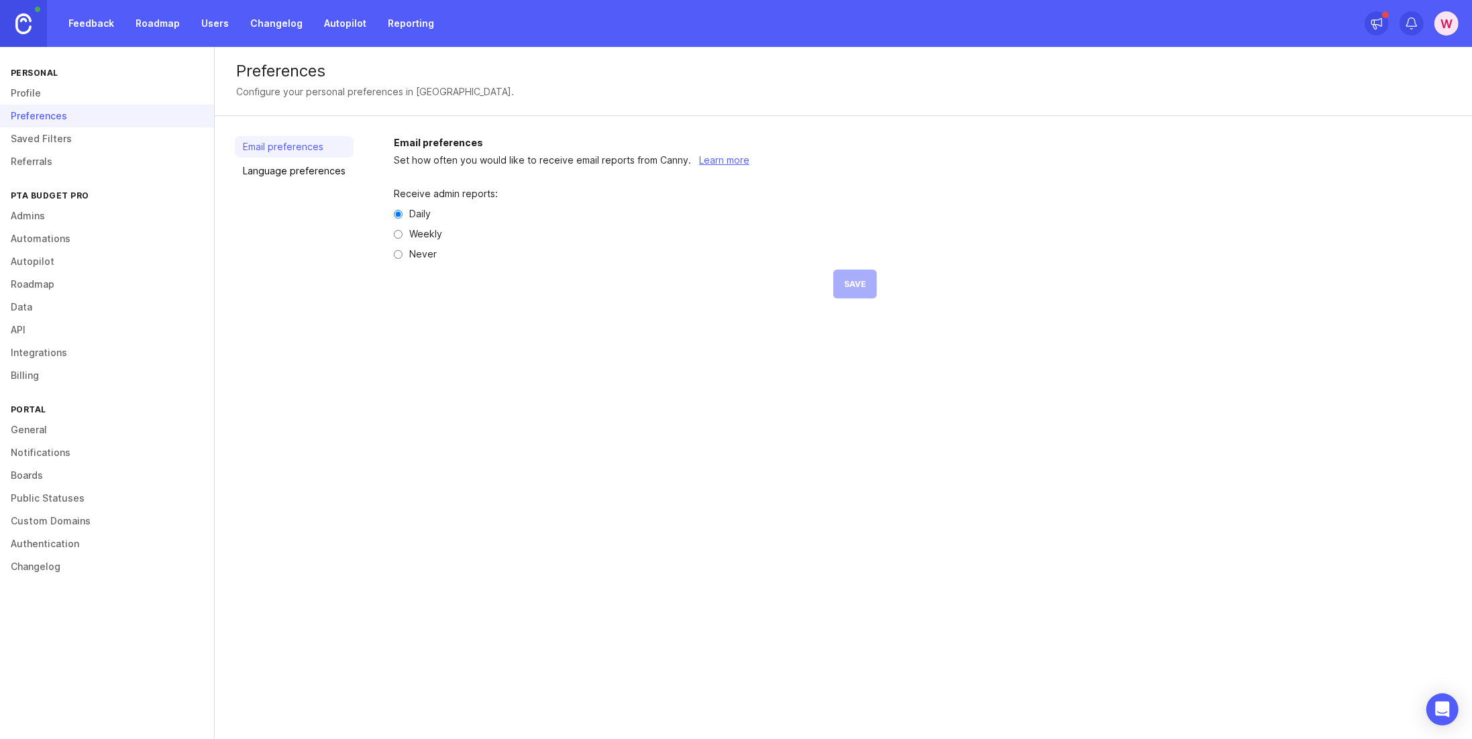
click at [102, 26] on link "Feedback" at bounding box center [91, 23] width 62 height 24
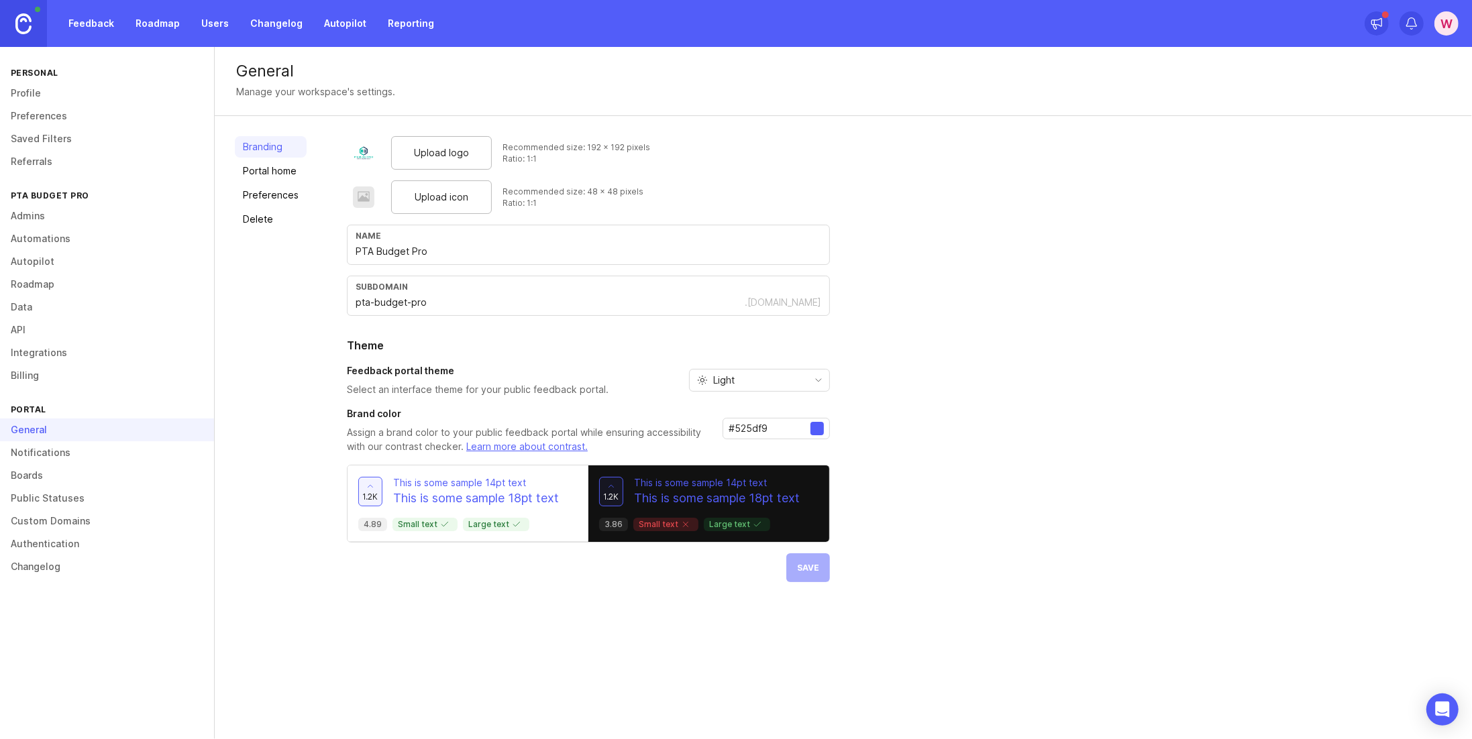
click at [272, 171] on link "Portal home" at bounding box center [271, 170] width 72 height 21
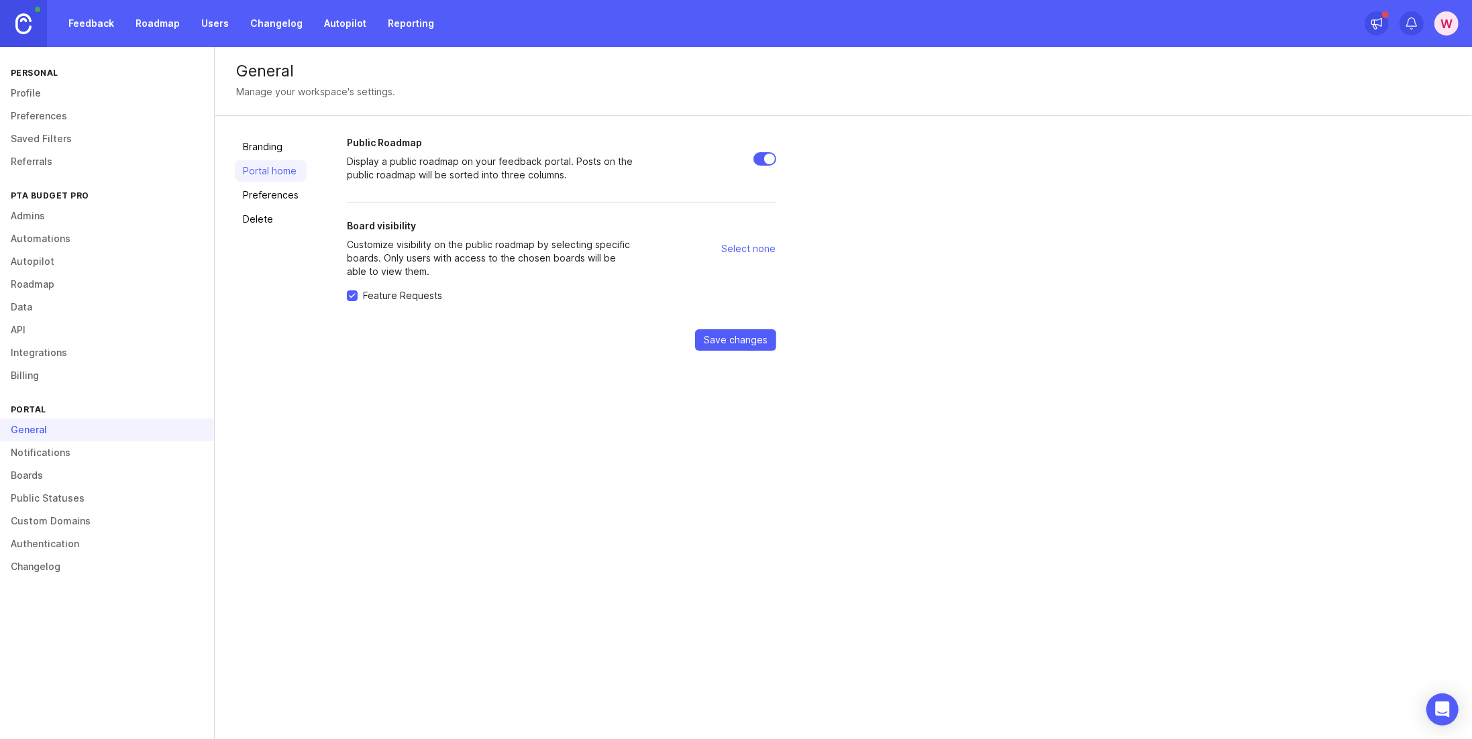
click at [34, 285] on link "Roadmap" at bounding box center [107, 284] width 214 height 23
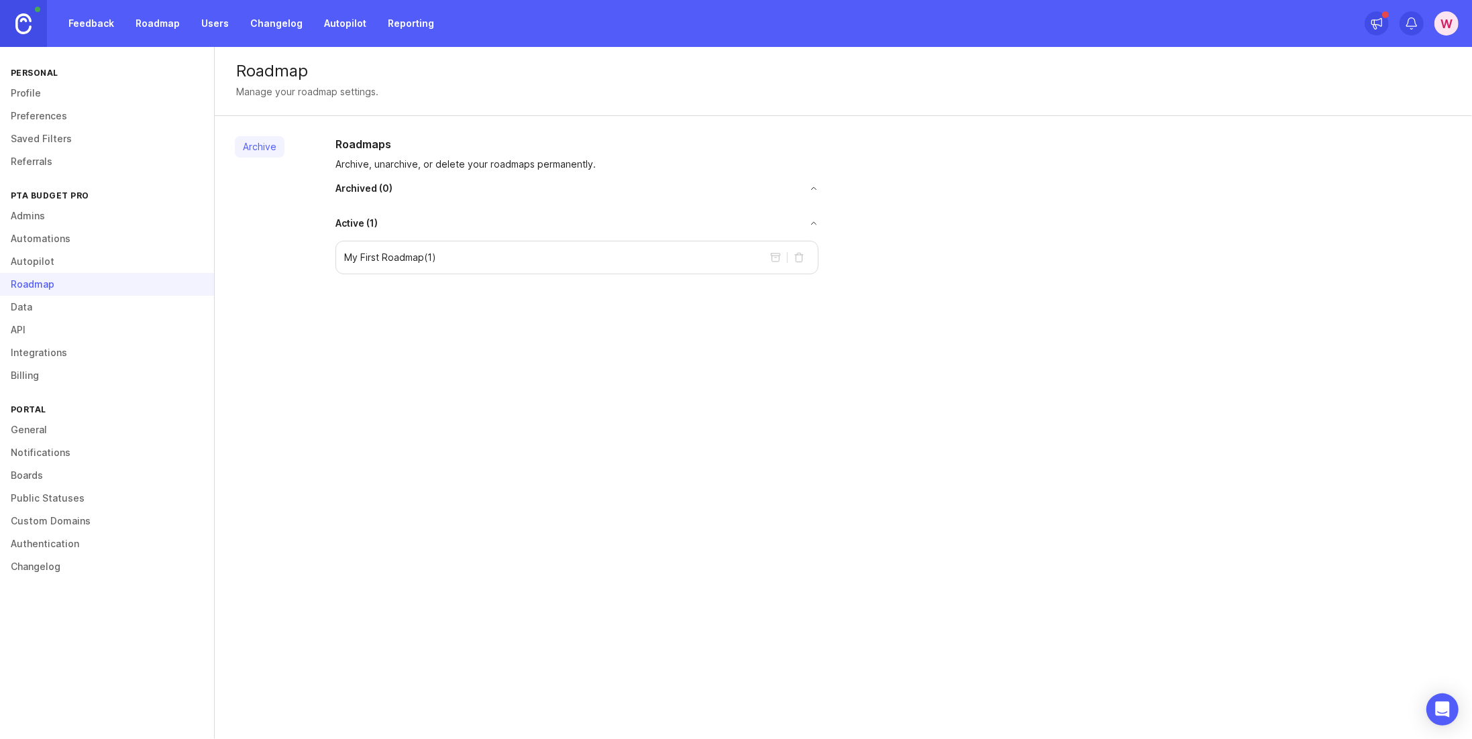
click at [460, 260] on div "My First Roadmap ( 1 )" at bounding box center [576, 258] width 483 height 34
click at [402, 257] on p "My First Roadmap ( 1 )" at bounding box center [390, 257] width 92 height 13
click at [100, 26] on link "Feedback" at bounding box center [91, 23] width 62 height 24
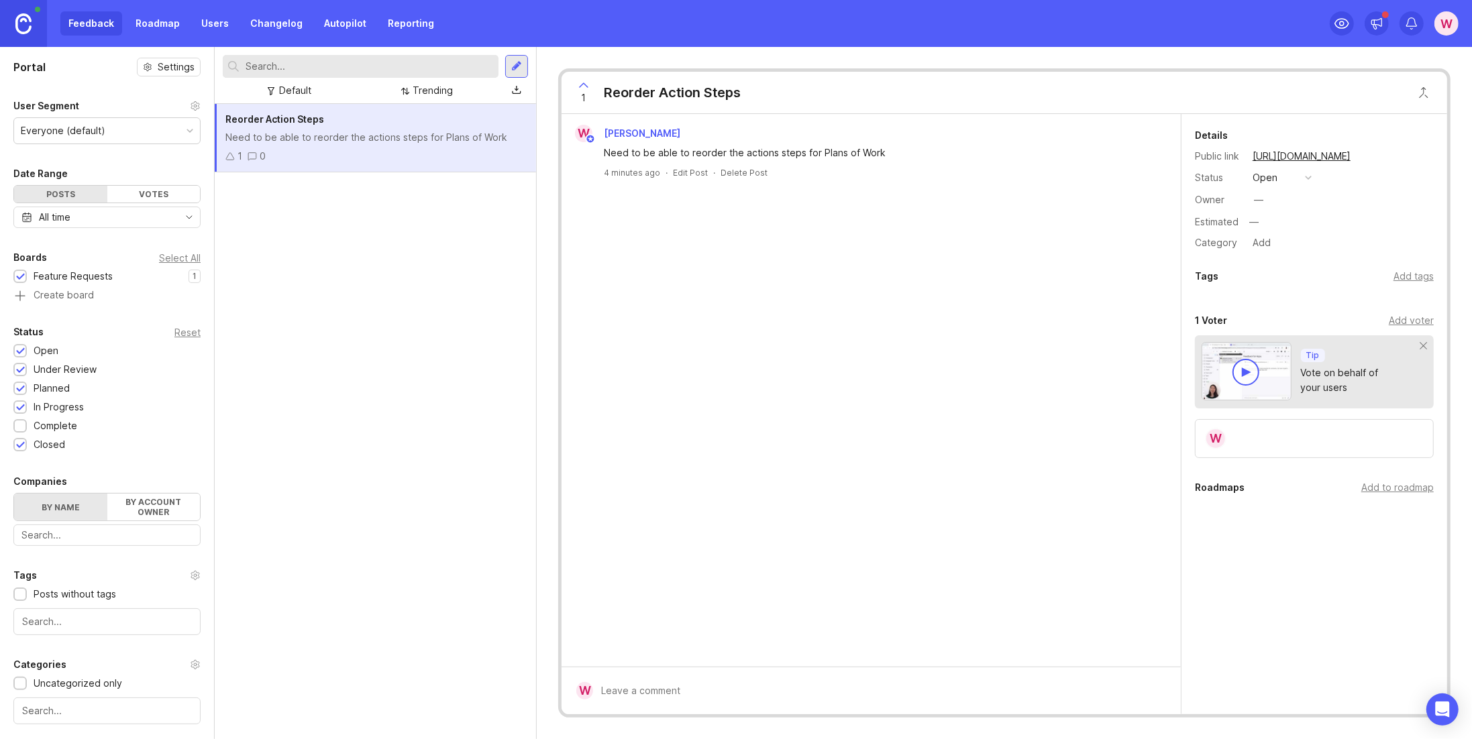
click at [1295, 176] on button "open" at bounding box center [1281, 177] width 67 height 17
click at [1269, 254] on div "planned" at bounding box center [1276, 249] width 42 height 11
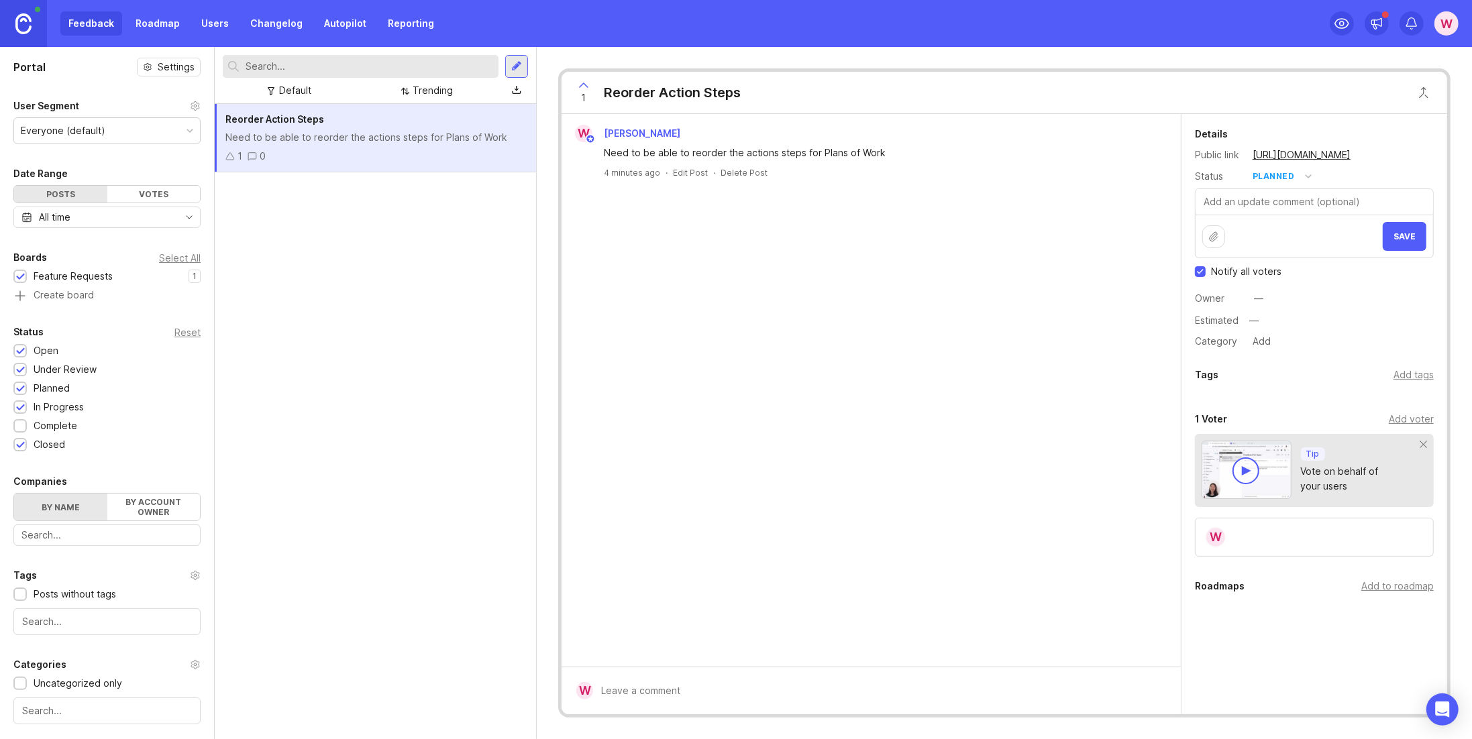
scroll to position [3, 0]
click at [942, 409] on div "W William Ward Need to be able to reorder the actions steps for Plans of Work 4…" at bounding box center [870, 390] width 619 height 553
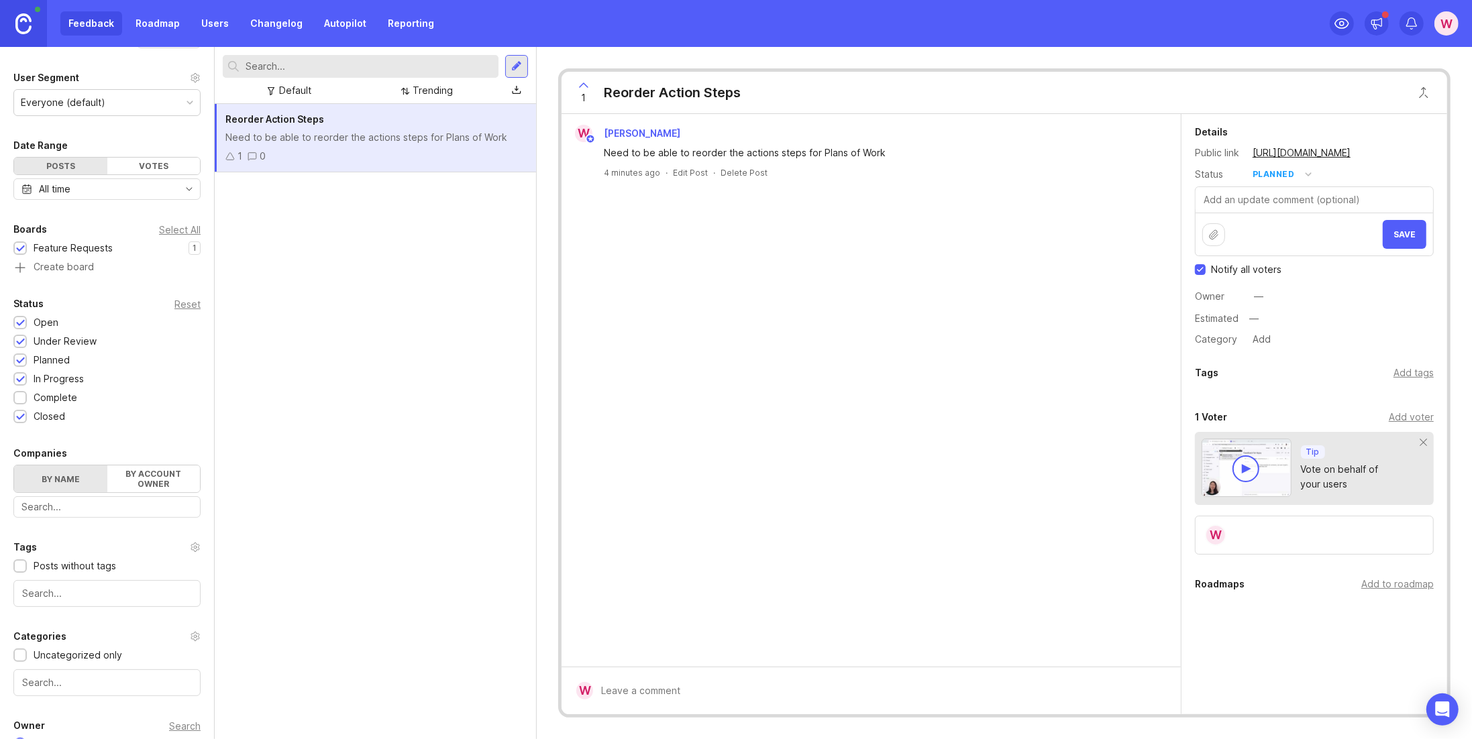
scroll to position [0, 0]
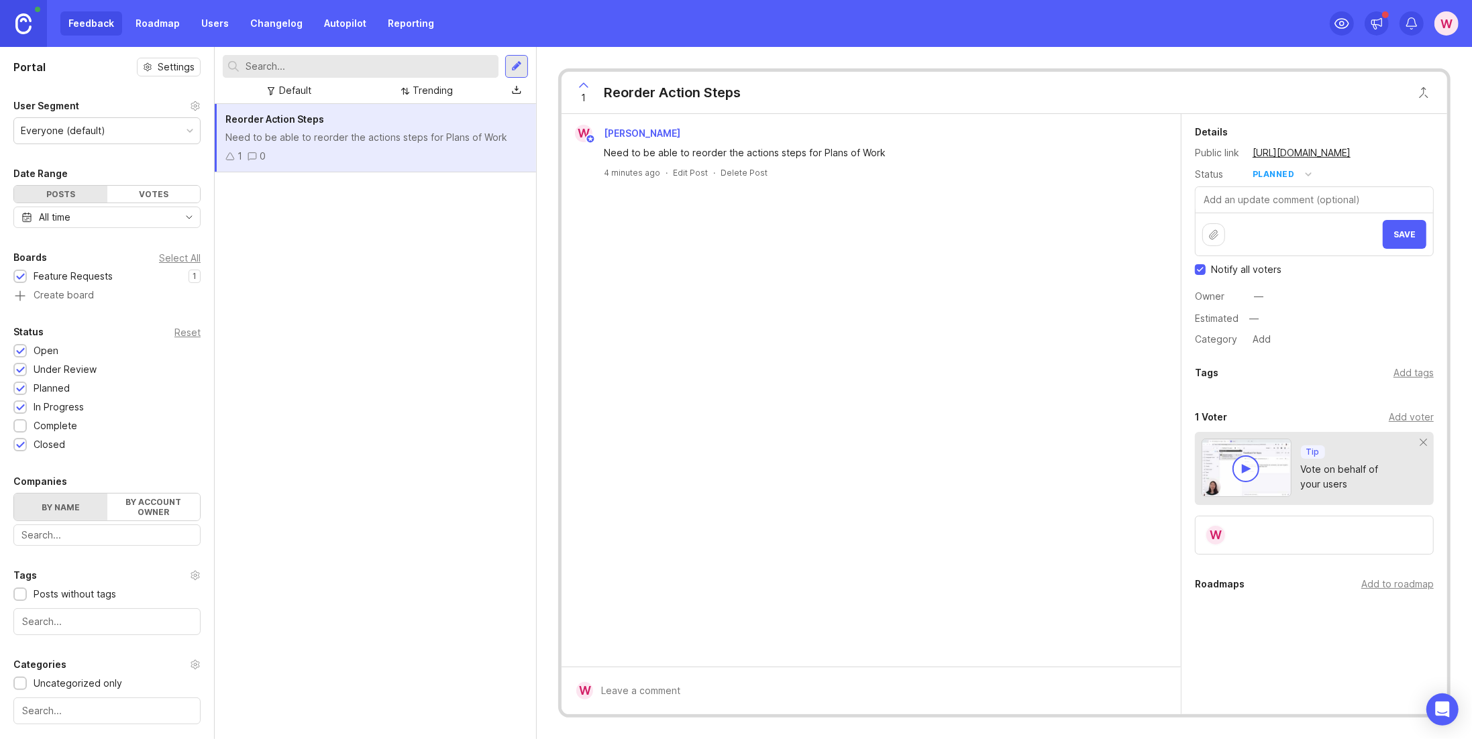
click at [154, 24] on link "Roadmap" at bounding box center [157, 23] width 60 height 24
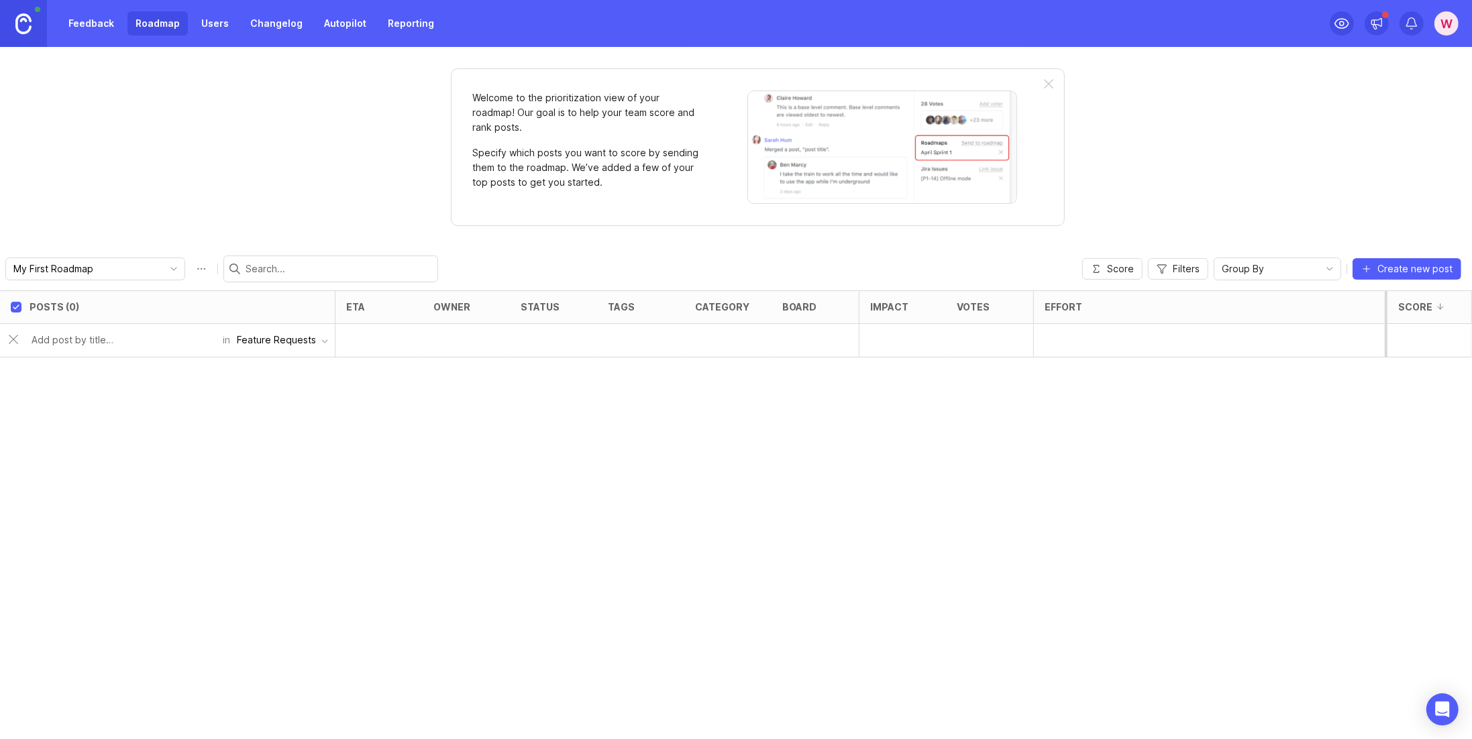
click at [302, 341] on div "Feature Requests" at bounding box center [276, 340] width 79 height 15
click at [947, 427] on div "Posts (0) eta owner status tags category board Impact Votes Effort Score in Fea…" at bounding box center [736, 514] width 1472 height 449
click at [205, 21] on link "Users" at bounding box center [215, 23] width 44 height 24
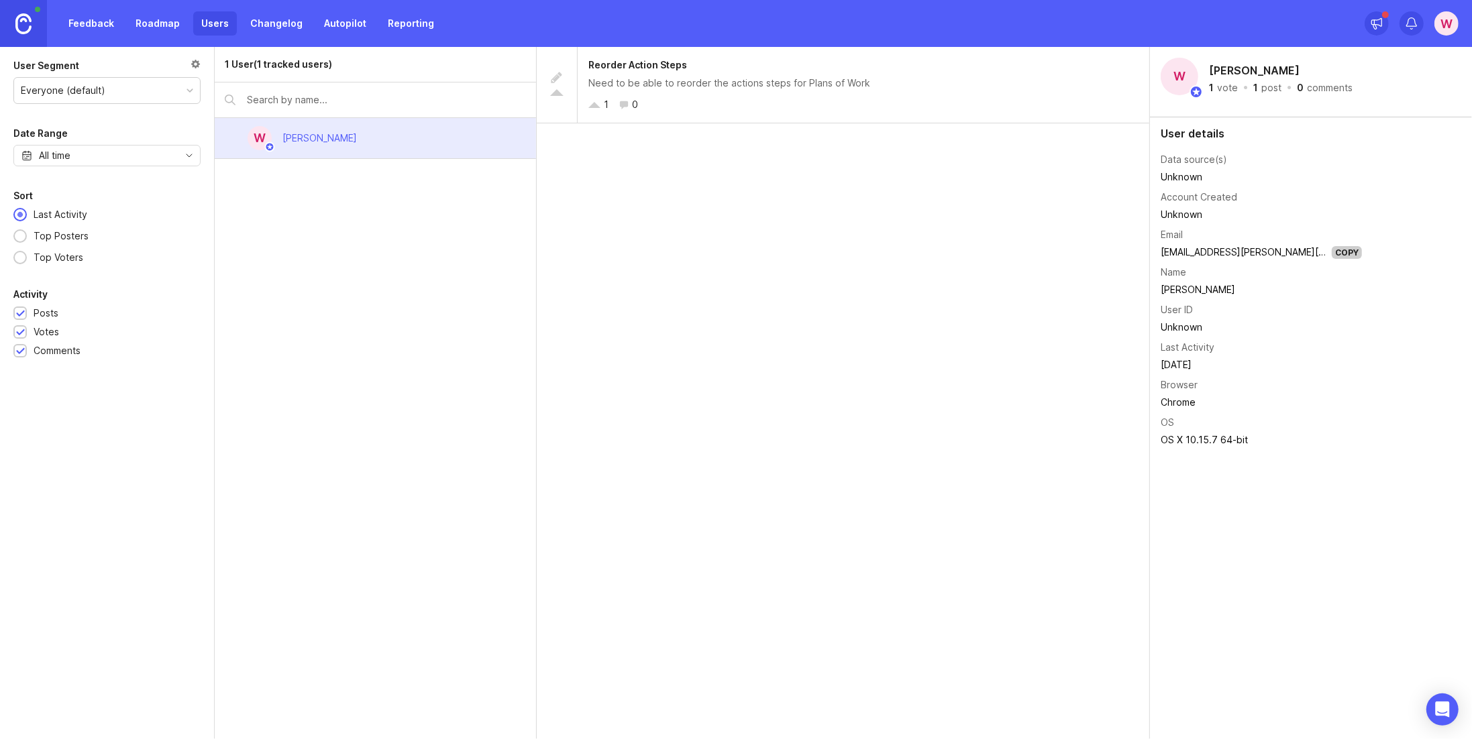
click at [172, 23] on link "Roadmap" at bounding box center [157, 23] width 60 height 24
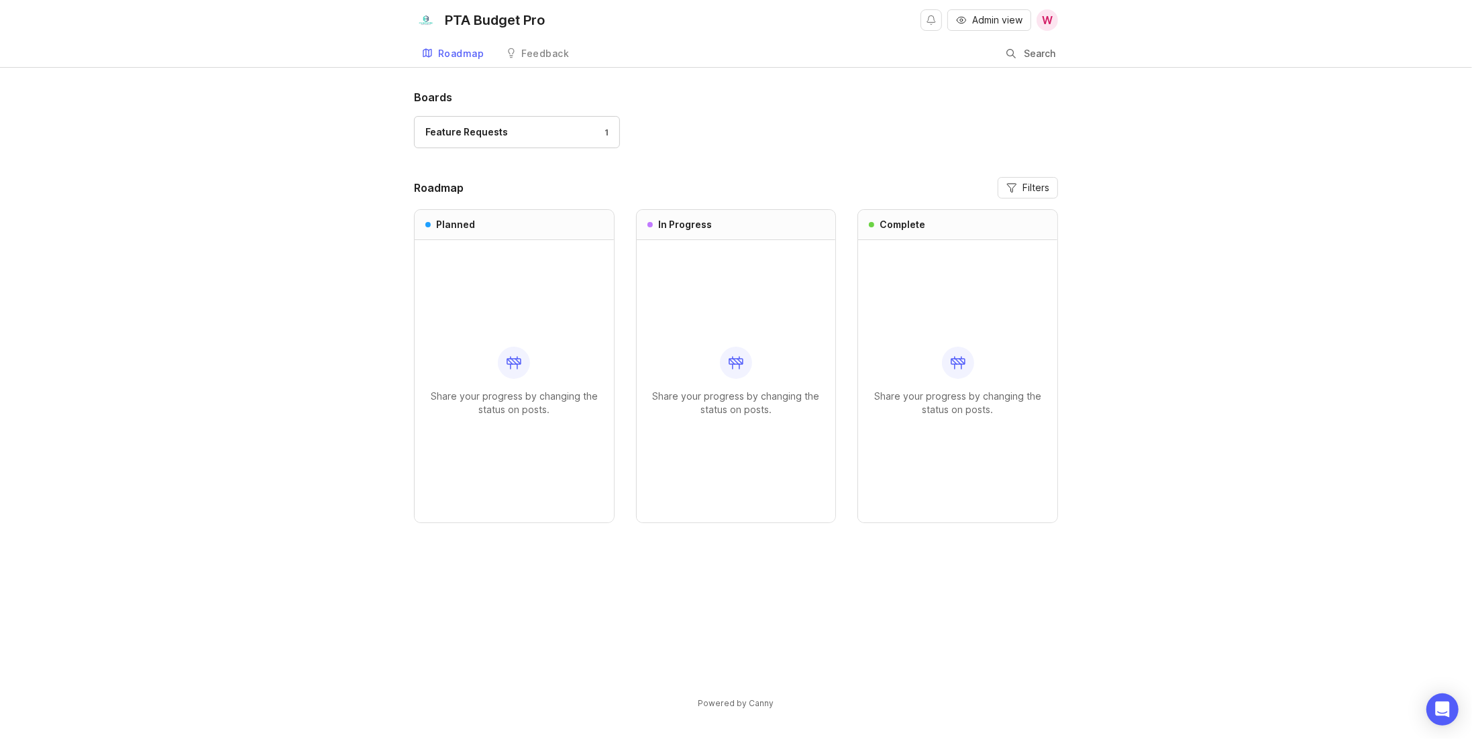
click at [536, 133] on div "Feature Requests 1" at bounding box center [516, 132] width 183 height 15
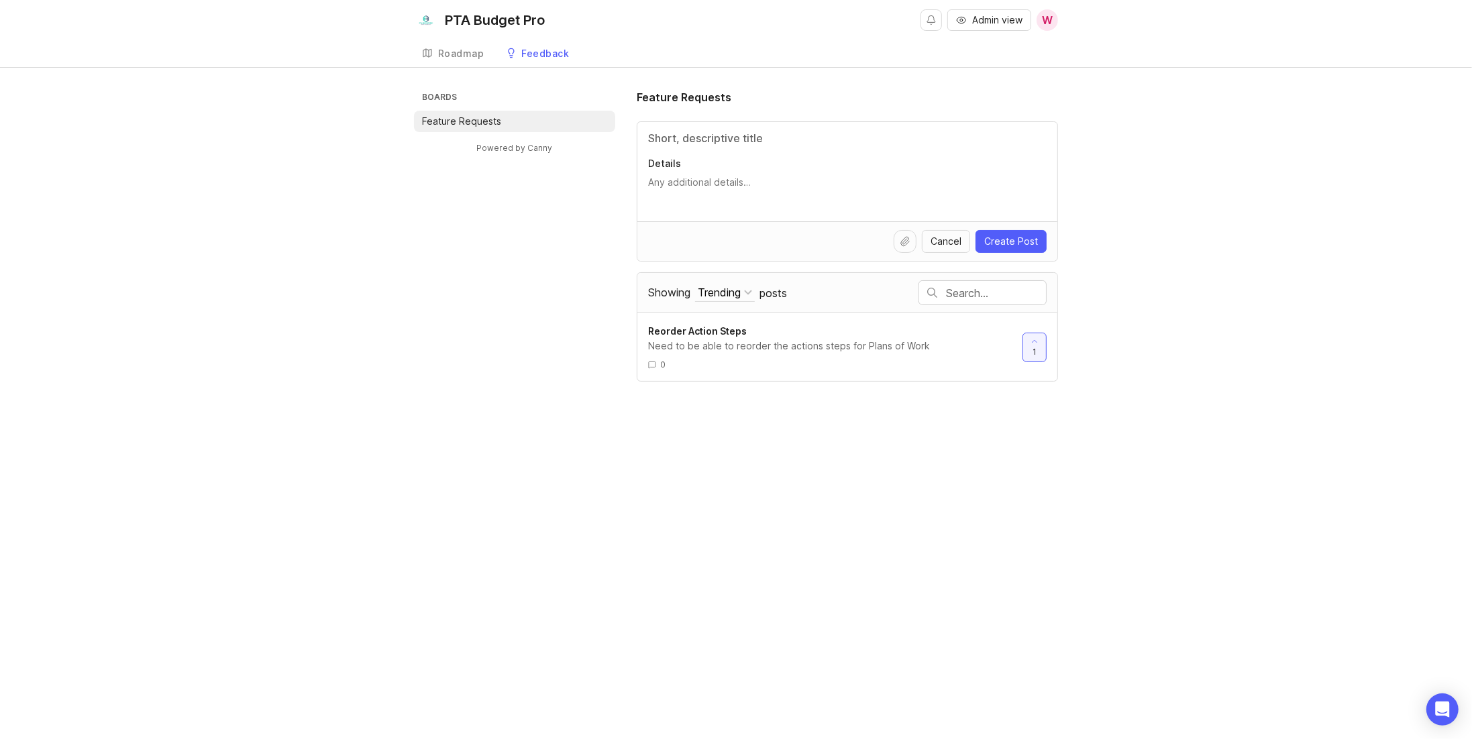
click at [808, 341] on div "Need to be able to reorder the actions steps for Plans of Work" at bounding box center [830, 346] width 364 height 15
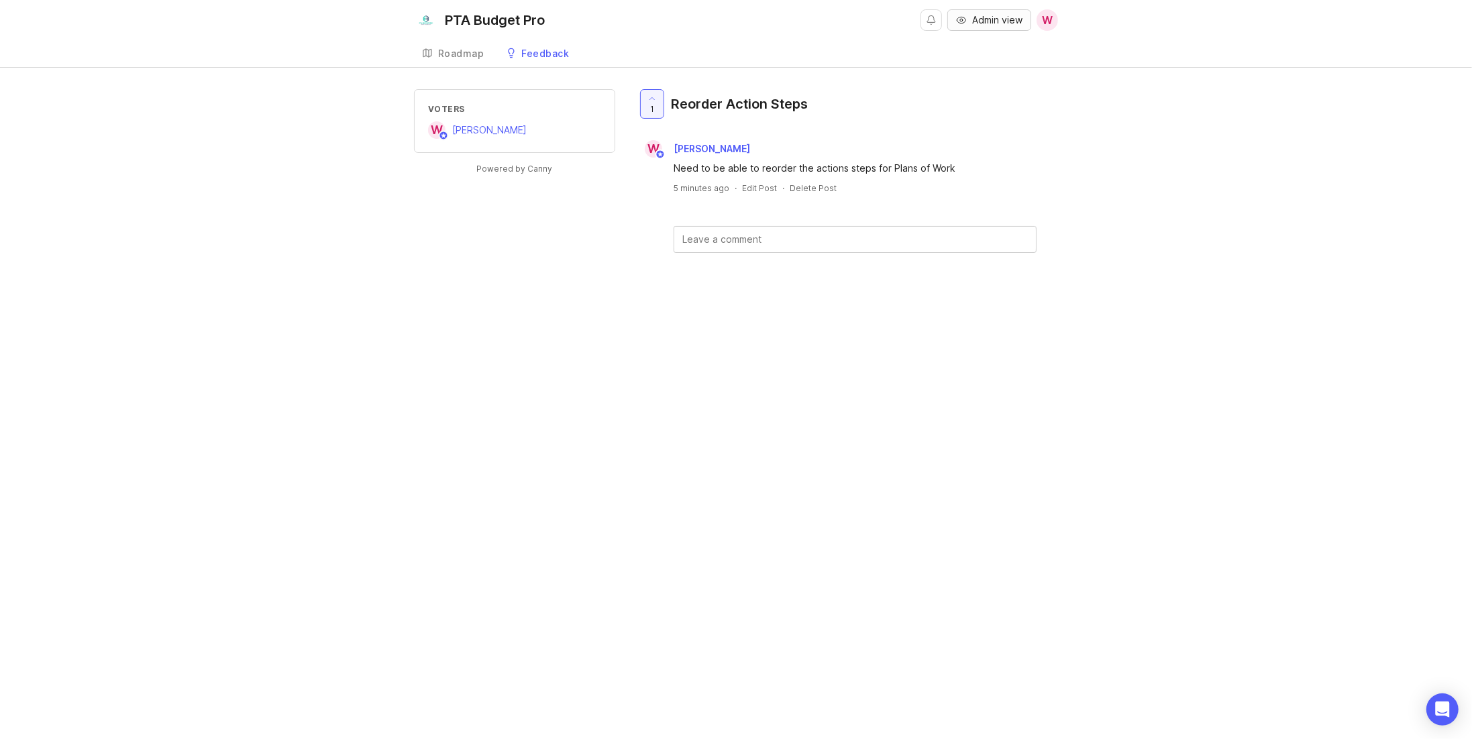
click at [981, 19] on span "Admin view" at bounding box center [997, 19] width 50 height 13
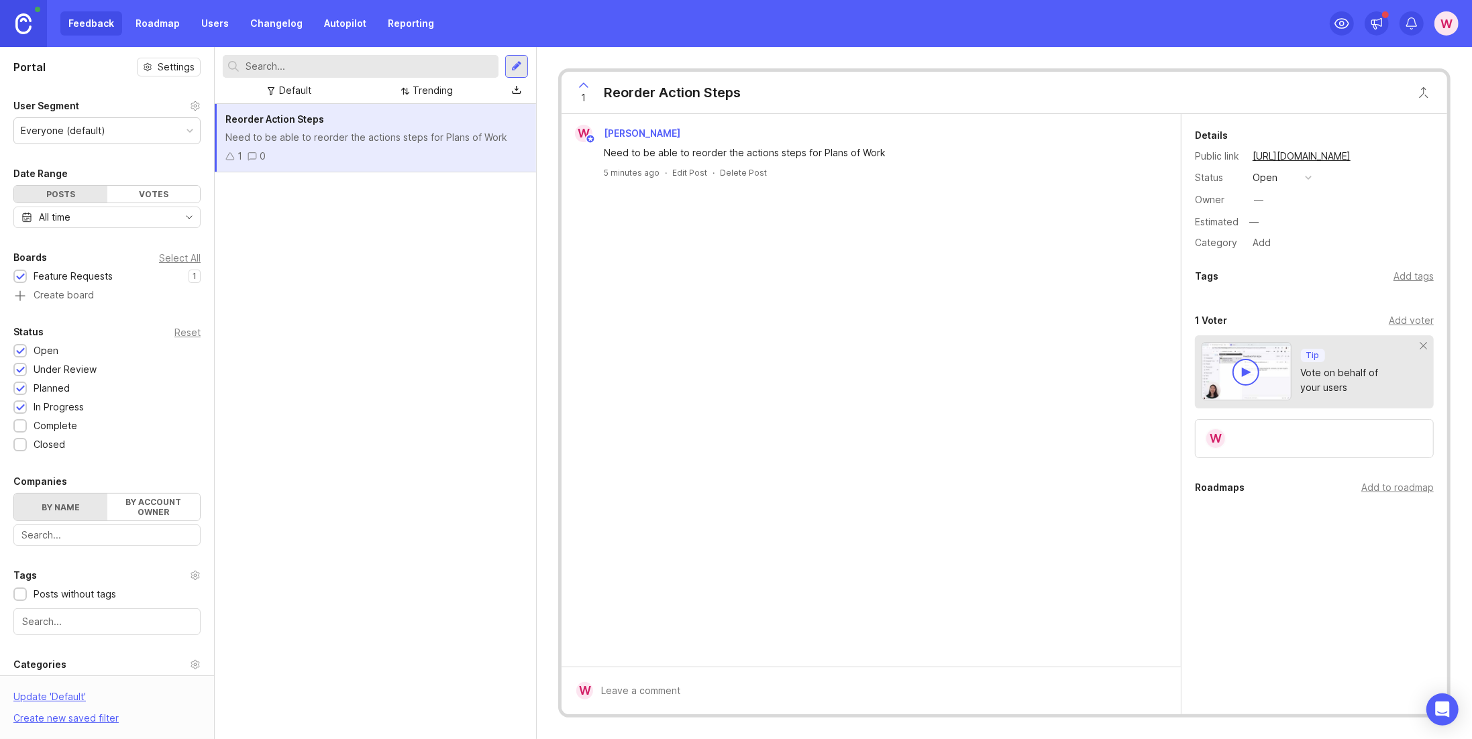
click at [1381, 486] on div "Add to roadmap" at bounding box center [1397, 487] width 72 height 15
click at [1276, 511] on input "text" at bounding box center [1313, 515] width 221 height 15
click at [171, 23] on link "Roadmap" at bounding box center [157, 23] width 60 height 24
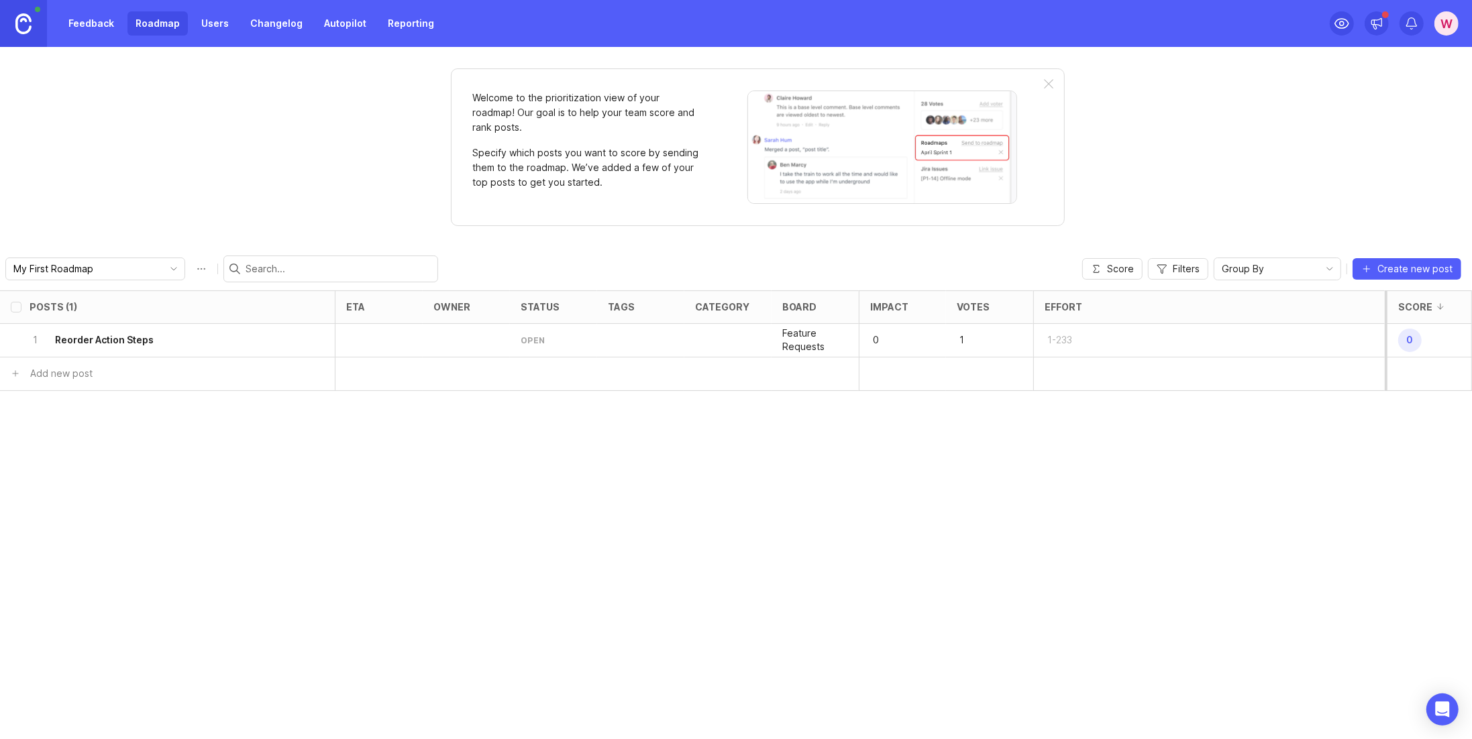
click at [163, 270] on icon "toggle icon" at bounding box center [173, 269] width 21 height 11
click at [264, 219] on div "Welcome to the prioritization view of your roadmap! Our goal is to help your te…" at bounding box center [736, 393] width 1472 height 692
click at [136, 337] on h6 "Reorder Action Steps" at bounding box center [104, 339] width 99 height 13
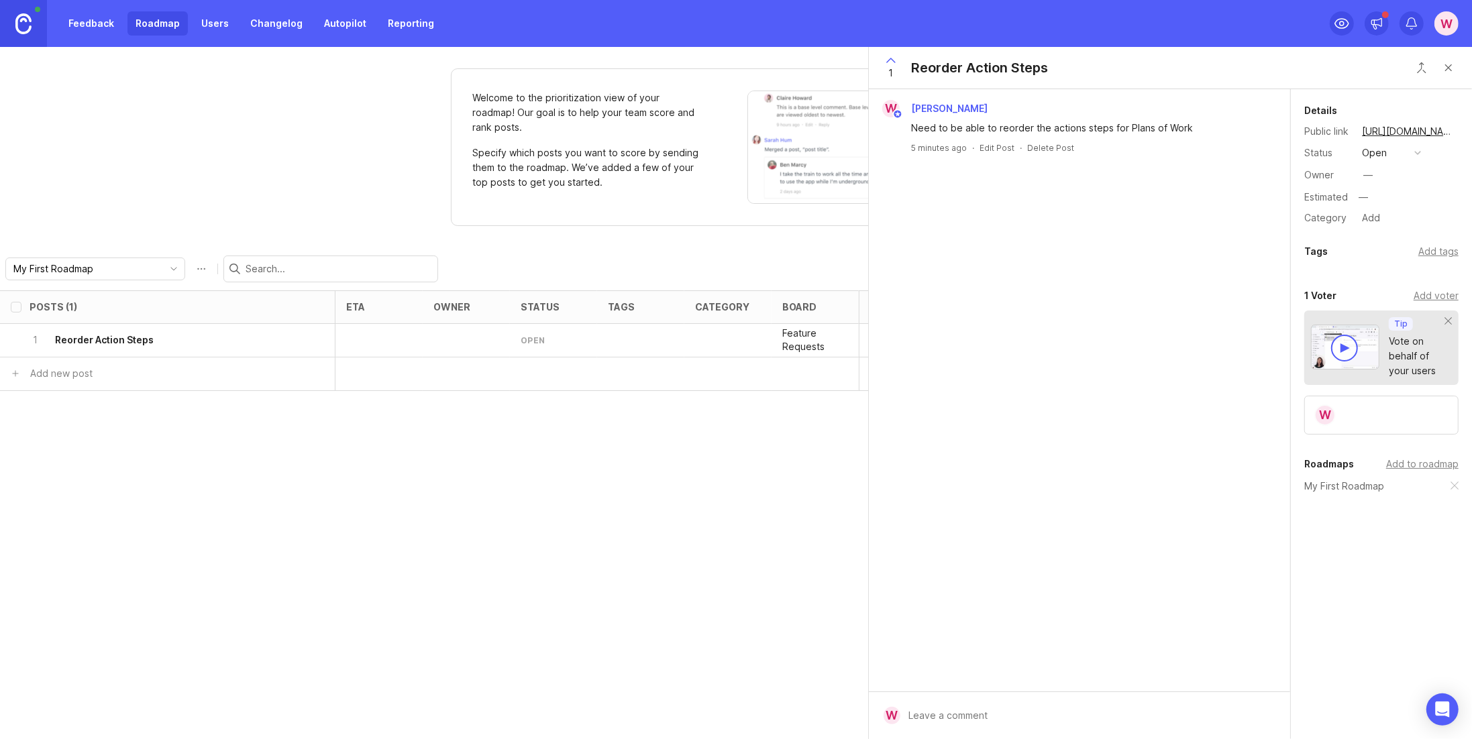
click at [1401, 150] on button "open" at bounding box center [1391, 152] width 67 height 17
click at [1391, 218] on li "planned" at bounding box center [1391, 225] width 67 height 25
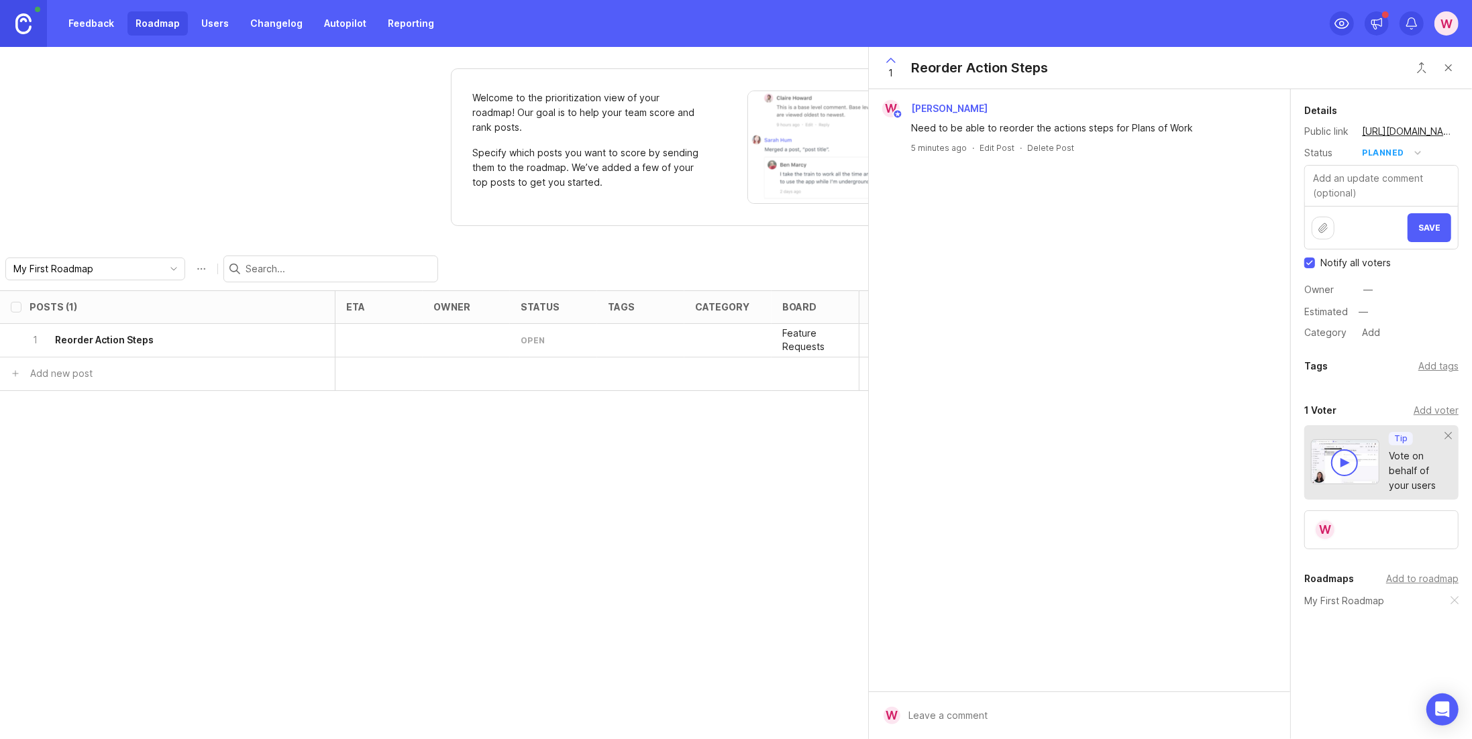
click at [1431, 223] on span "Save" at bounding box center [1429, 228] width 22 height 10
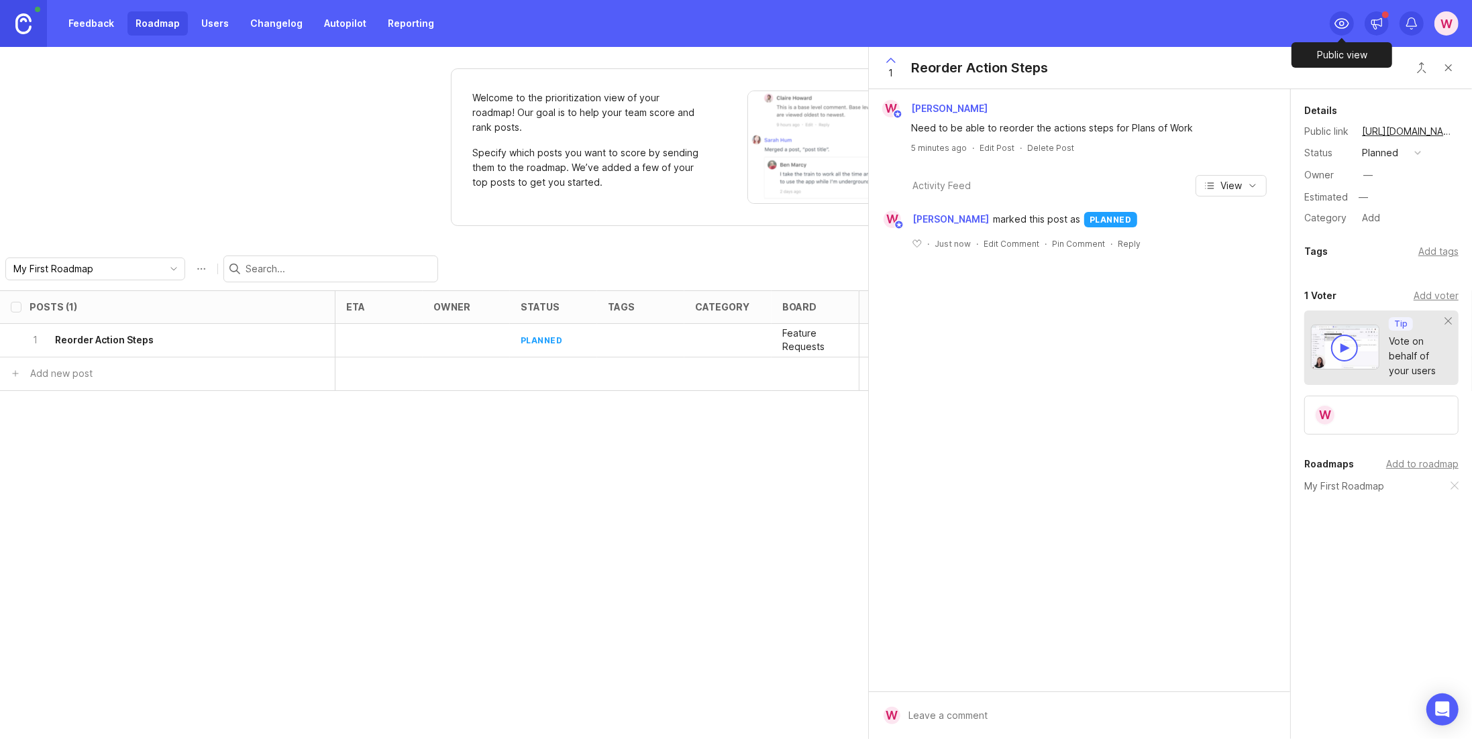
click at [1341, 20] on icon at bounding box center [1342, 23] width 16 height 16
